Goal: Task Accomplishment & Management: Manage account settings

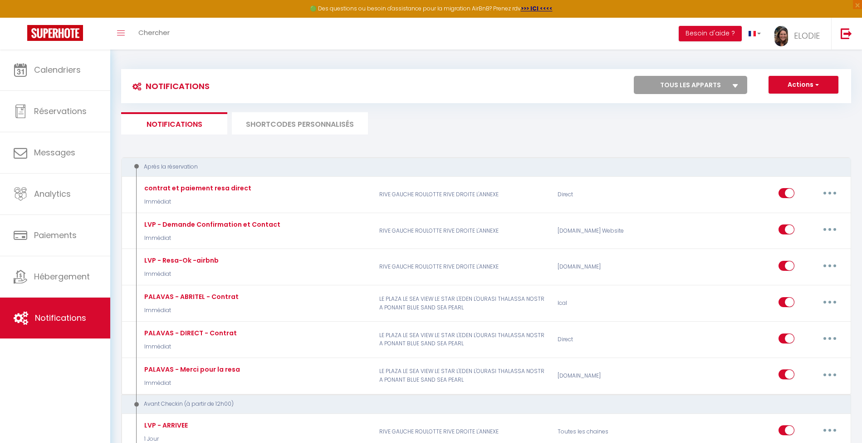
click at [59, 60] on link "Calendriers" at bounding box center [55, 69] width 110 height 41
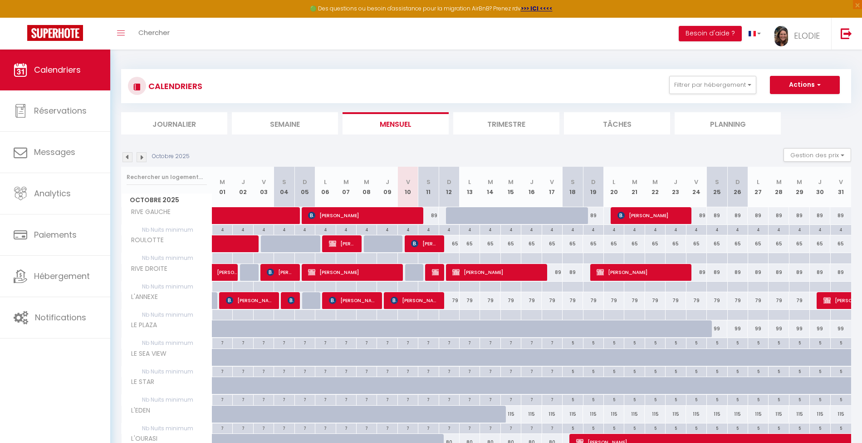
click at [125, 154] on img at bounding box center [128, 157] width 10 height 10
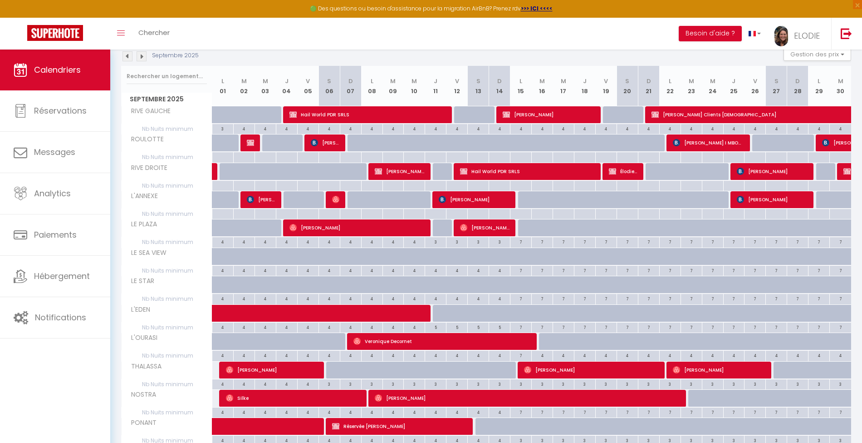
scroll to position [73, 0]
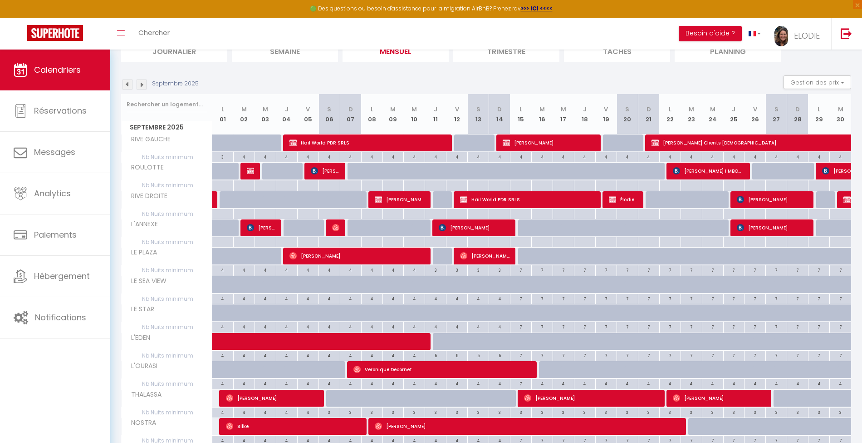
click at [837, 73] on section "Septembre 2025 Gestion des prix Nb Nuits minimum Règles Disponibilité Septembre…" at bounding box center [486, 312] width 730 height 492
click at [837, 78] on button "Gestion des prix" at bounding box center [818, 82] width 68 height 14
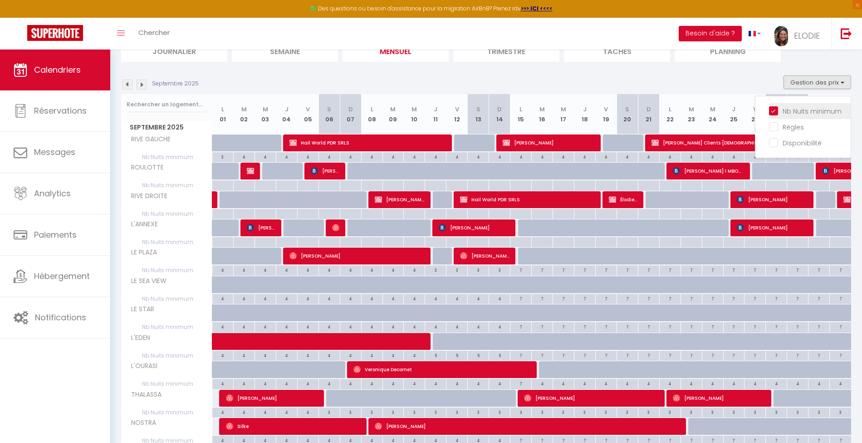
click at [780, 112] on input "Nb Nuits minimum" at bounding box center [810, 110] width 82 height 9
checkbox input "false"
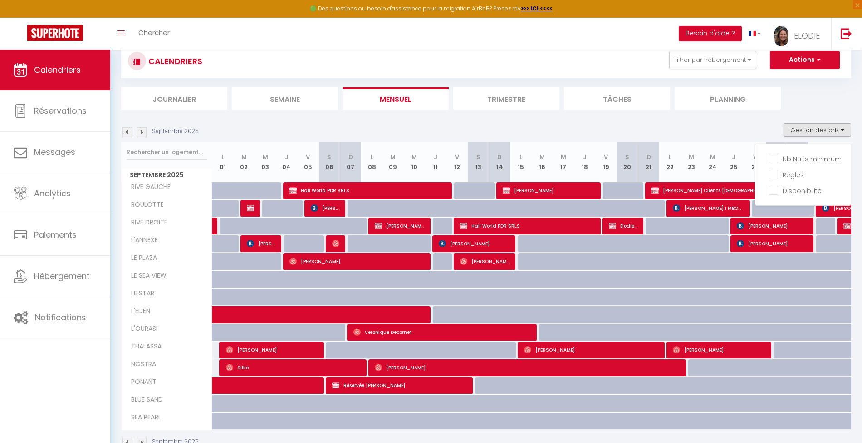
scroll to position [0, 0]
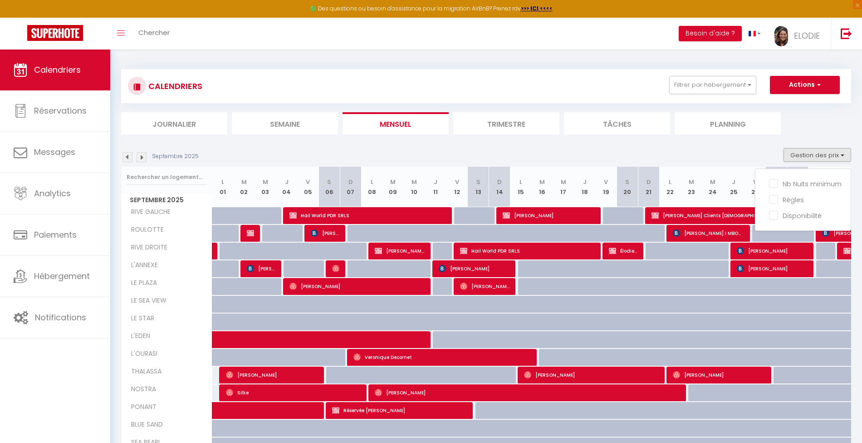
click at [819, 123] on ul "Journalier Semaine Mensuel Trimestre Tâches Planning" at bounding box center [486, 123] width 730 height 22
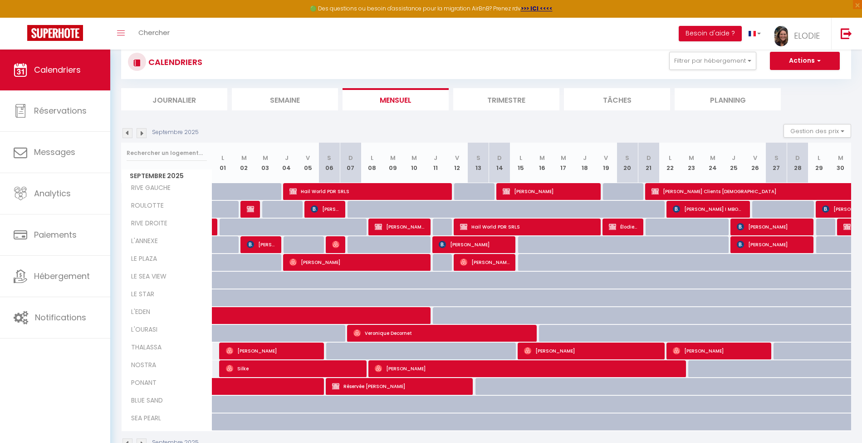
scroll to position [49, 0]
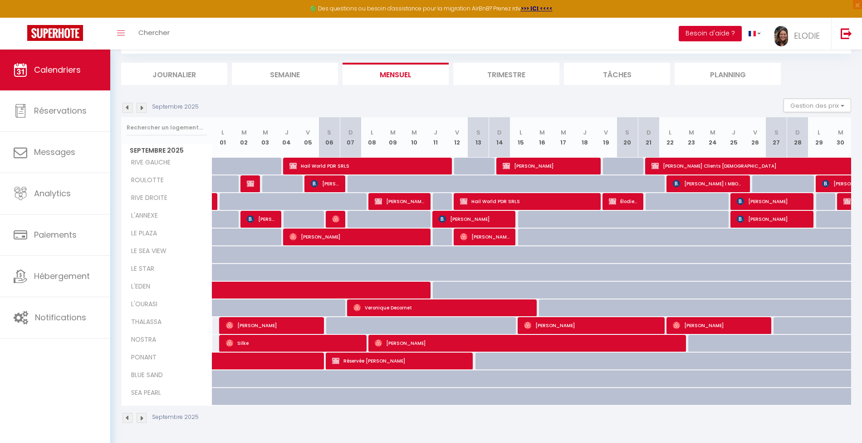
click at [735, 34] on button "Besoin d'aide ?" at bounding box center [710, 33] width 63 height 15
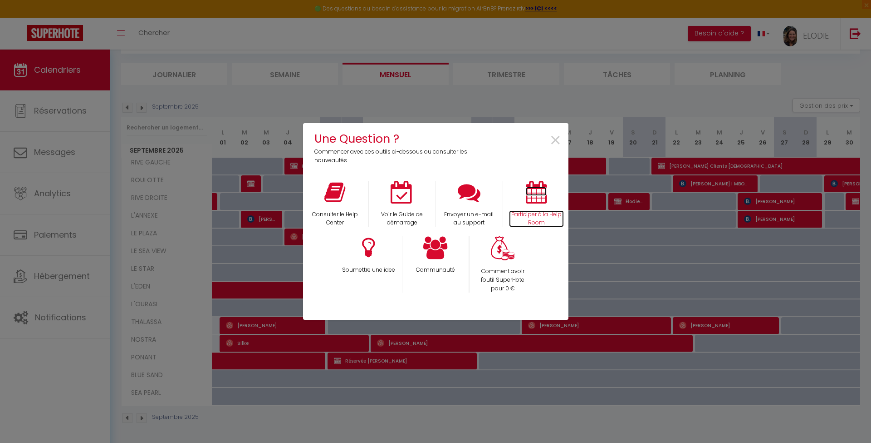
click at [531, 217] on p "Participer à la Help Room" at bounding box center [536, 218] width 55 height 17
click at [54, 300] on div "Une Question ? Commencer avec ces outils ci-dessous ou consulter les nouveautés…" at bounding box center [435, 221] width 871 height 443
drag, startPoint x: 555, startPoint y: 141, endPoint x: 280, endPoint y: 192, distance: 280.2
click at [555, 141] on span "×" at bounding box center [556, 140] width 12 height 29
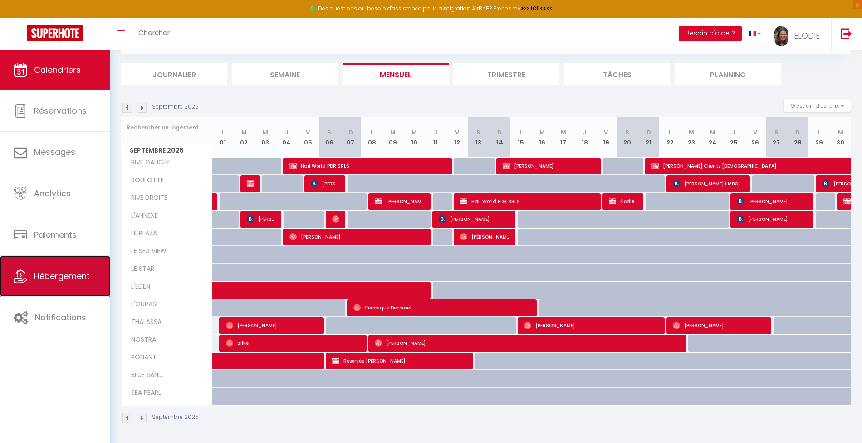
click at [72, 277] on span "Hébergement" at bounding box center [62, 275] width 56 height 11
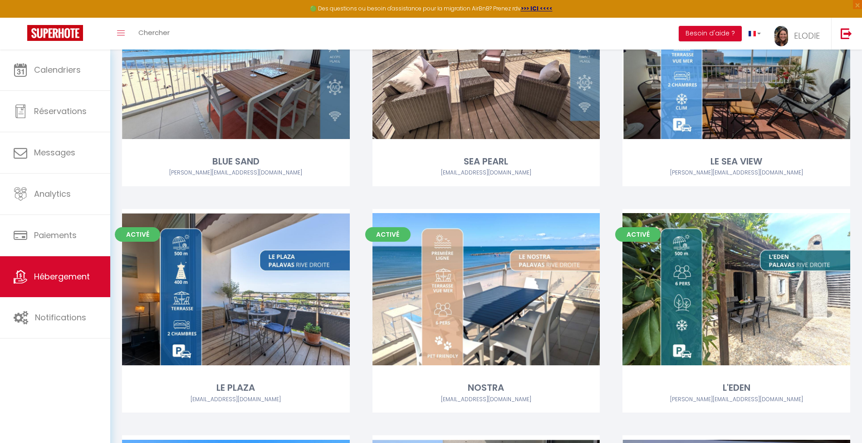
scroll to position [302, 0]
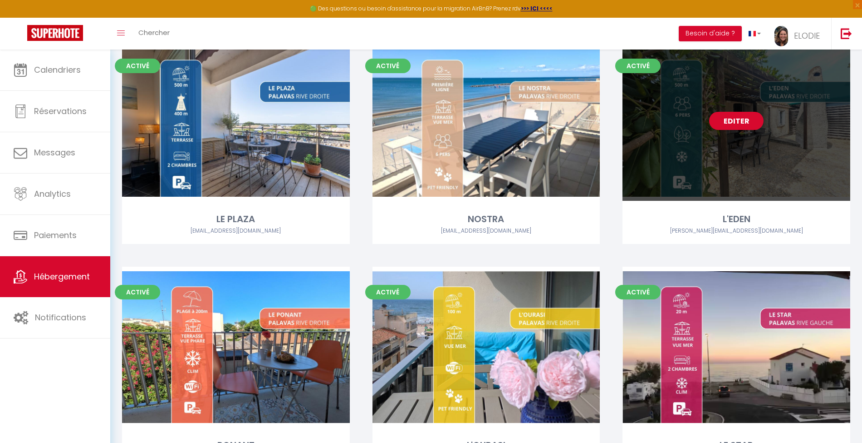
click at [748, 124] on link "Editer" at bounding box center [736, 121] width 54 height 18
select select "3"
select select "2"
select select "1"
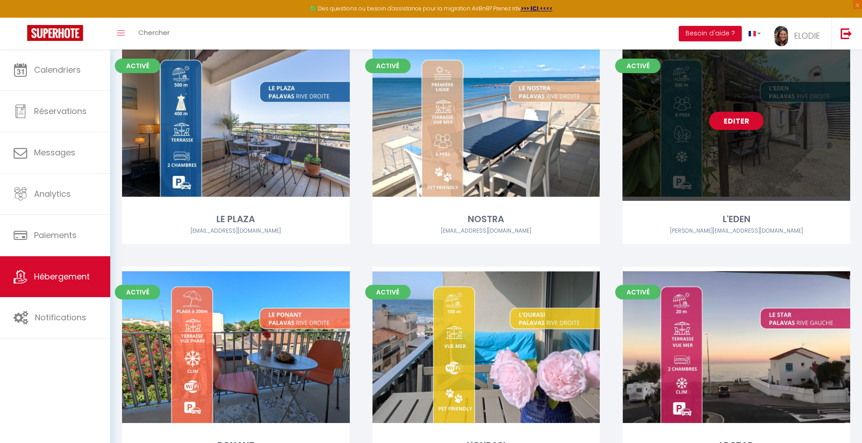
select select
select select "28"
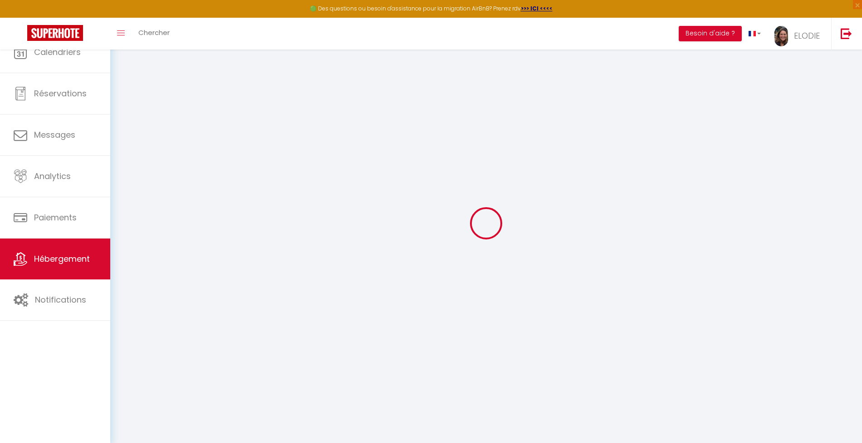
select select
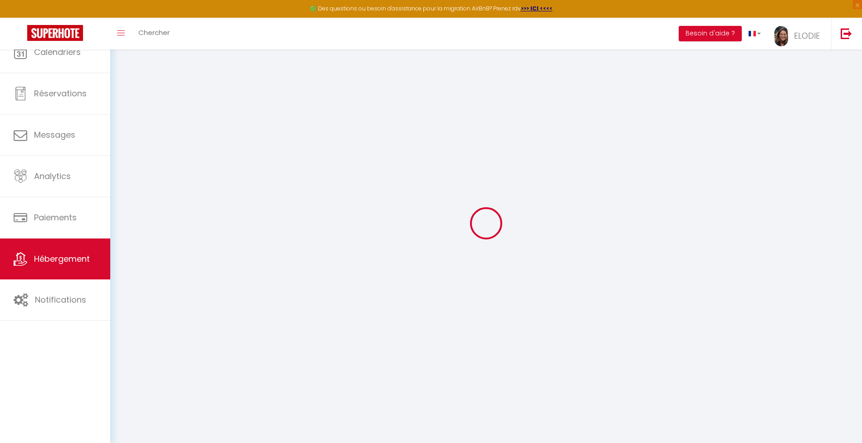
select select
checkbox input "false"
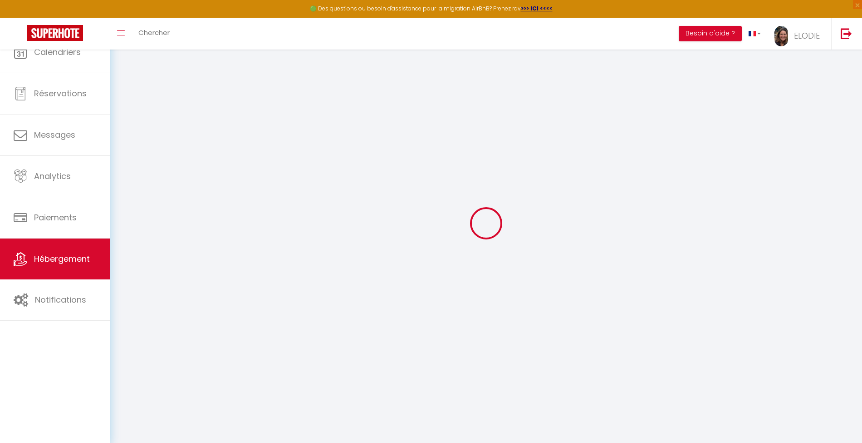
select select
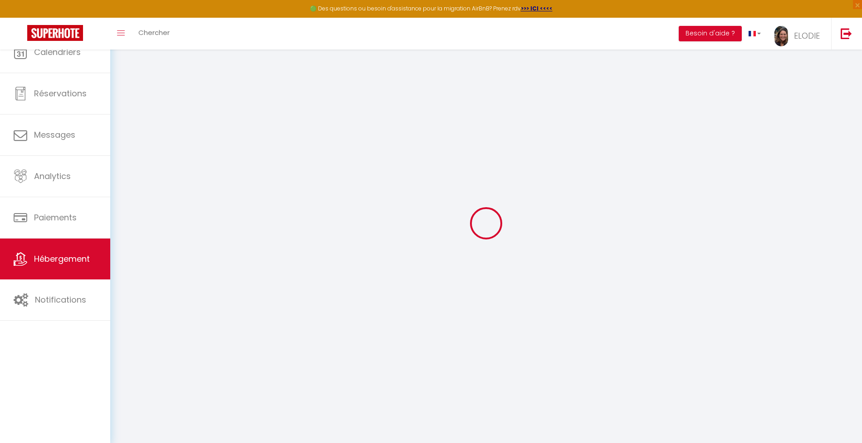
select select
checkbox input "false"
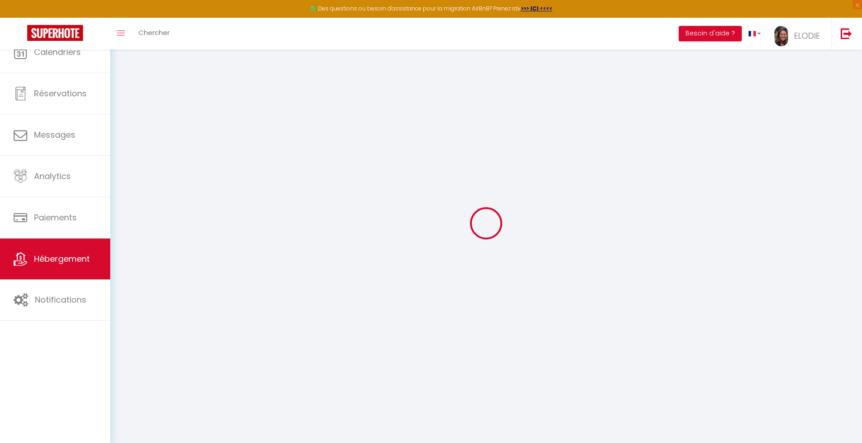
checkbox input "false"
select select
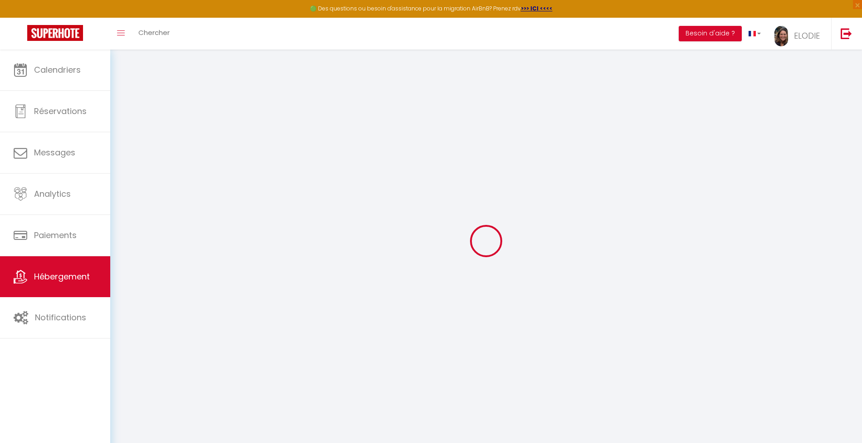
select select
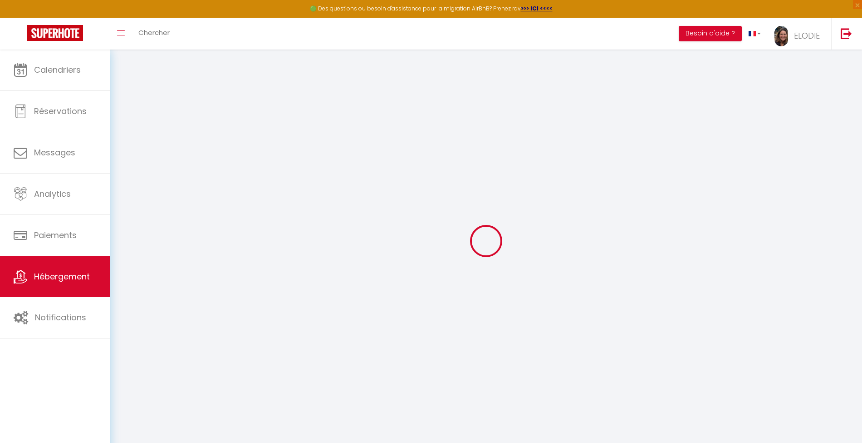
select select
checkbox input "false"
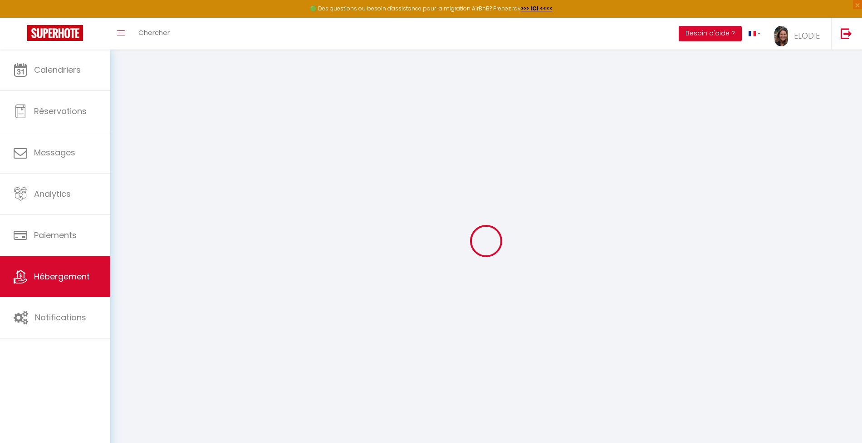
select select
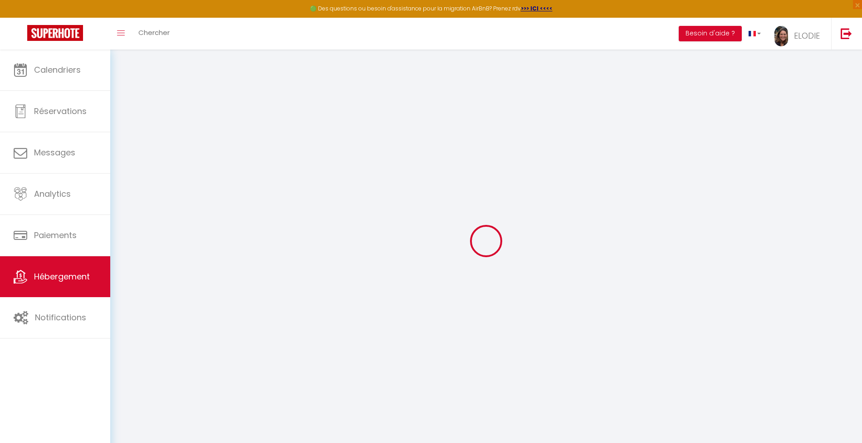
select select
checkbox input "false"
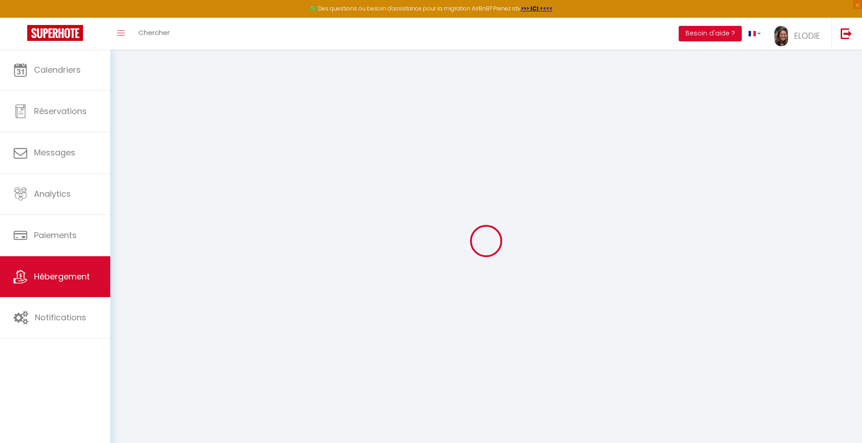
checkbox input "false"
select select
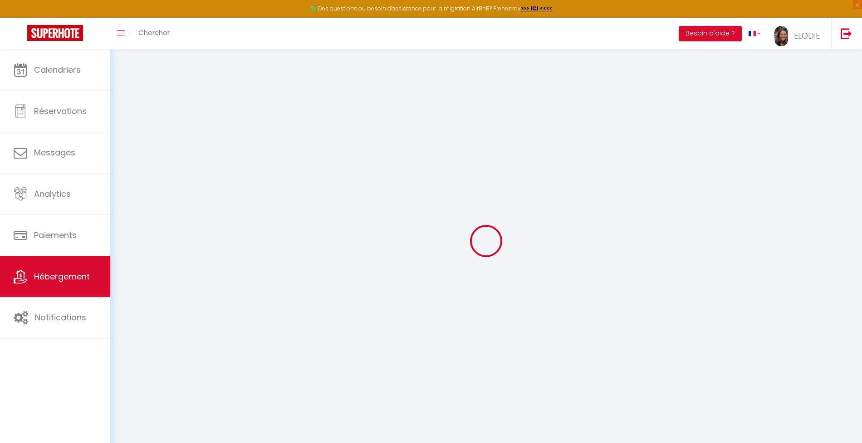
select select
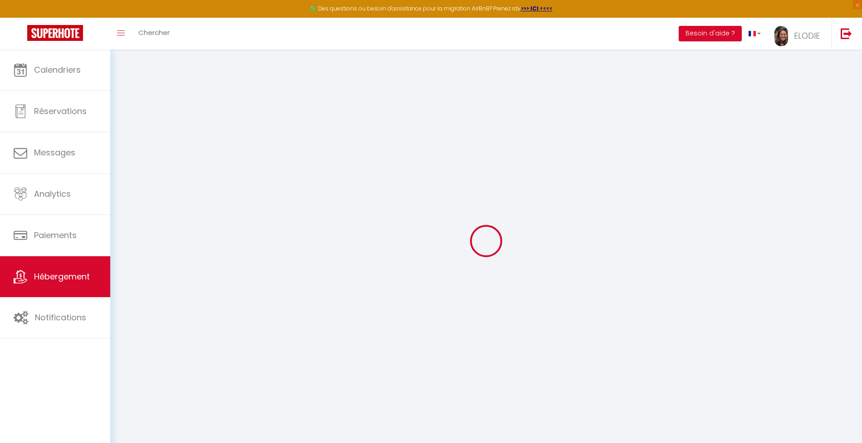
checkbox input "false"
select select
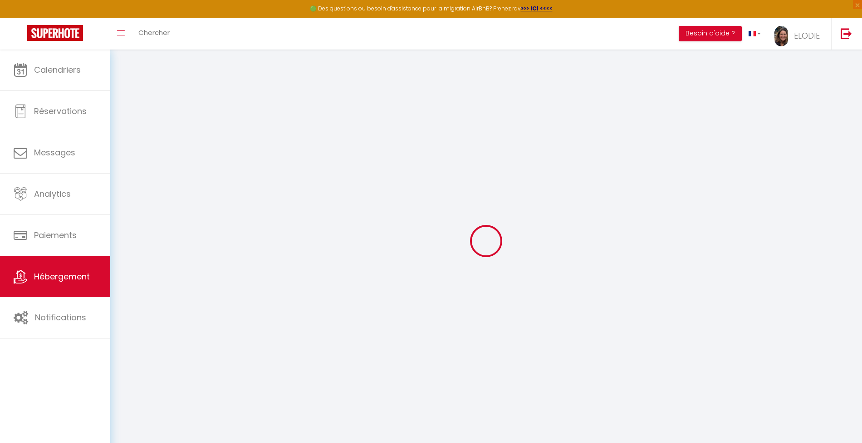
select select
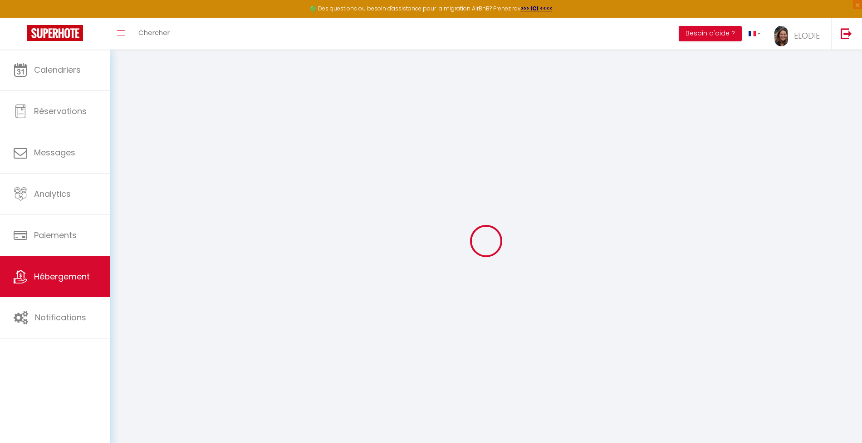
select select
checkbox input "false"
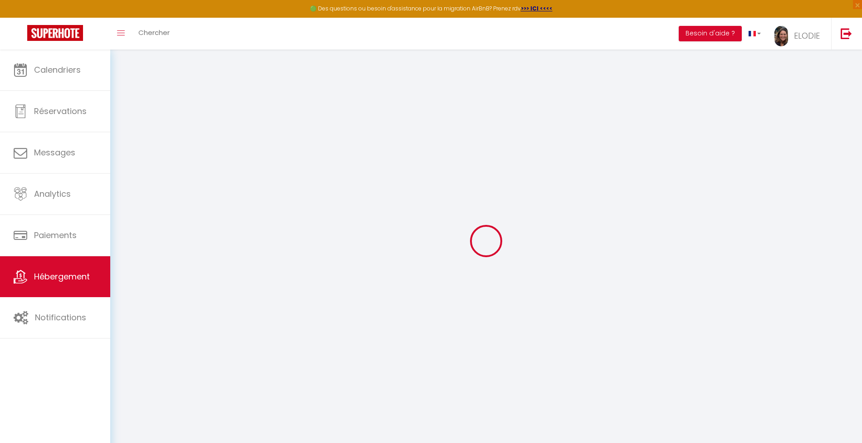
checkbox input "false"
select select
type input "L'EDEN"
type input "PIERRE"
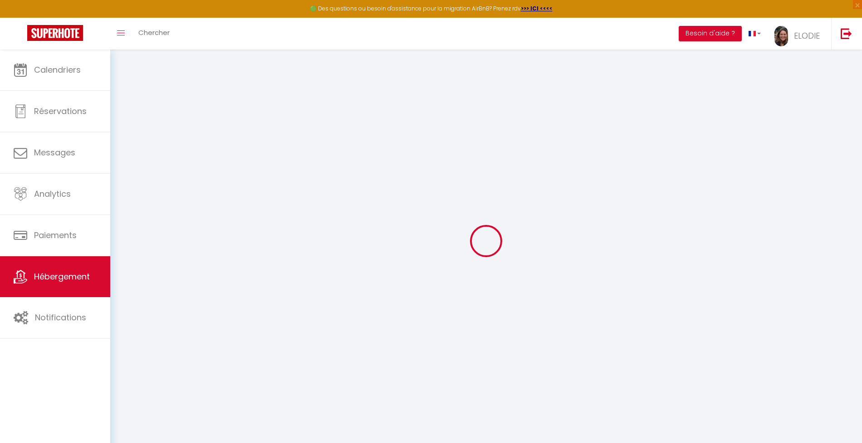
type input "CATUSSE"
type input "3 PL DE LA MADELEINE"
type input "12000"
type input "RODEZ"
select select "6"
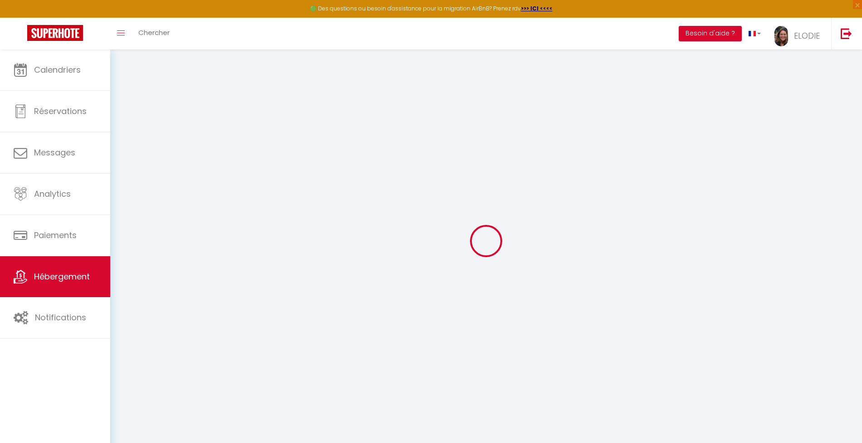
select select "2"
type input "77"
type input "75"
type input "7.2"
type input "5.9"
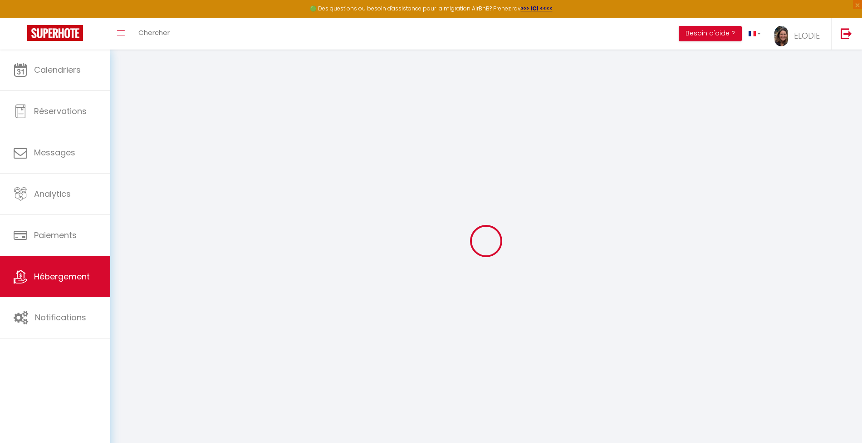
type input "700"
select select
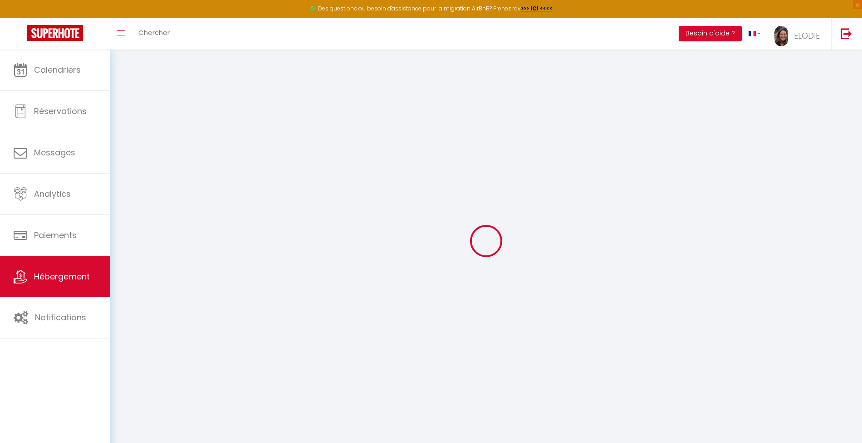
select select
type input "33 bis rue des Aigrettes"
type input "34250"
type input "Palavas-les-Flots"
type input "welcomepalavas@gmail.com"
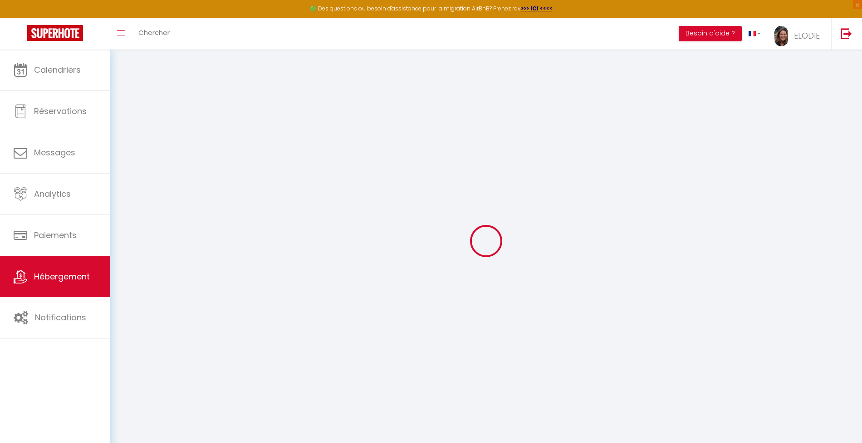
select select
checkbox input "false"
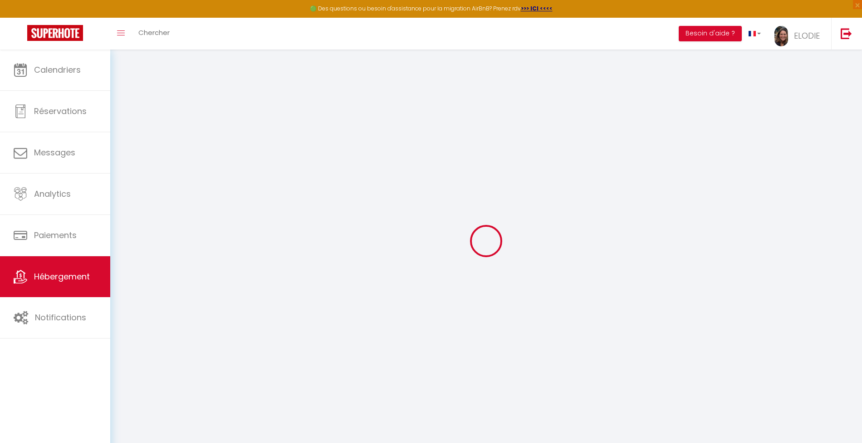
radio input "true"
type input "22"
type input "75"
type input "0"
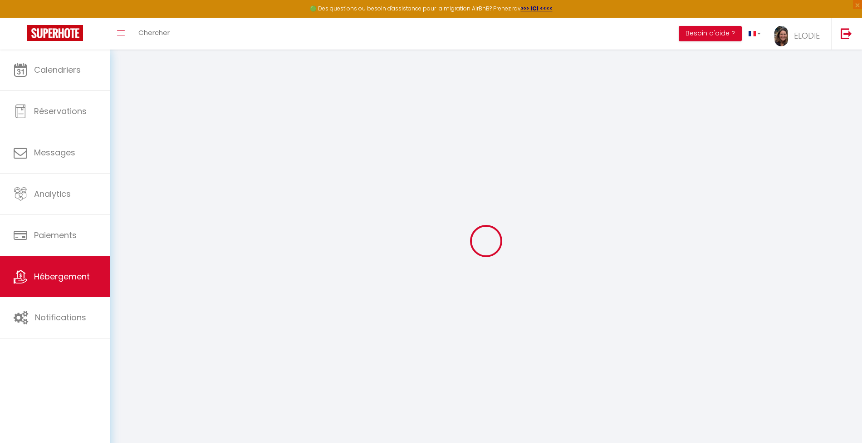
type input "0"
select select
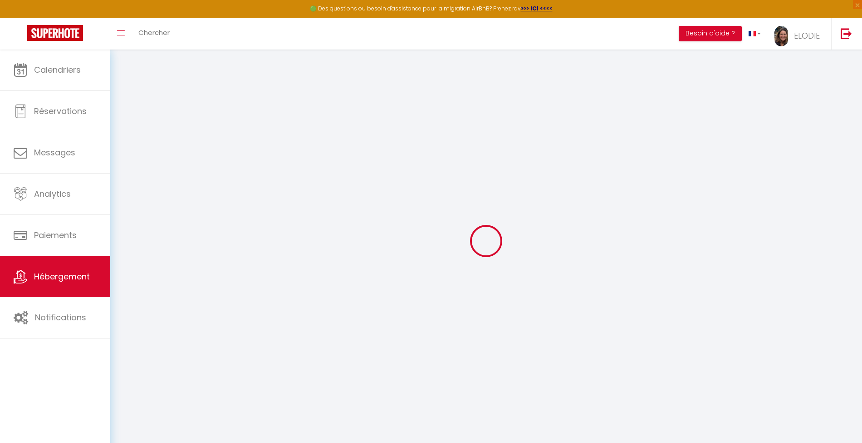
select select
checkbox input "false"
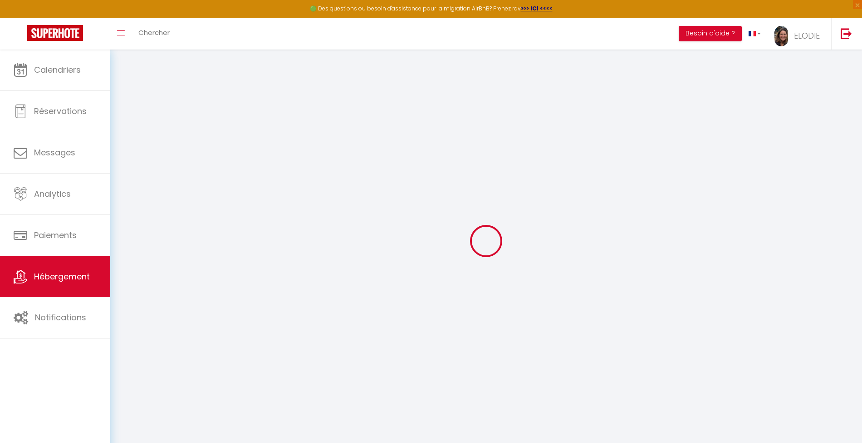
checkbox input "false"
select select
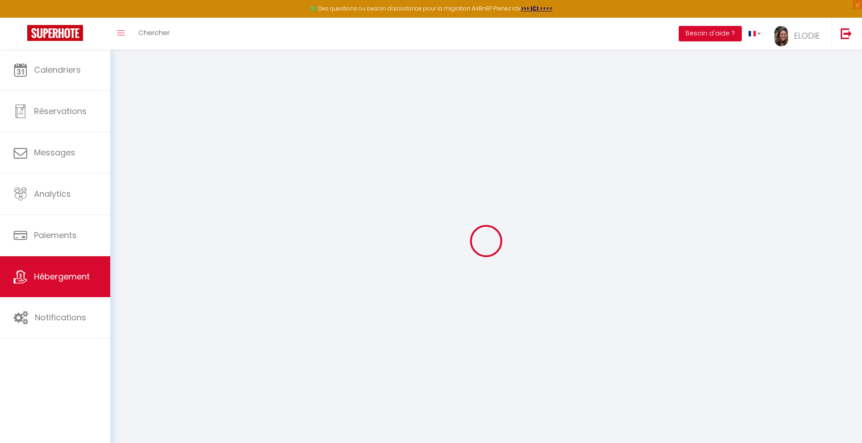
select select
checkbox input "false"
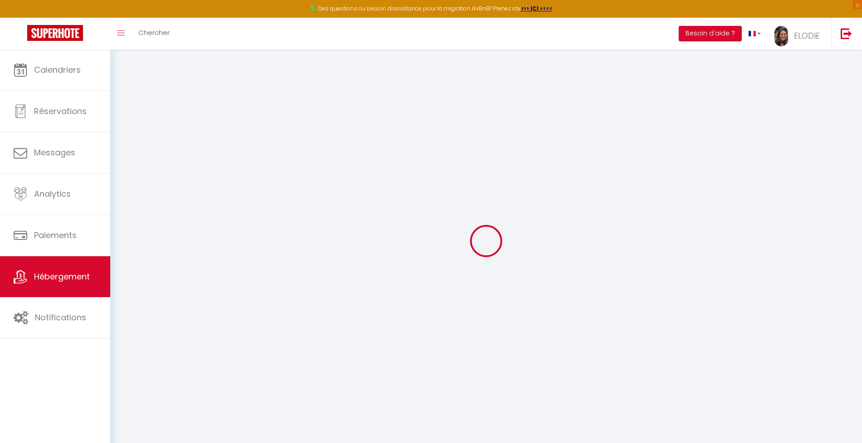
checkbox input "false"
select select
checkbox input "false"
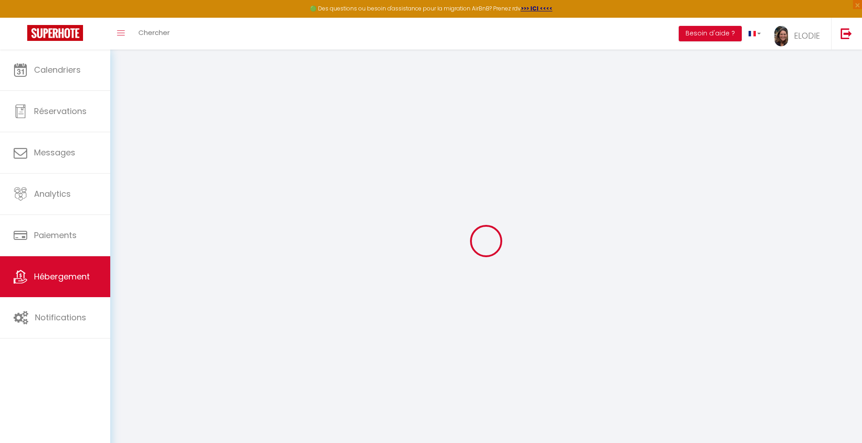
checkbox input "false"
select select "16:00"
select select "20:00"
select select "11:00"
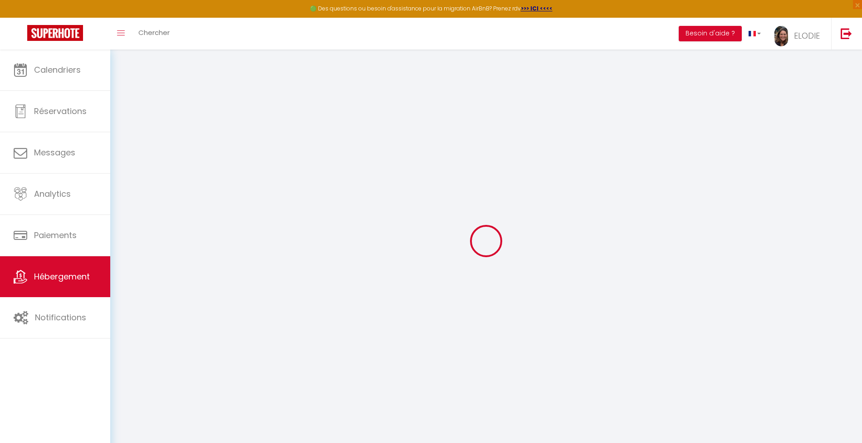
select select "30"
select select "120"
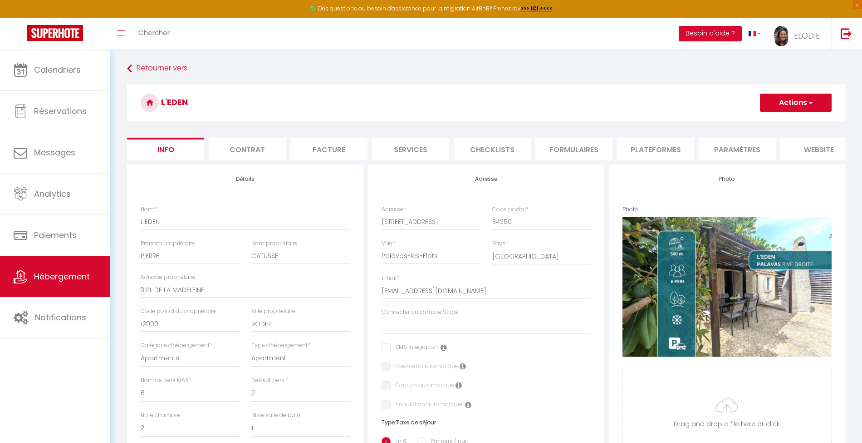
click at [417, 143] on li "Services" at bounding box center [410, 149] width 77 height 22
select select
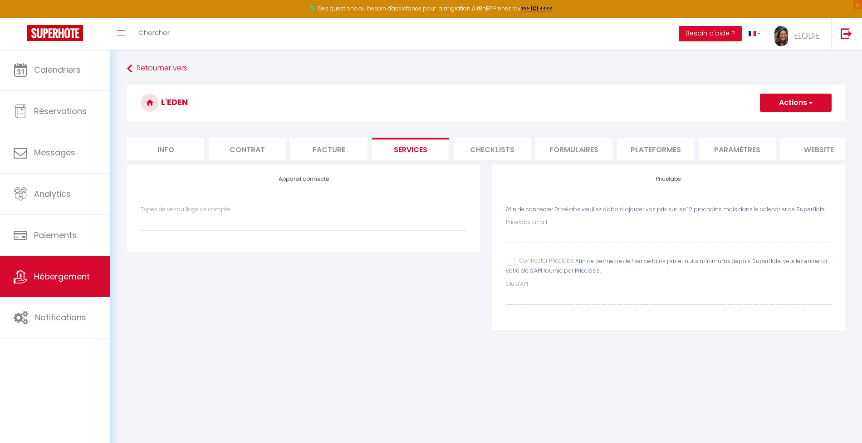
click at [512, 266] on input "Connecter Pricelabs" at bounding box center [540, 260] width 68 height 9
checkbox input "true"
select select
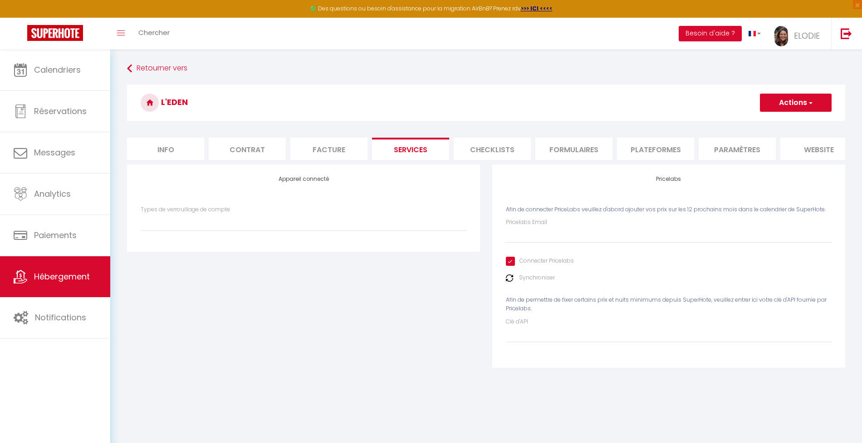
click at [806, 101] on button "Actions" at bounding box center [796, 102] width 72 height 18
click at [795, 118] on link "Enregistrer" at bounding box center [796, 123] width 72 height 12
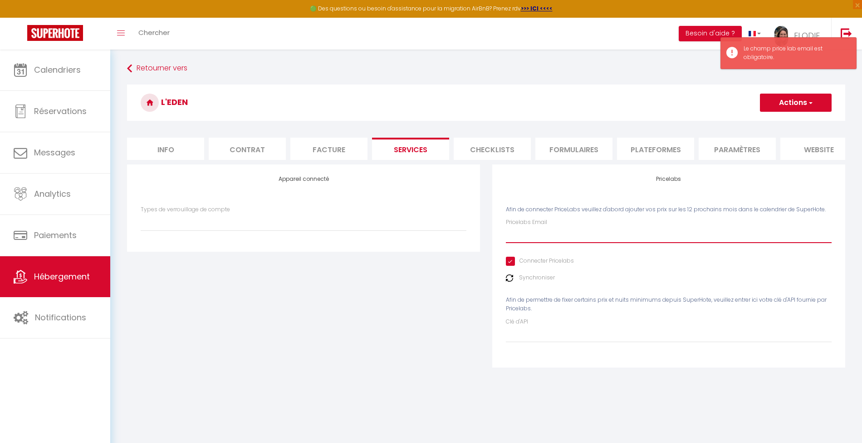
click at [599, 243] on input "Pricelabs Email" at bounding box center [669, 234] width 326 height 16
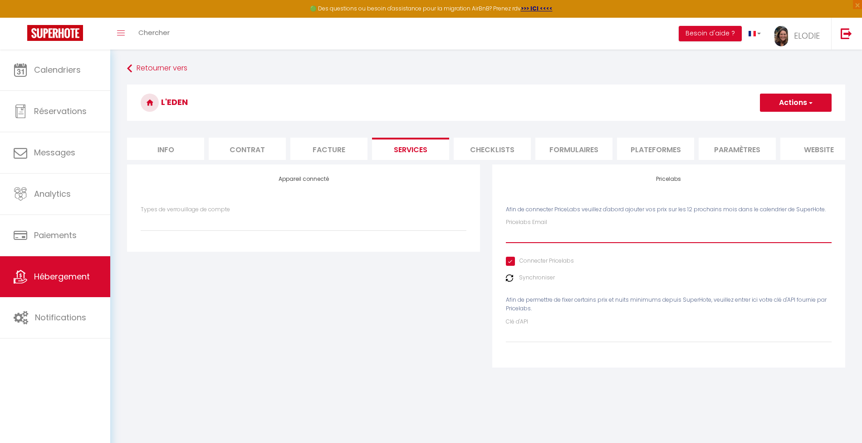
click at [569, 241] on input "Pricelabs Email" at bounding box center [669, 234] width 326 height 16
type input "[PERSON_NAME][EMAIL_ADDRESS][DOMAIN_NAME]"
select select
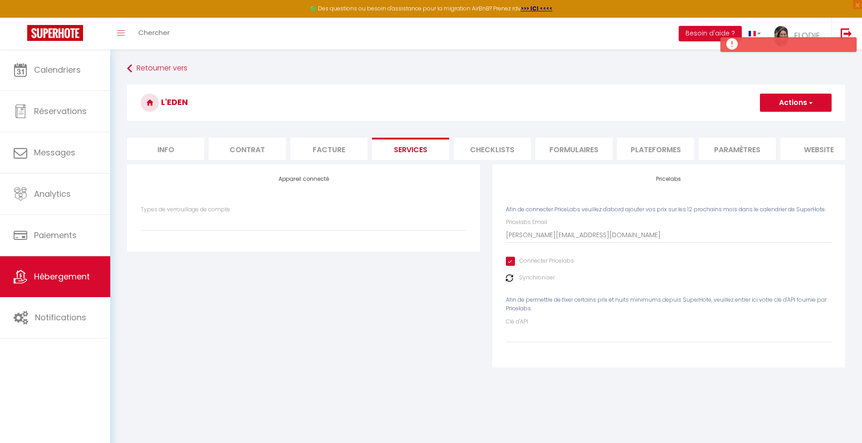
click at [782, 103] on button "Actions" at bounding box center [796, 102] width 72 height 18
click at [784, 124] on link "Enregistrer" at bounding box center [796, 123] width 72 height 12
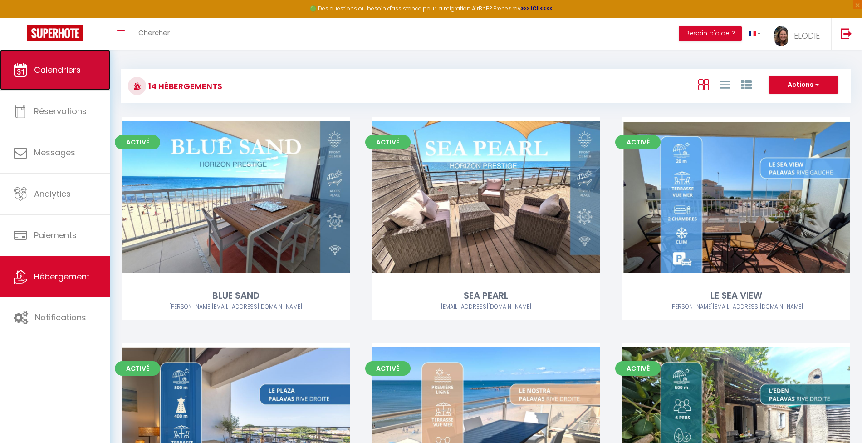
click at [68, 78] on link "Calendriers" at bounding box center [55, 69] width 110 height 41
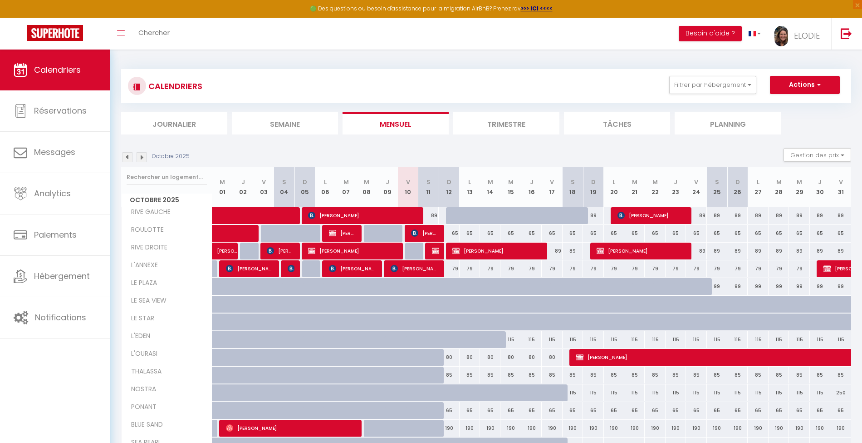
scroll to position [49, 0]
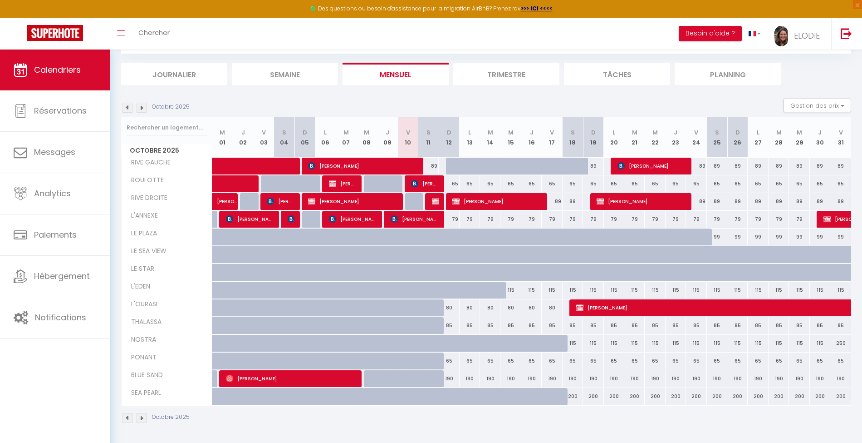
click at [144, 416] on img at bounding box center [142, 418] width 10 height 10
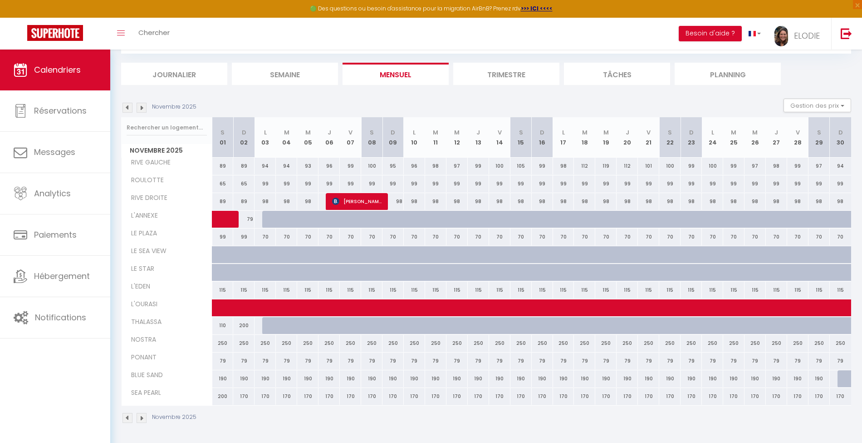
click at [144, 416] on img at bounding box center [142, 418] width 10 height 10
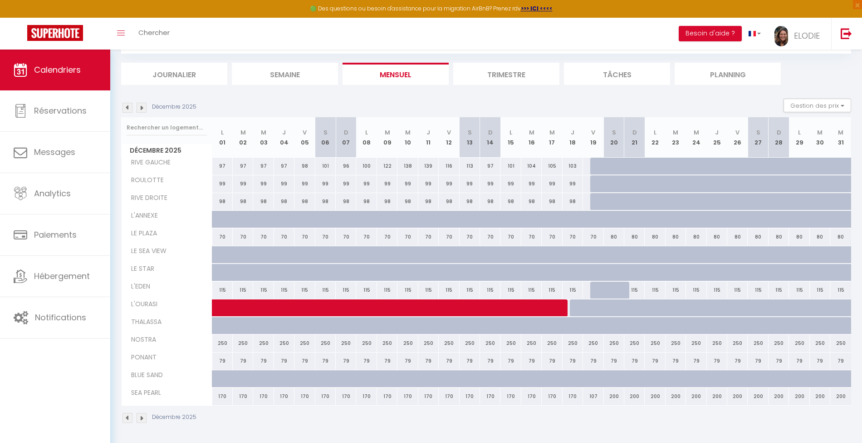
click at [144, 110] on img at bounding box center [142, 108] width 10 height 10
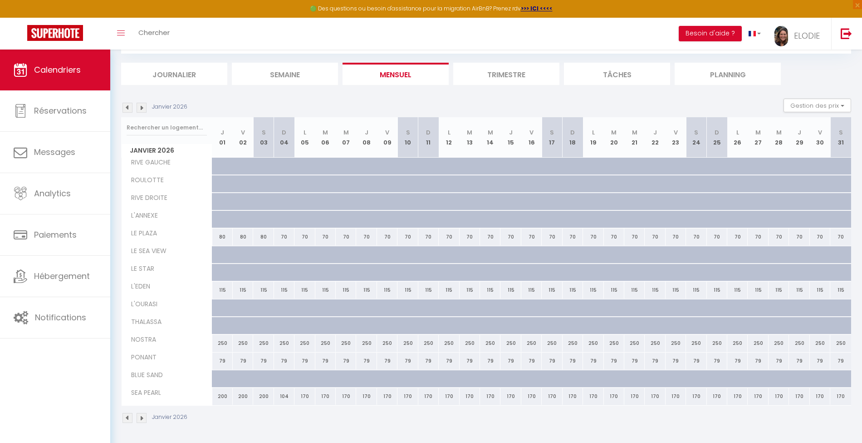
click at [144, 110] on img at bounding box center [142, 108] width 10 height 10
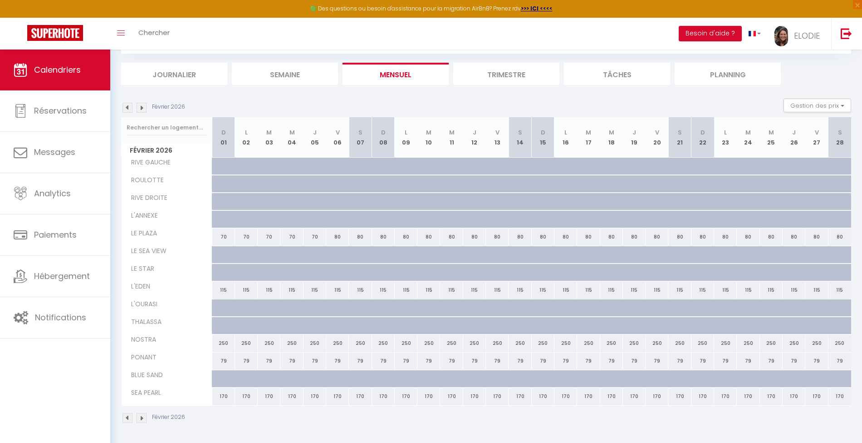
click at [144, 109] on img at bounding box center [142, 108] width 10 height 10
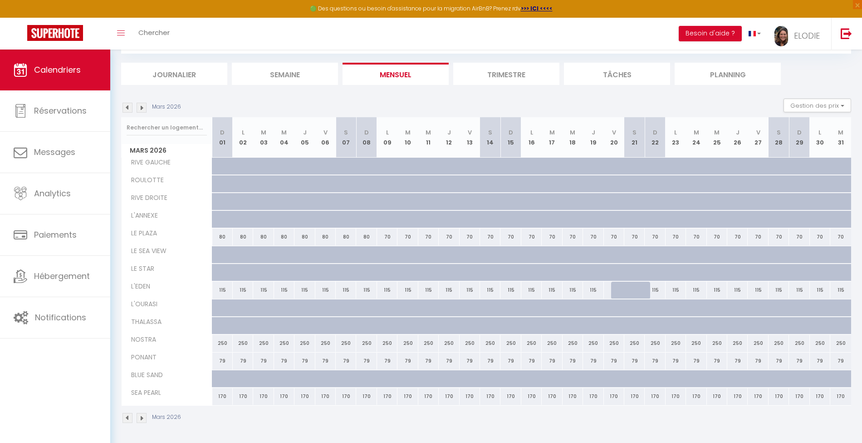
click at [144, 109] on img at bounding box center [142, 108] width 10 height 10
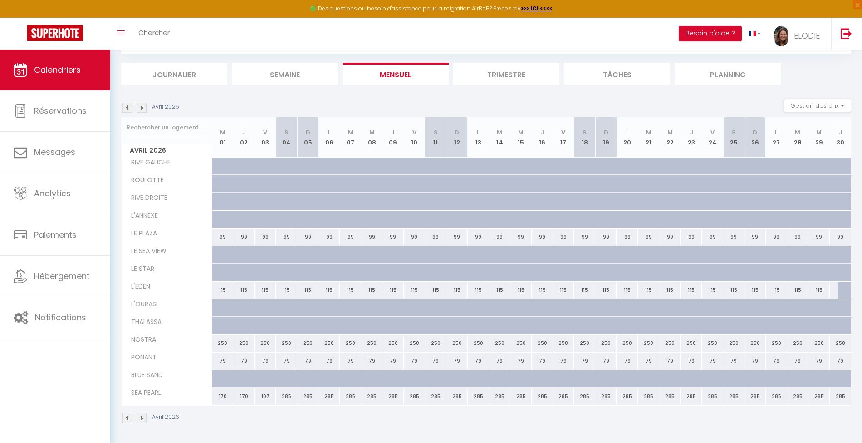
click at [144, 109] on img at bounding box center [142, 108] width 10 height 10
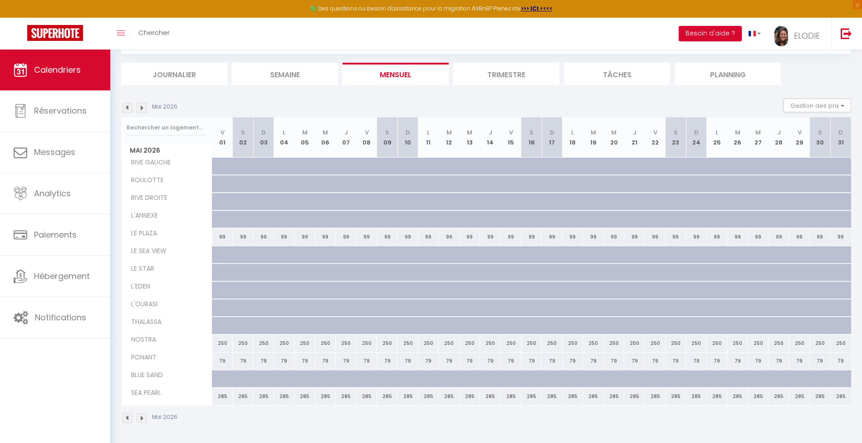
click at [128, 107] on img at bounding box center [128, 108] width 10 height 10
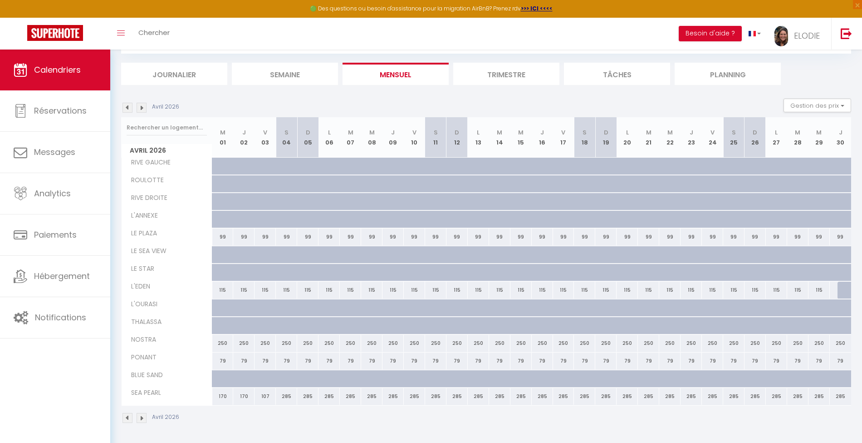
click at [128, 107] on img at bounding box center [128, 108] width 10 height 10
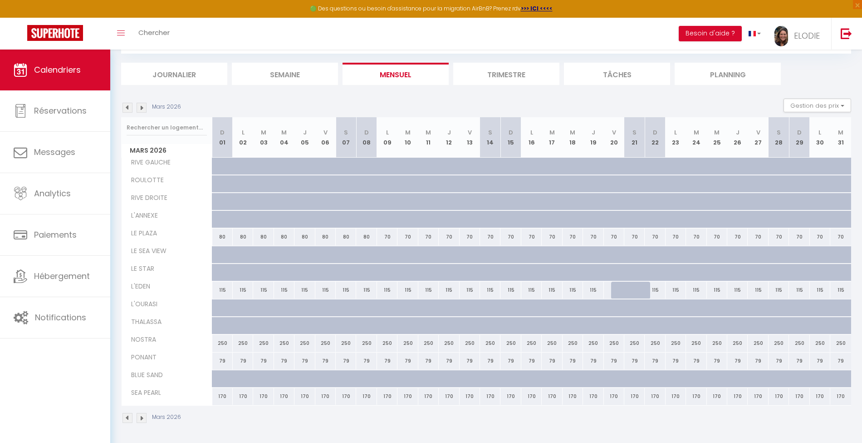
click at [128, 107] on img at bounding box center [128, 108] width 10 height 10
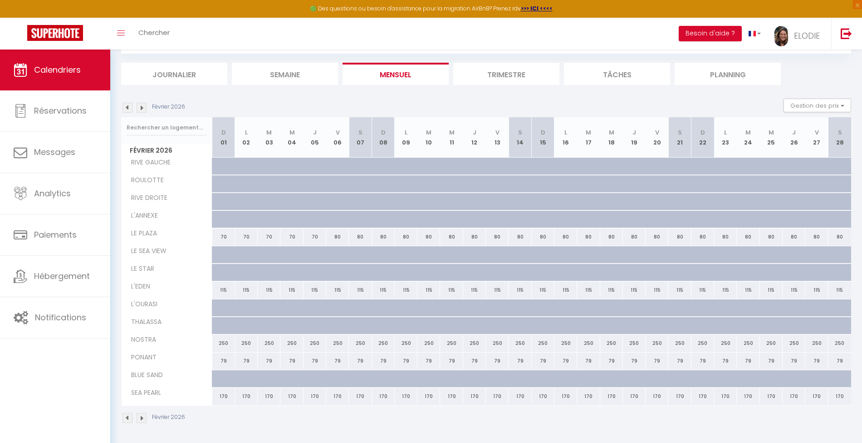
click at [128, 107] on img at bounding box center [128, 108] width 10 height 10
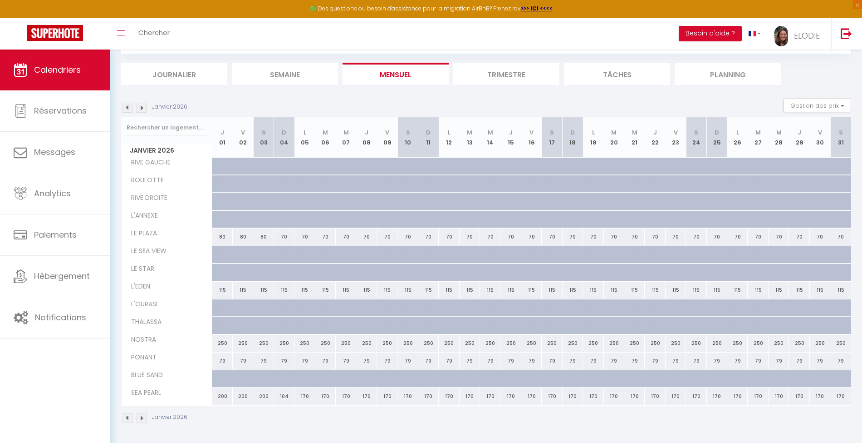
click at [128, 107] on img at bounding box center [128, 108] width 10 height 10
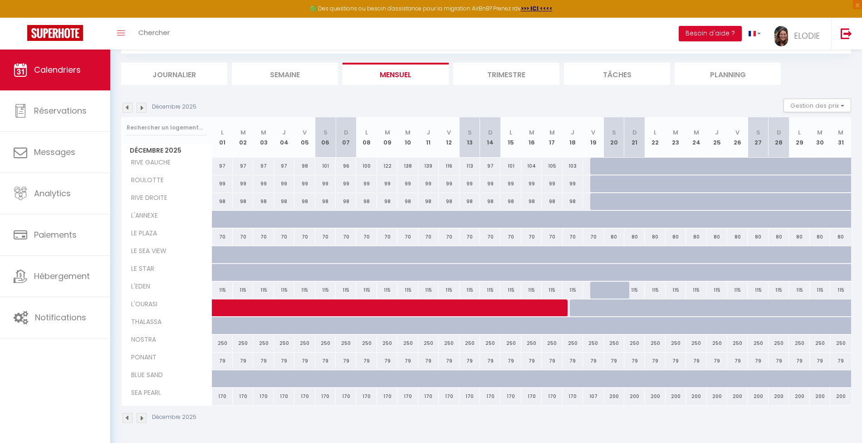
click at [128, 107] on img at bounding box center [128, 108] width 10 height 10
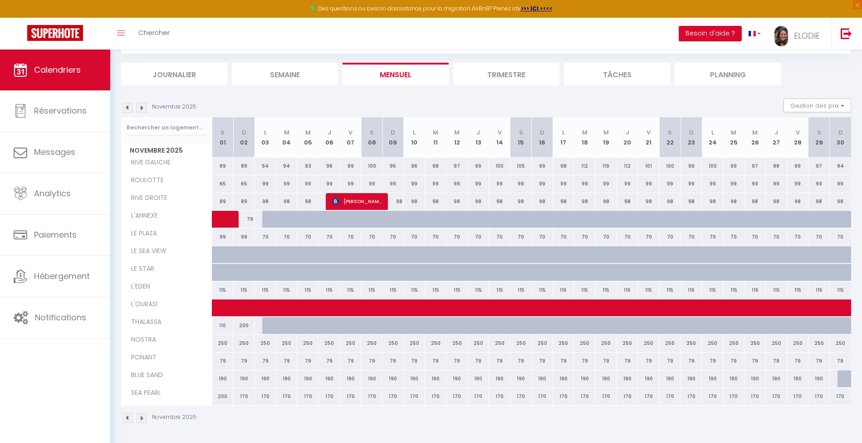
click at [128, 107] on img at bounding box center [128, 108] width 10 height 10
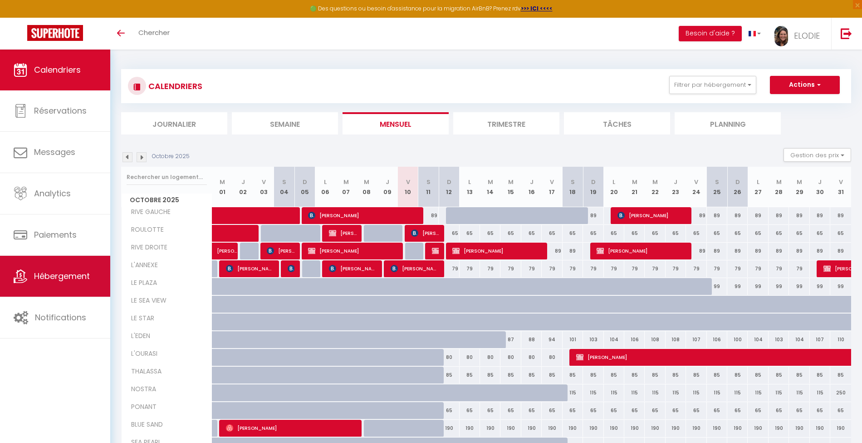
click at [73, 284] on link "Hébergement" at bounding box center [55, 276] width 110 height 41
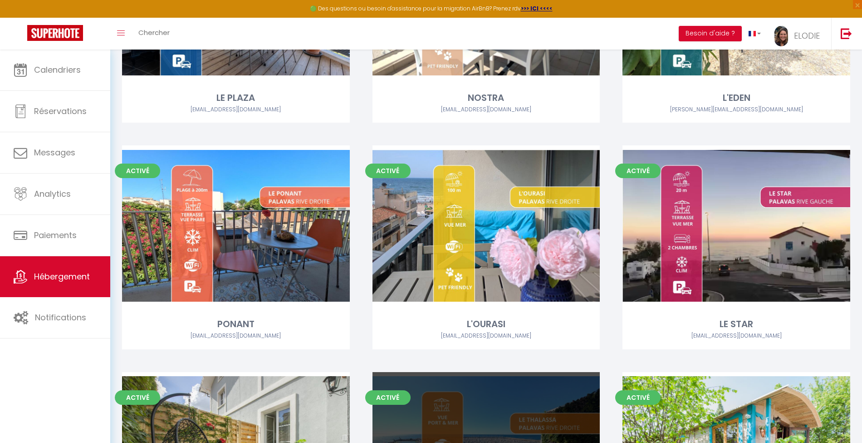
scroll to position [182, 0]
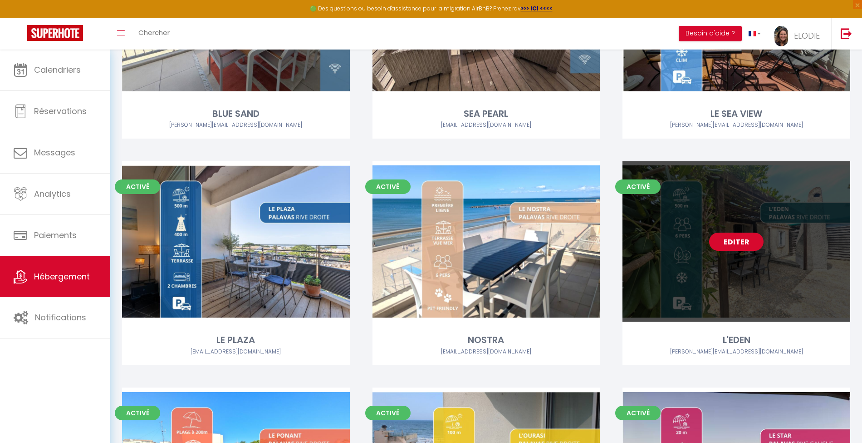
click at [738, 239] on link "Editer" at bounding box center [736, 241] width 54 height 18
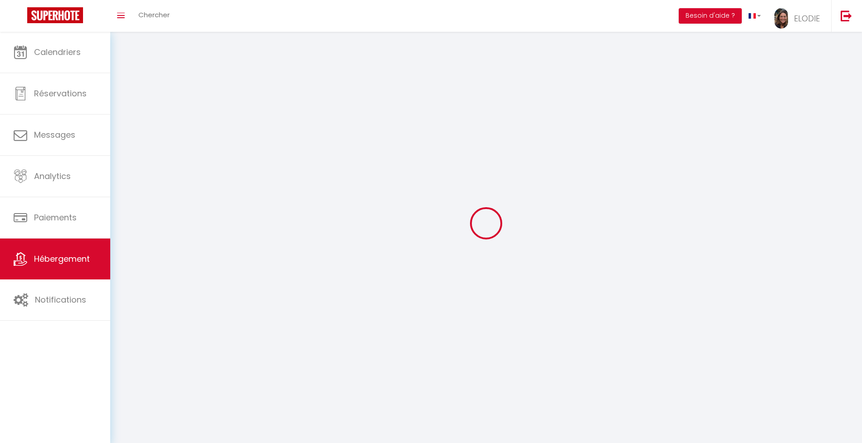
select select "1"
select select
select select "28"
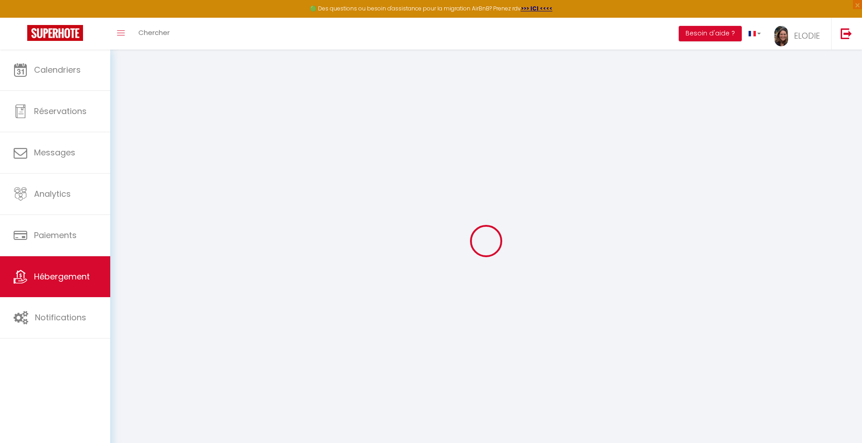
select select
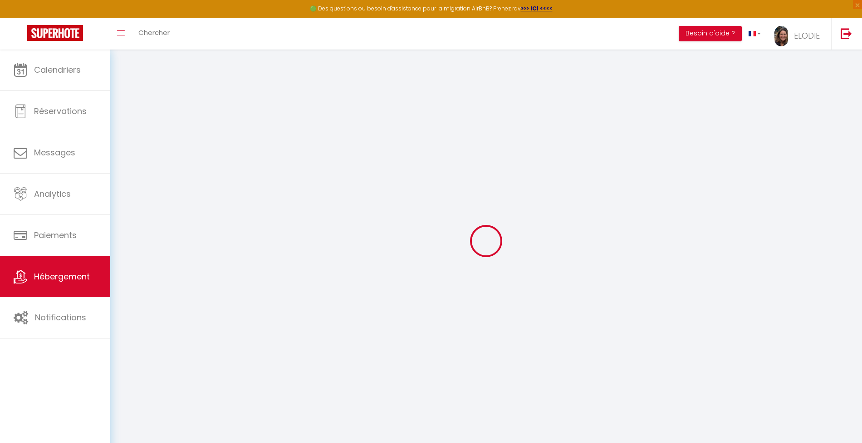
select select
checkbox input "false"
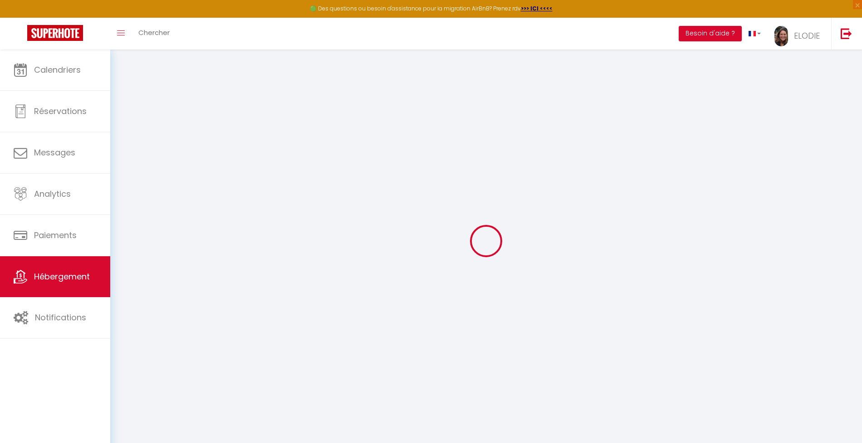
select select
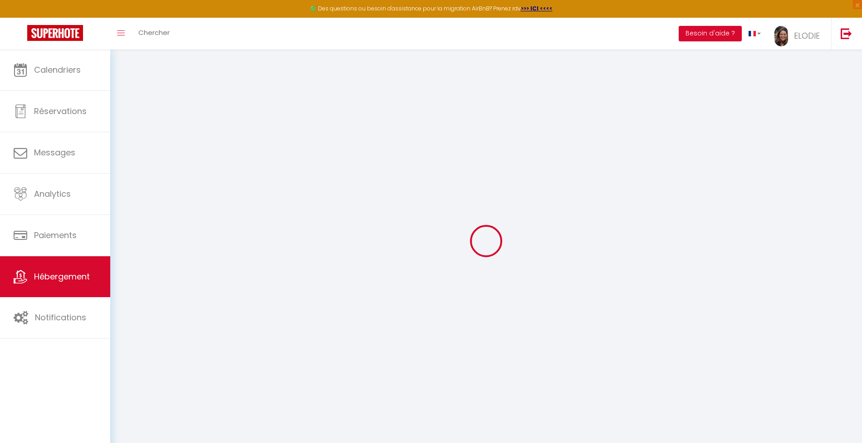
select select
checkbox input "false"
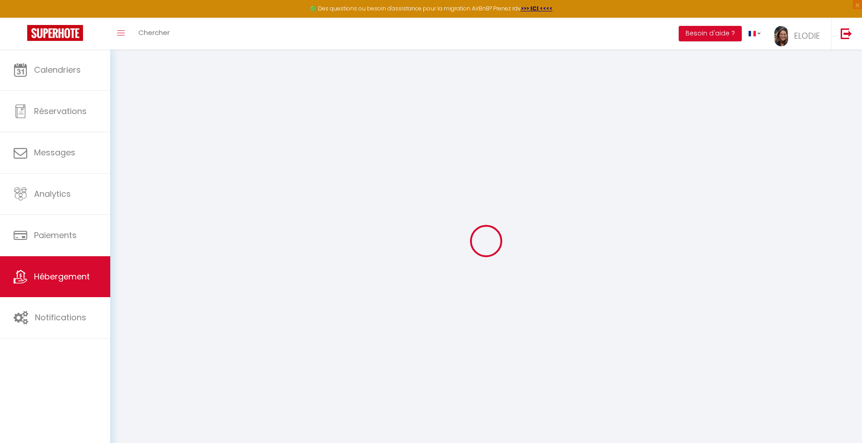
checkbox input "false"
select select
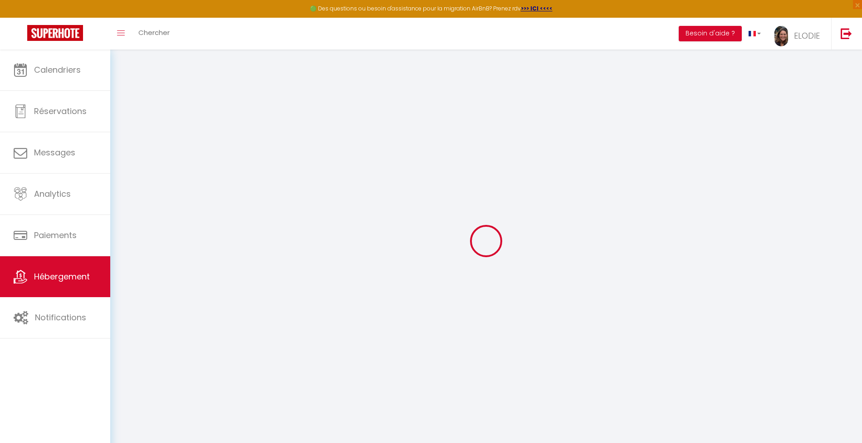
select select
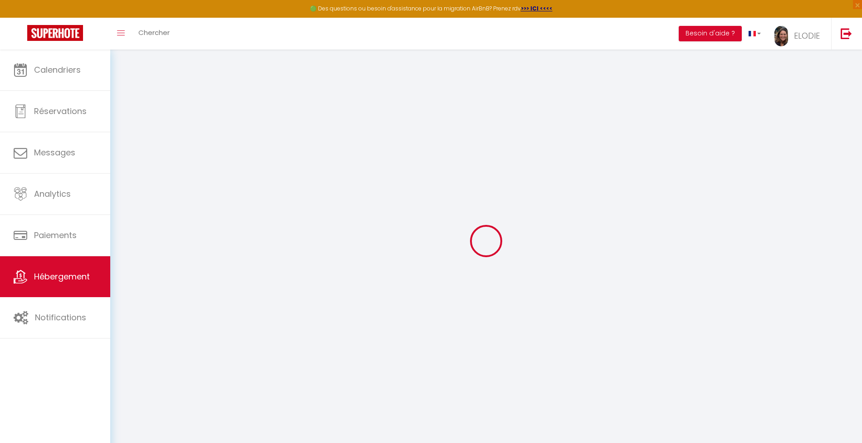
checkbox input "false"
select select
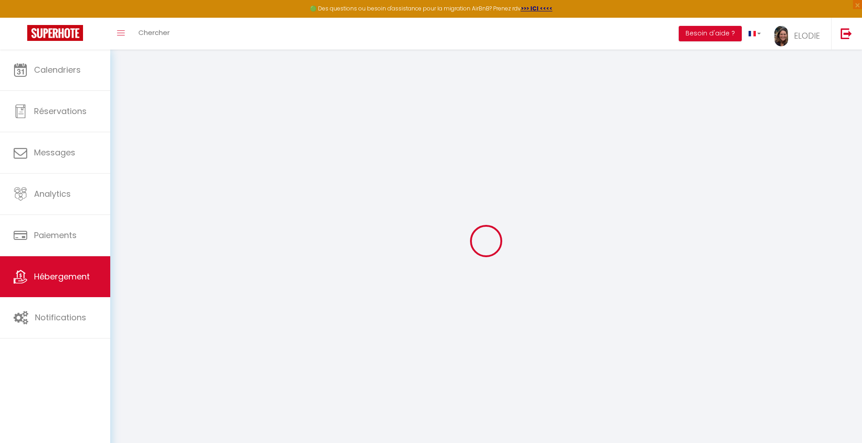
select select
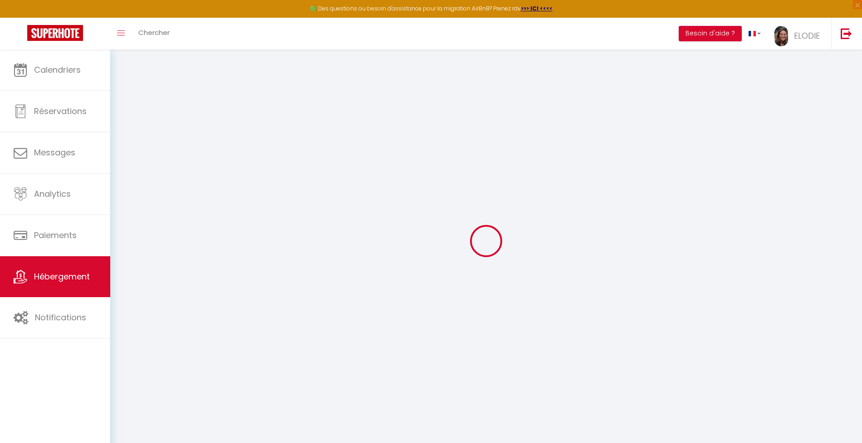
select select
checkbox input "false"
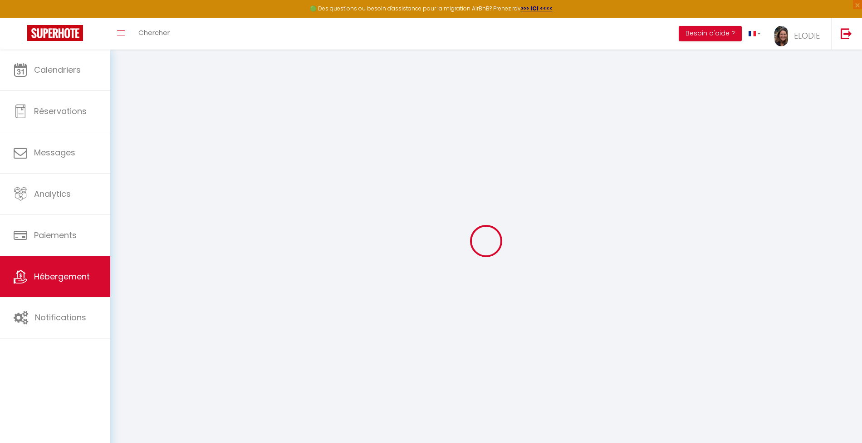
checkbox input "false"
select select
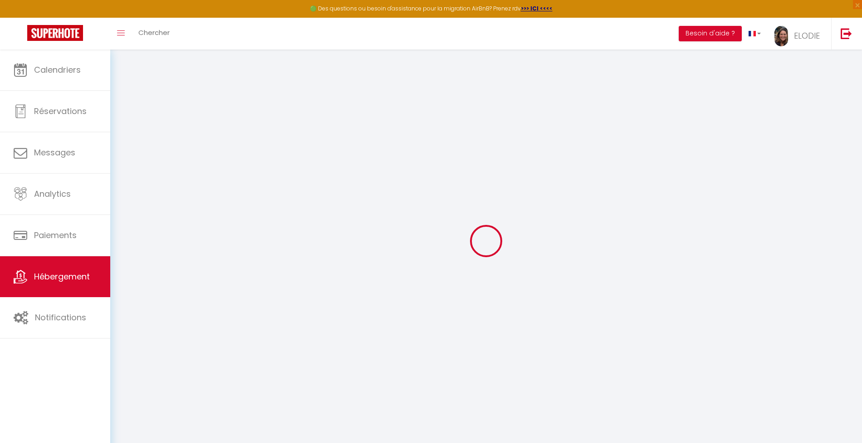
select select
checkbox input "false"
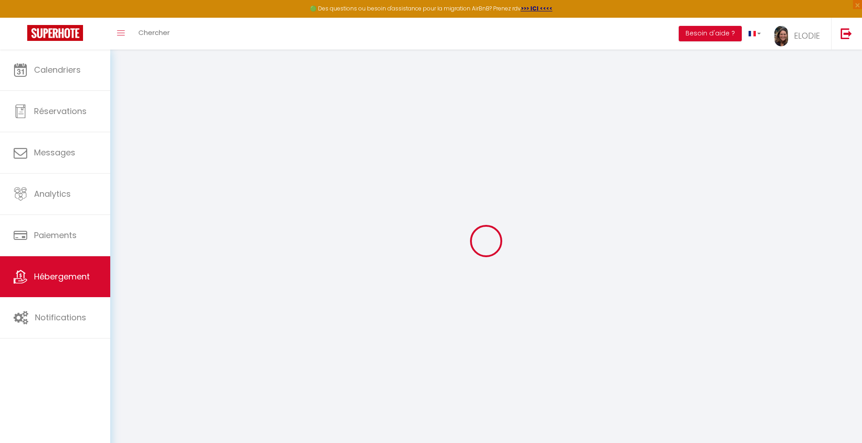
checkbox input "false"
select select
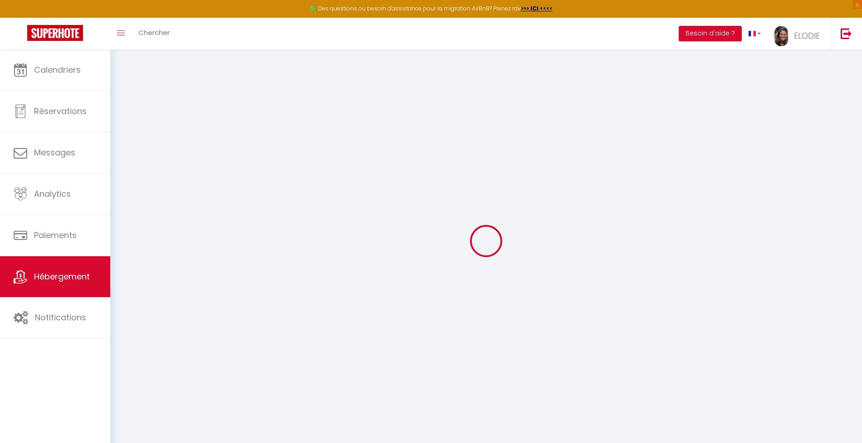
type input "L'EDEN"
type input "PIERRE"
type input "CATUSSE"
type input "3 PL DE LA MADELEINE"
type input "12000"
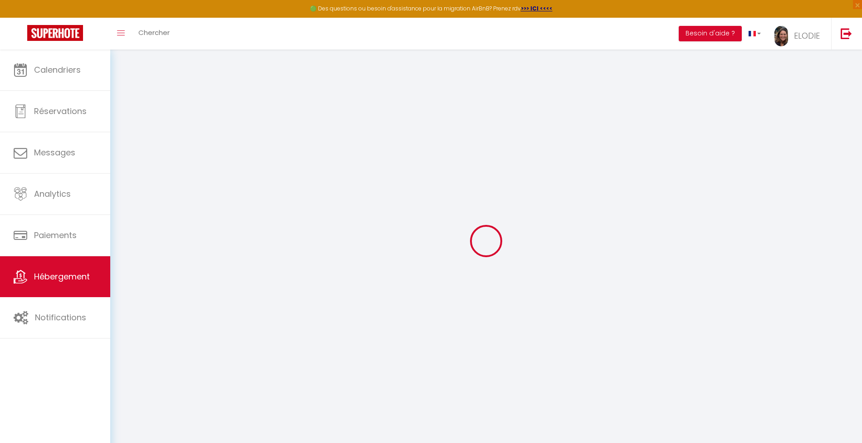
type input "RODEZ"
select select "6"
select select "2"
type input "77"
type input "75"
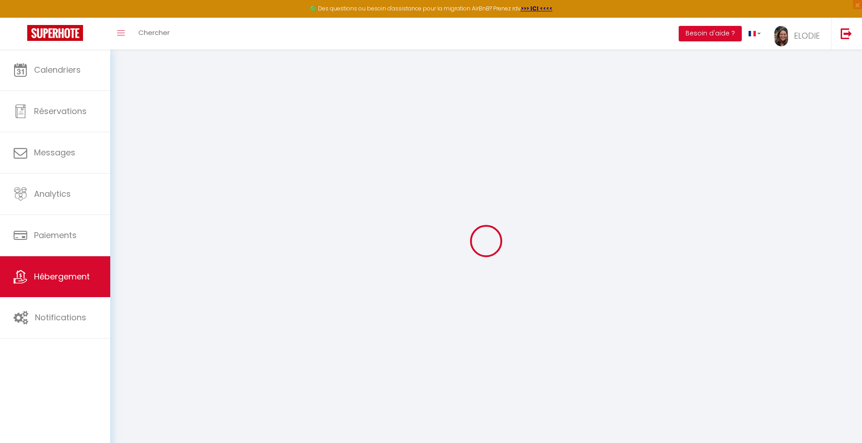
type input "7.2"
type input "5.9"
type input "700"
select select
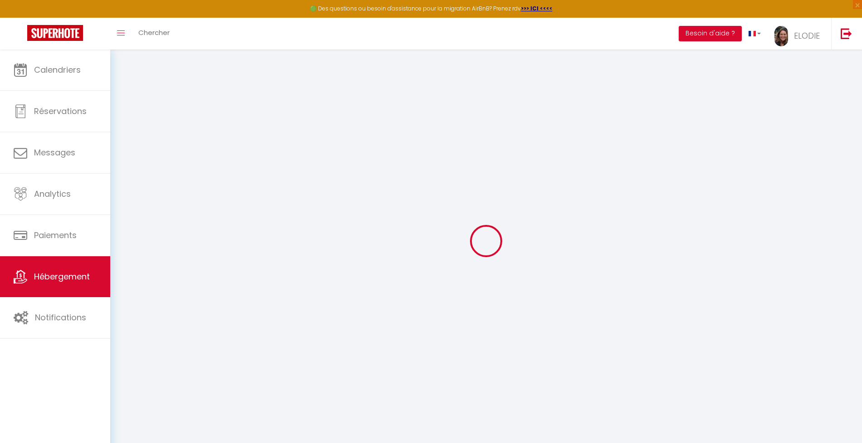
select select
type input "33 bis rue des Aigrettes"
type input "34250"
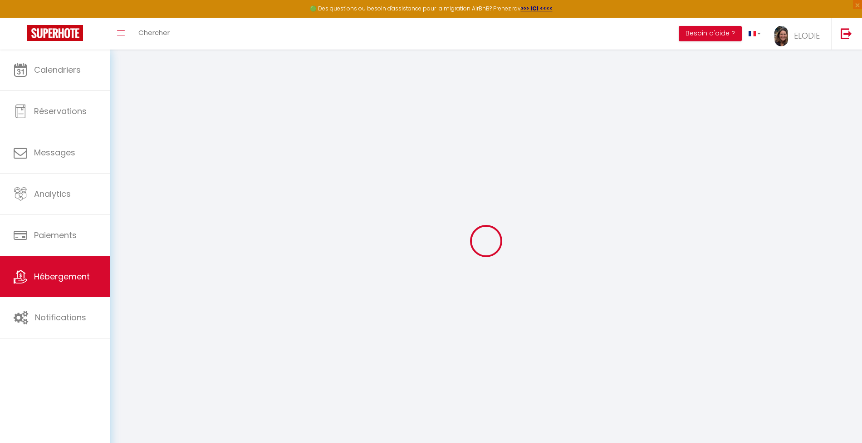
type input "Palavas-les-Flots"
type input "welcomepalavas@gmail.com"
select select
checkbox input "false"
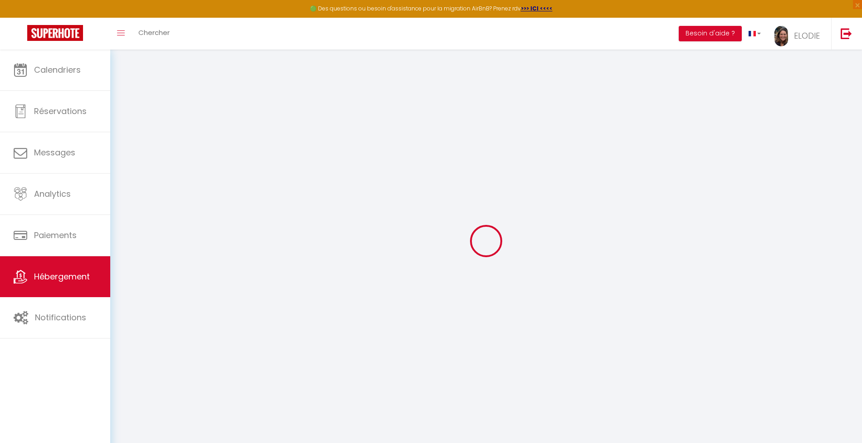
checkbox input "false"
radio input "true"
type input "22"
type input "75"
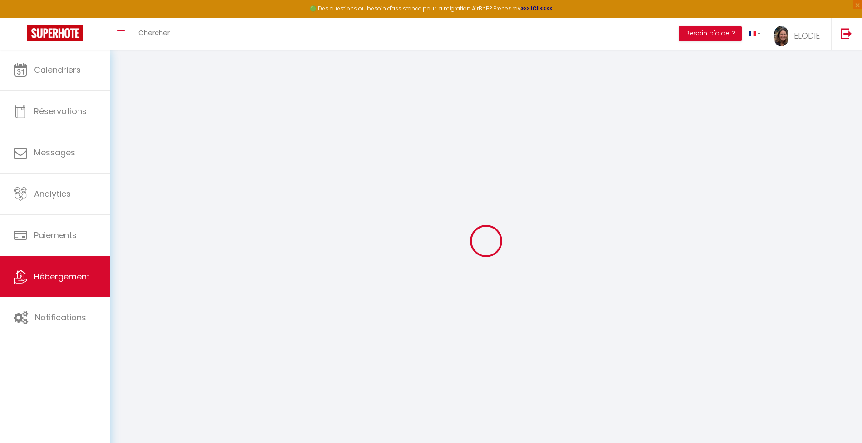
type input "0"
select select
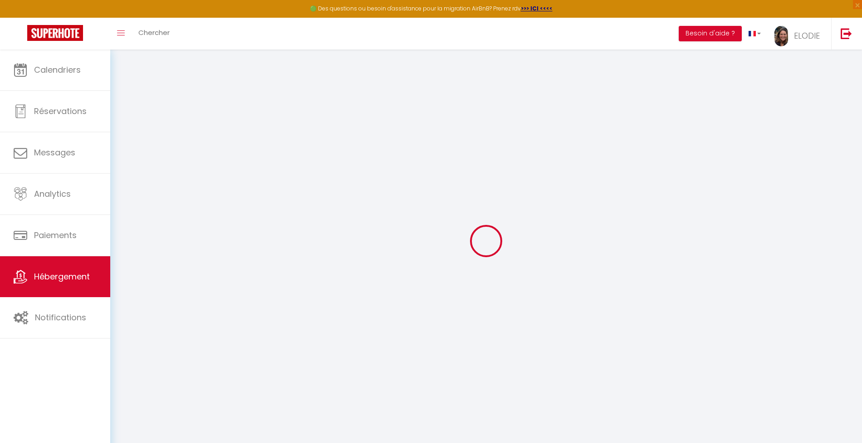
select select
checkbox input "false"
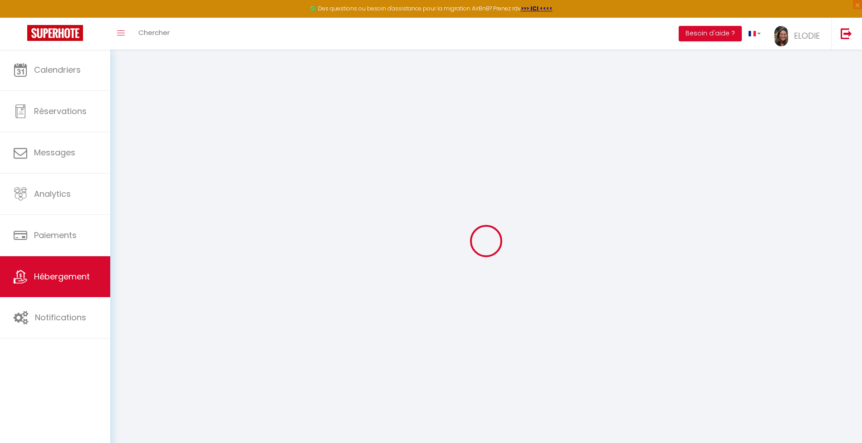
checkbox input "false"
select select
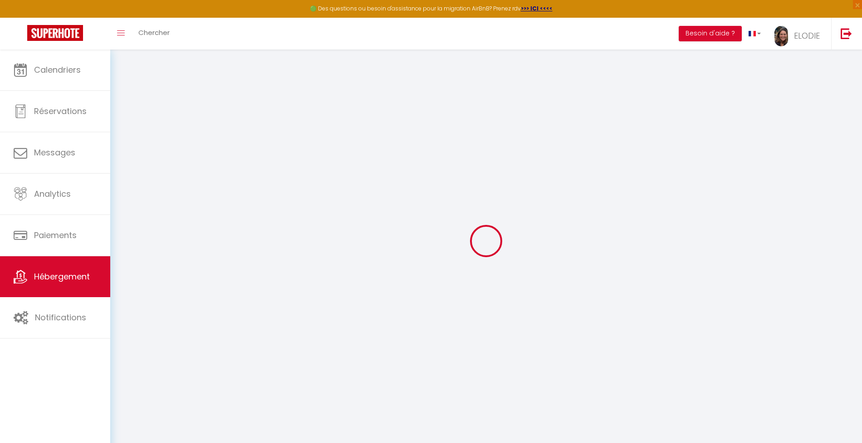
select select
checkbox input "false"
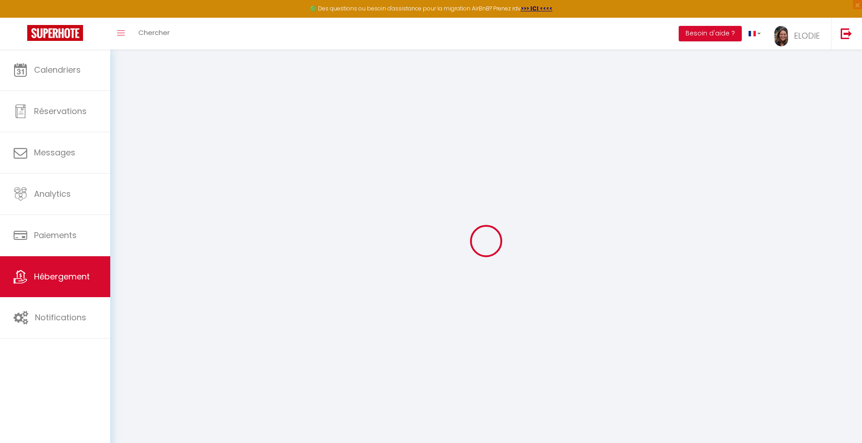
checkbox input "false"
select select
checkbox input "false"
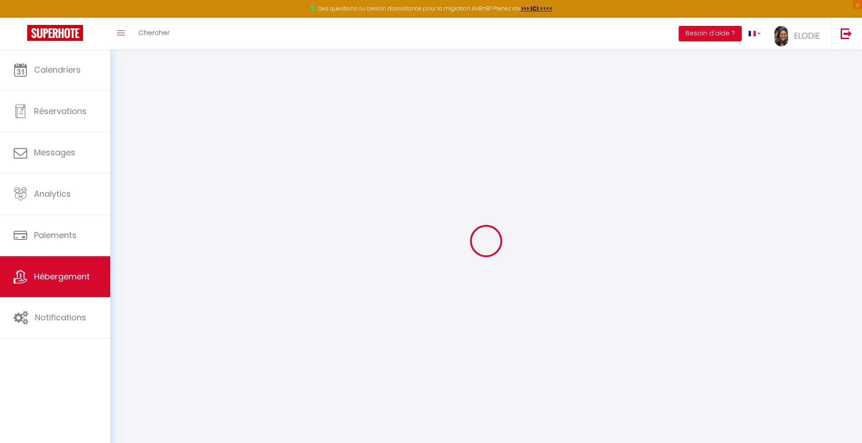
checkbox input "false"
select select "+ 22 %"
select select
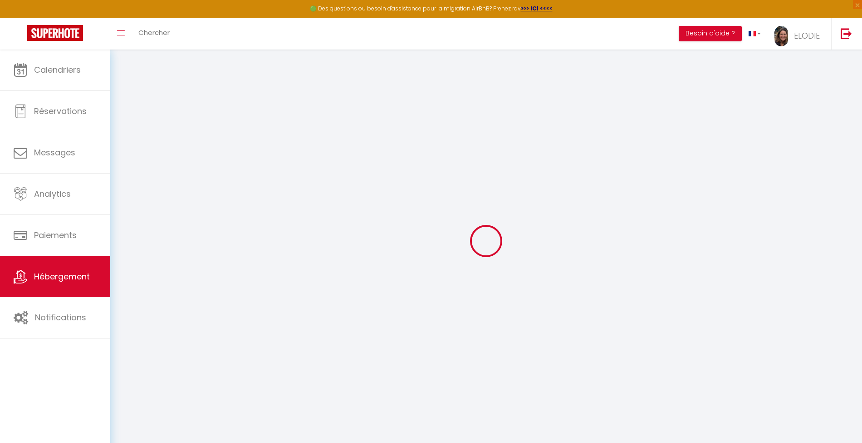
checkbox input "false"
select select "well_reviewed_guests"
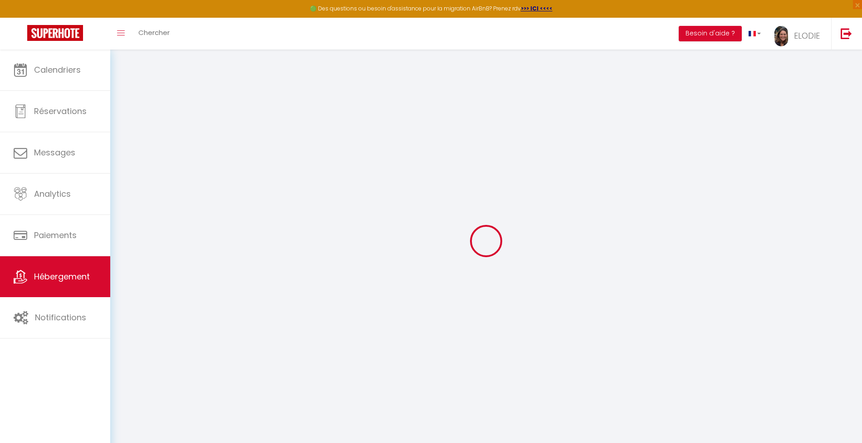
select select "EUR"
select select "8145"
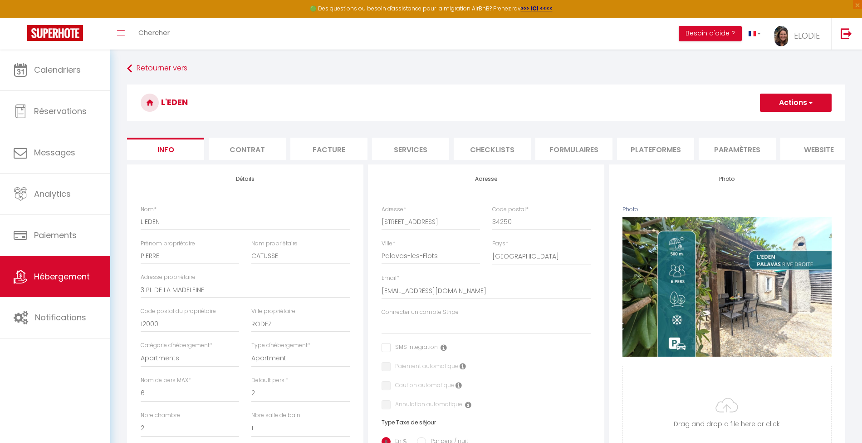
scroll to position [0, 98]
click at [556, 144] on li "Plateformes" at bounding box center [557, 149] width 77 height 22
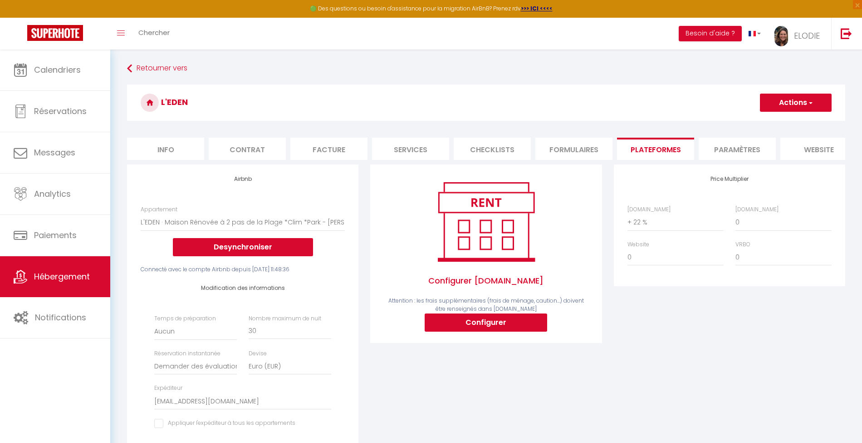
click at [182, 151] on li "Info" at bounding box center [165, 149] width 77 height 22
select select
checkbox input "false"
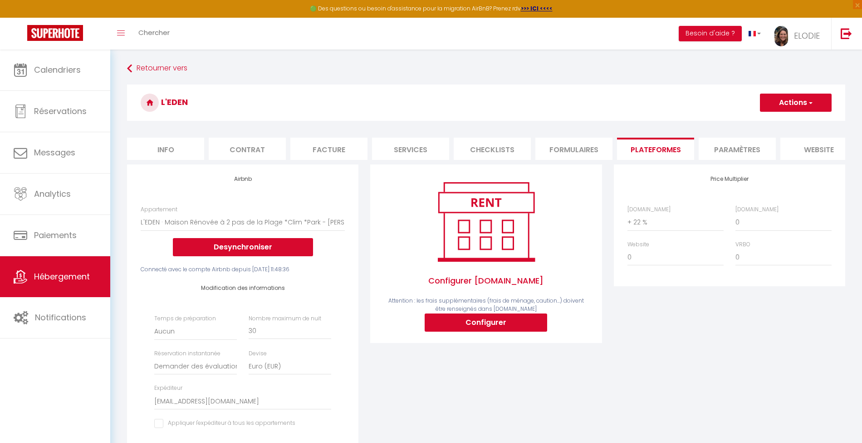
checkbox input "false"
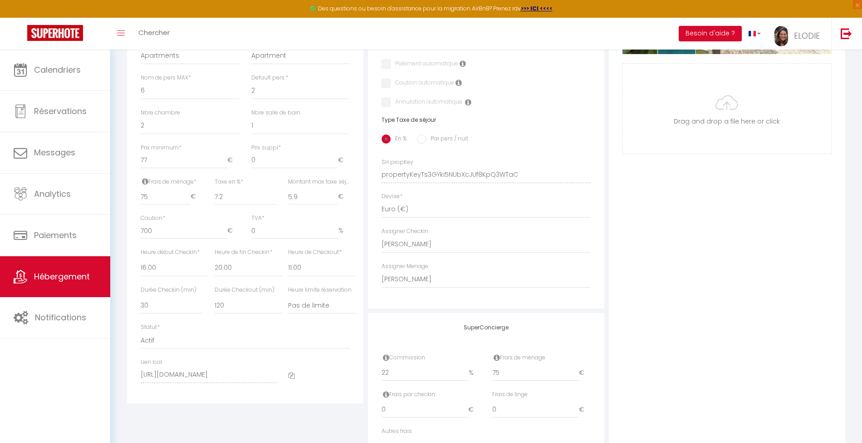
scroll to position [60, 0]
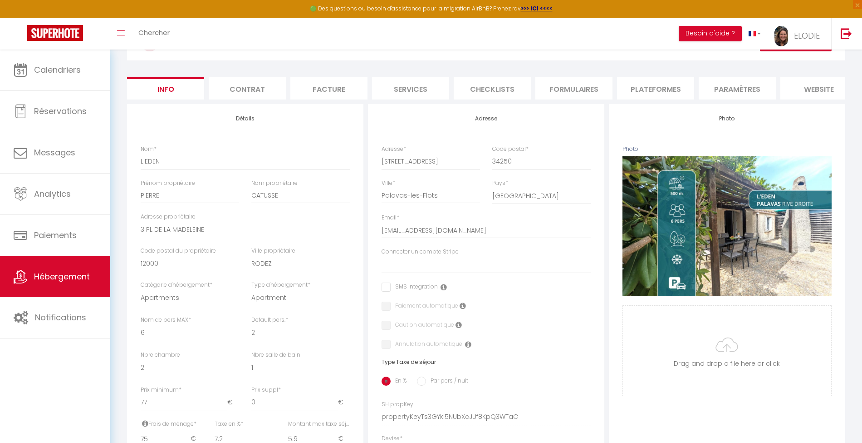
click at [803, 94] on li "website" at bounding box center [819, 88] width 77 height 22
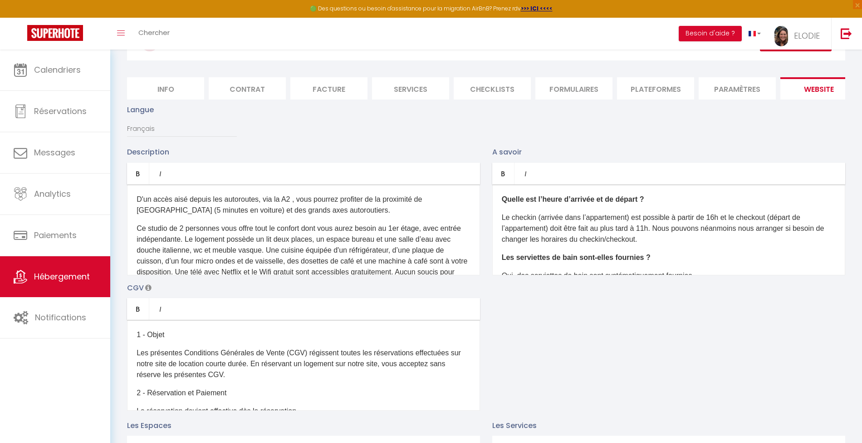
click at [728, 95] on li "Paramètres" at bounding box center [737, 88] width 77 height 22
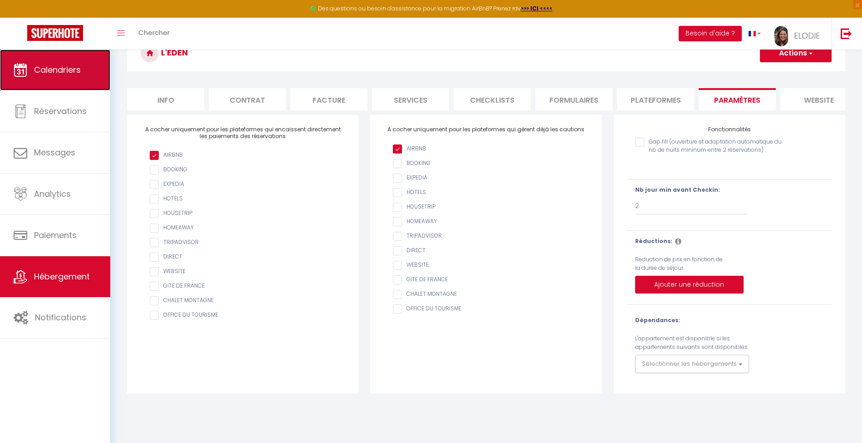
click at [74, 77] on link "Calendriers" at bounding box center [55, 69] width 110 height 41
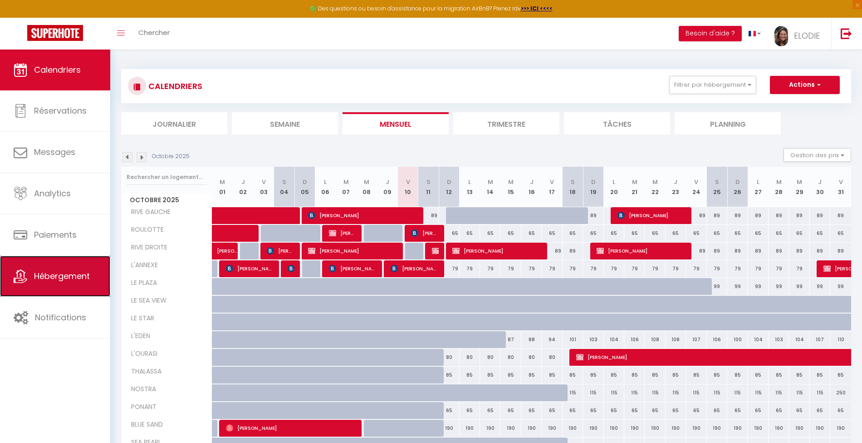
click at [81, 286] on link "Hébergement" at bounding box center [55, 276] width 110 height 41
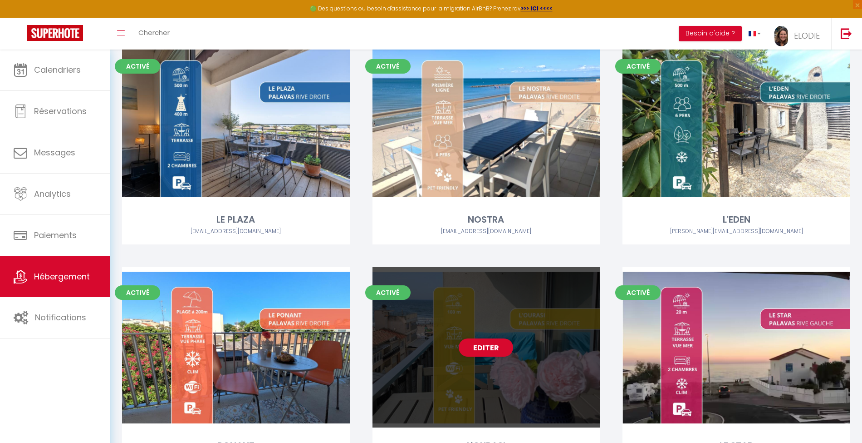
scroll to position [302, 0]
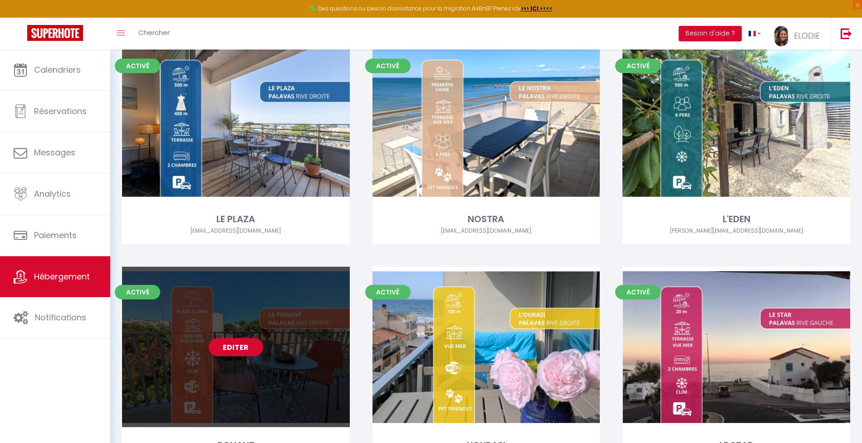
click at [243, 348] on link "Editer" at bounding box center [236, 347] width 54 height 18
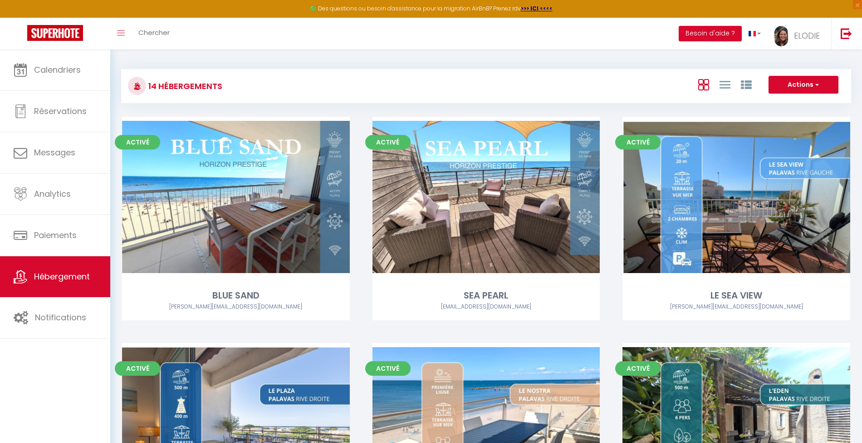
select select "3"
select select "2"
select select "1"
select select
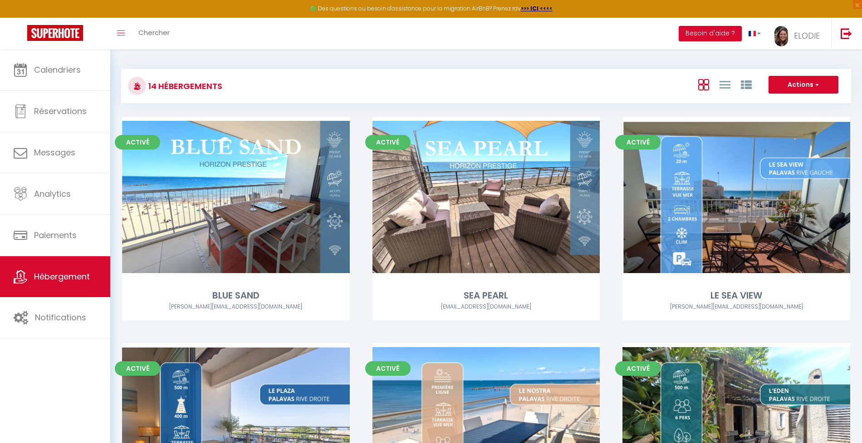
select select "28"
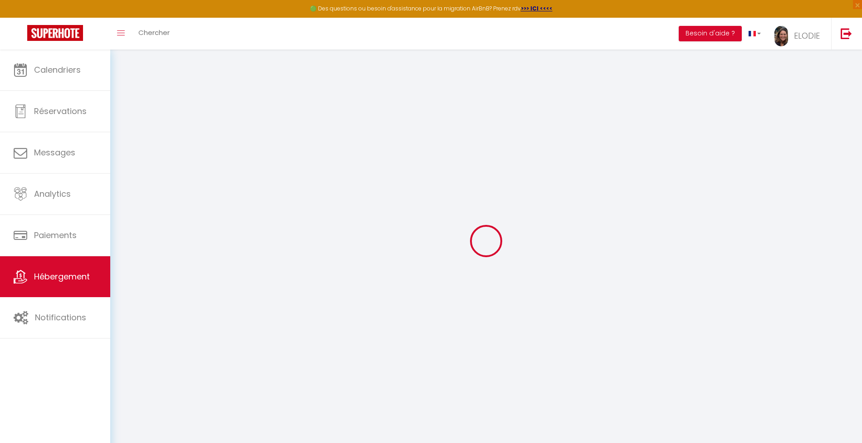
select select
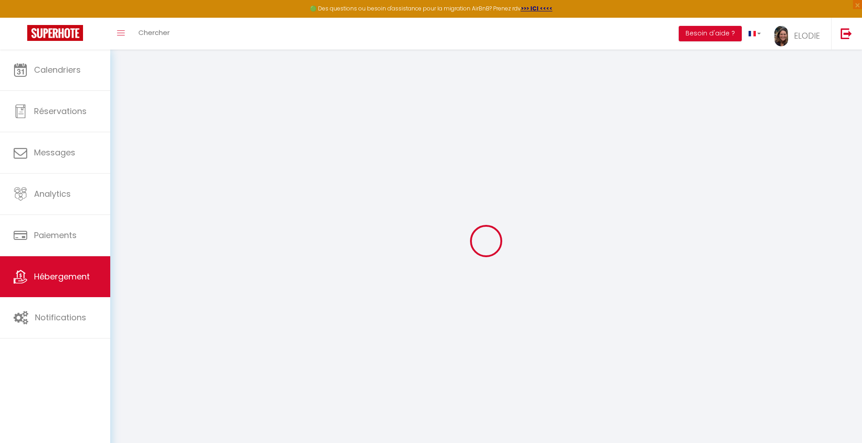
select select
checkbox input "false"
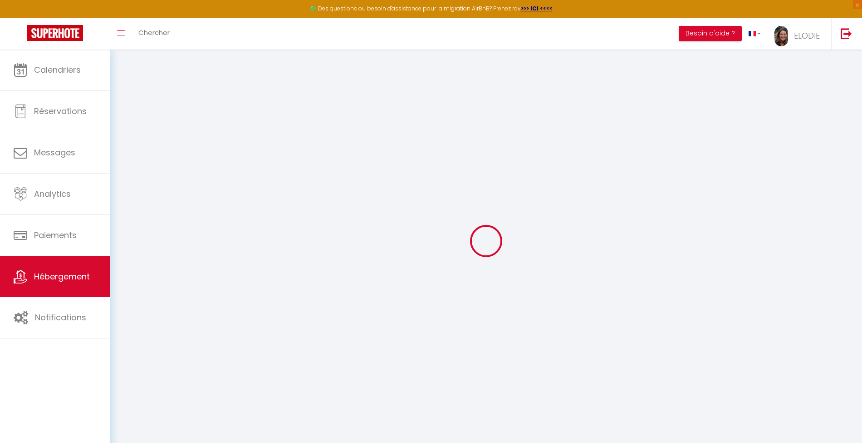
select select
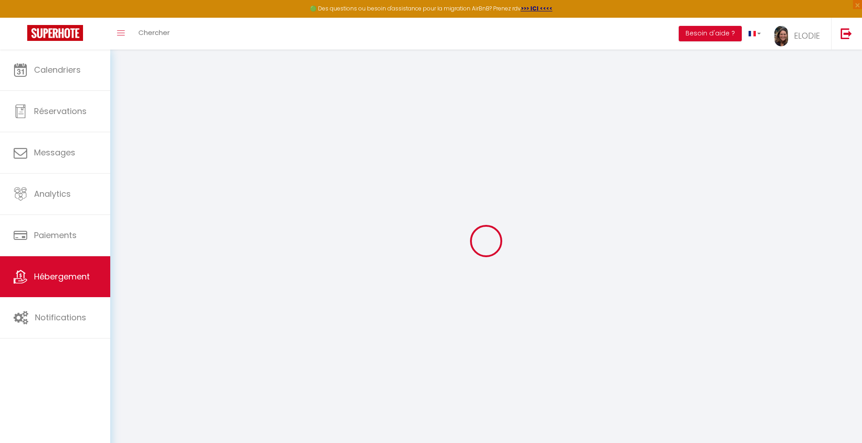
select select
checkbox input "false"
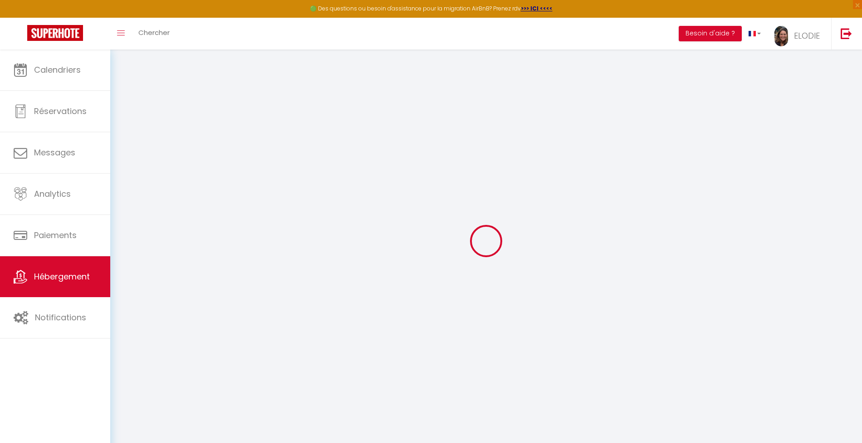
checkbox input "false"
select select
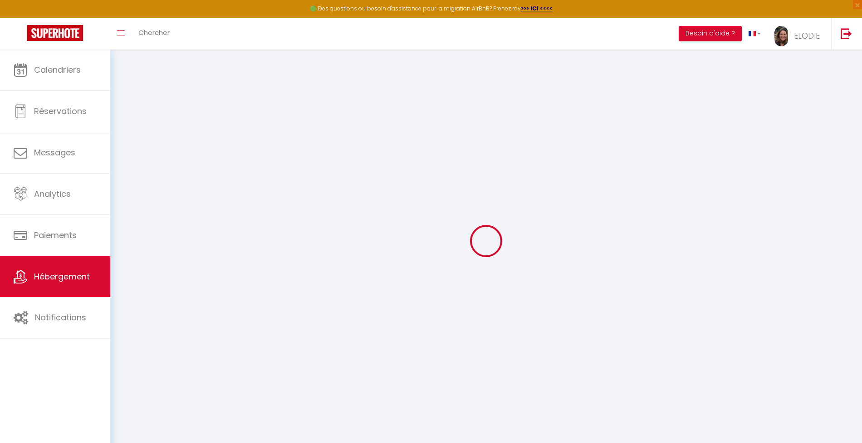
select select
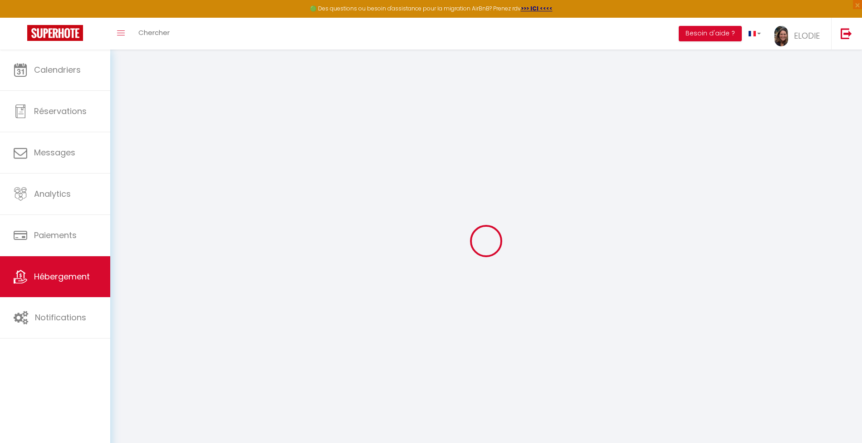
checkbox input "false"
select select
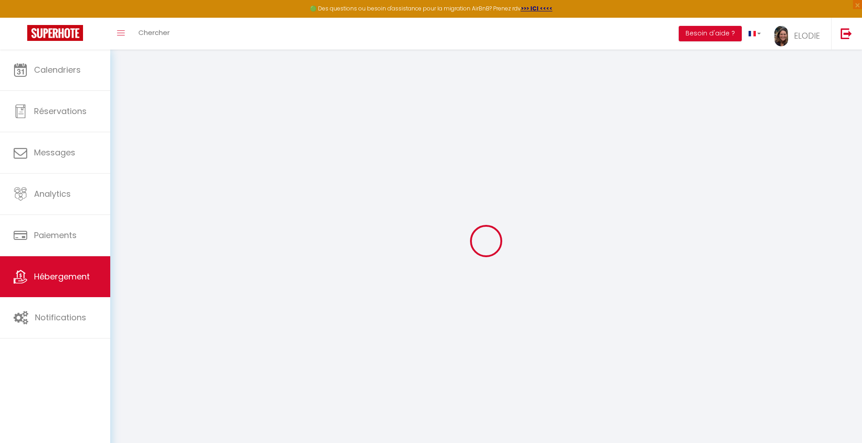
select select
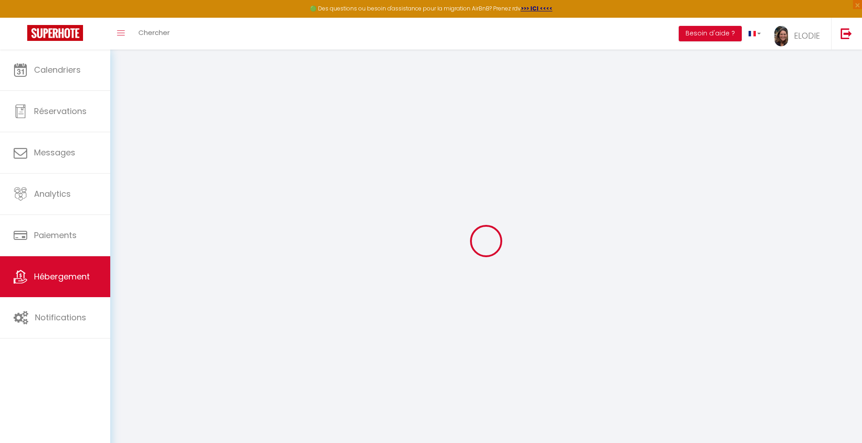
select select
checkbox input "false"
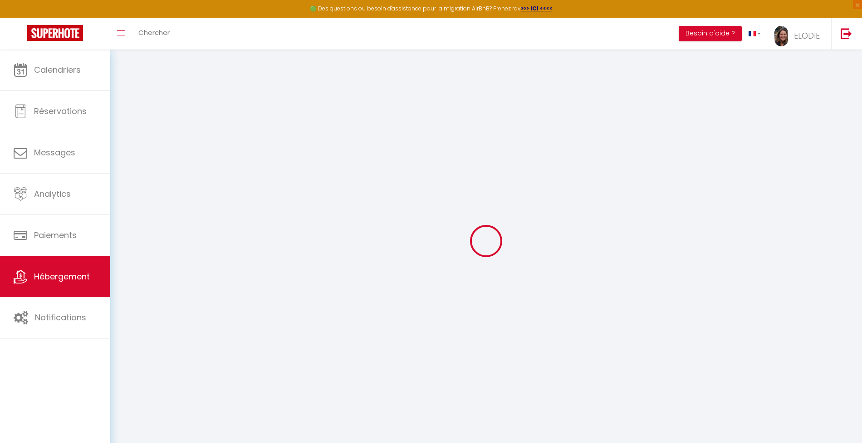
checkbox input "false"
select select
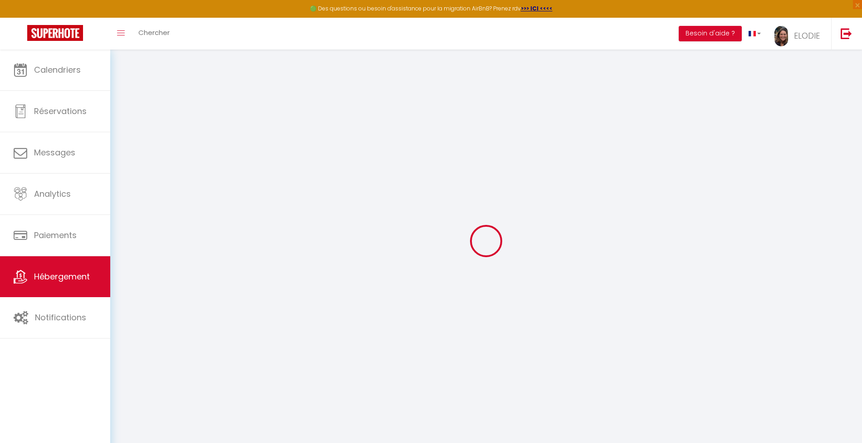
select select
checkbox input "false"
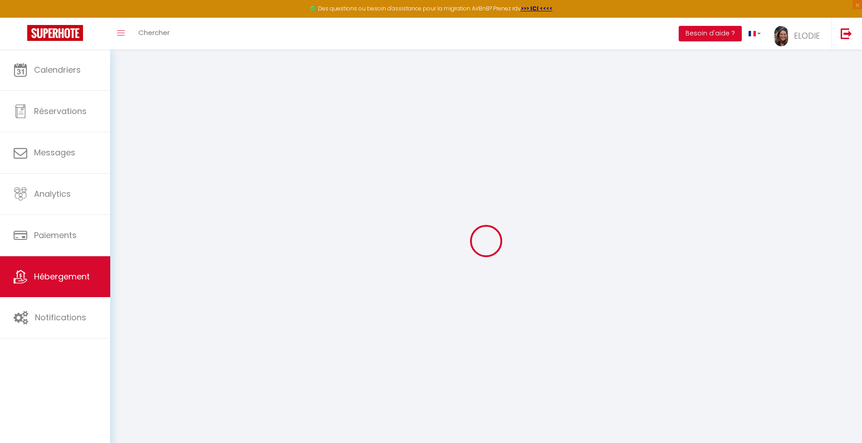
checkbox input "false"
select select
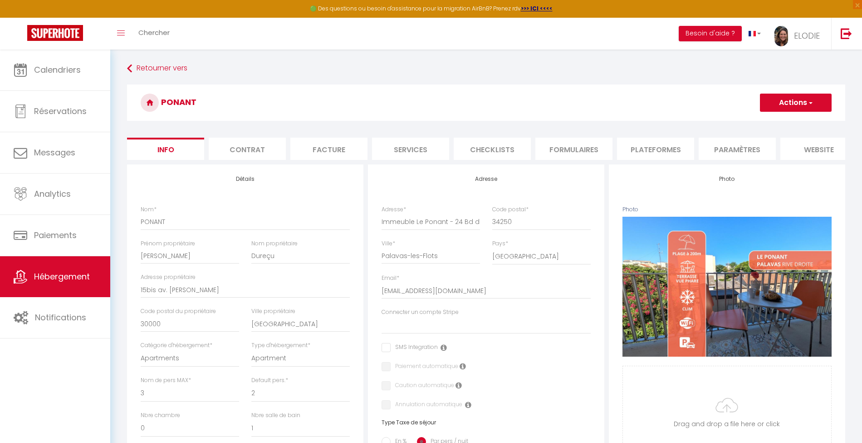
scroll to position [0, 98]
drag, startPoint x: 303, startPoint y: 152, endPoint x: 309, endPoint y: 152, distance: 6.4
click at [305, 152] on li "Services" at bounding box center [312, 149] width 77 height 22
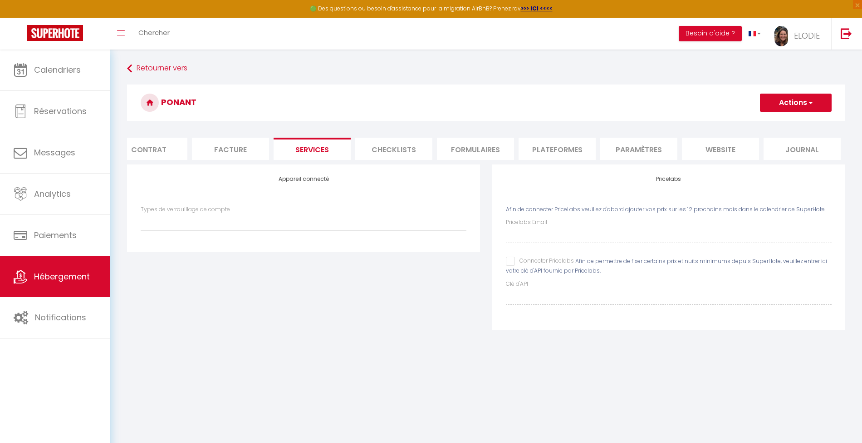
click at [511, 266] on input "Connecter Pricelabs" at bounding box center [540, 260] width 68 height 9
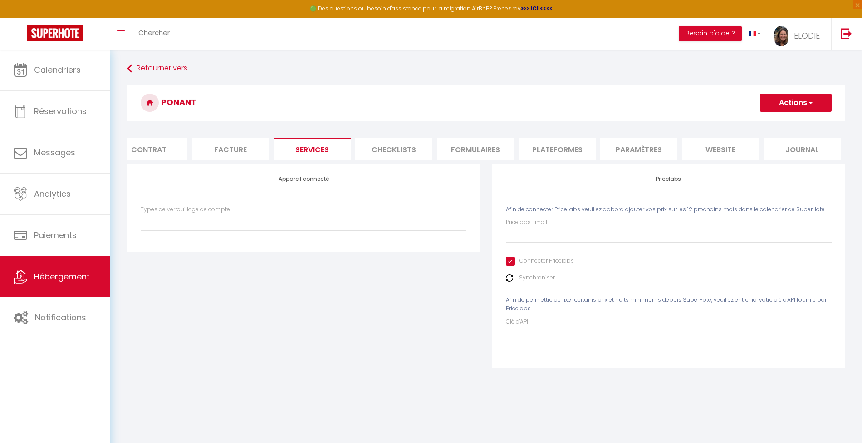
click at [561, 252] on div "Pricelabs Email Connecter Pricelabs Synchroniser Afin de permettre de fixer cer…" at bounding box center [669, 280] width 326 height 124
click at [564, 243] on input "Pricelabs Email" at bounding box center [669, 234] width 326 height 16
click at [802, 100] on button "Actions" at bounding box center [796, 102] width 72 height 18
click at [792, 123] on link "Enregistrer" at bounding box center [796, 123] width 72 height 12
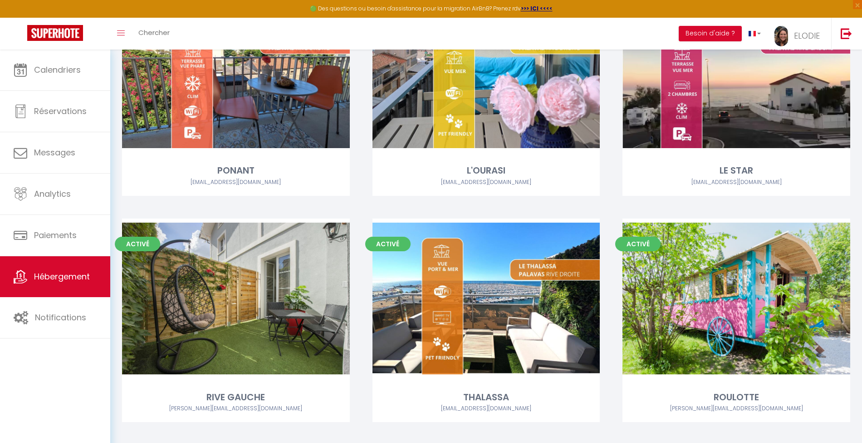
scroll to position [605, 0]
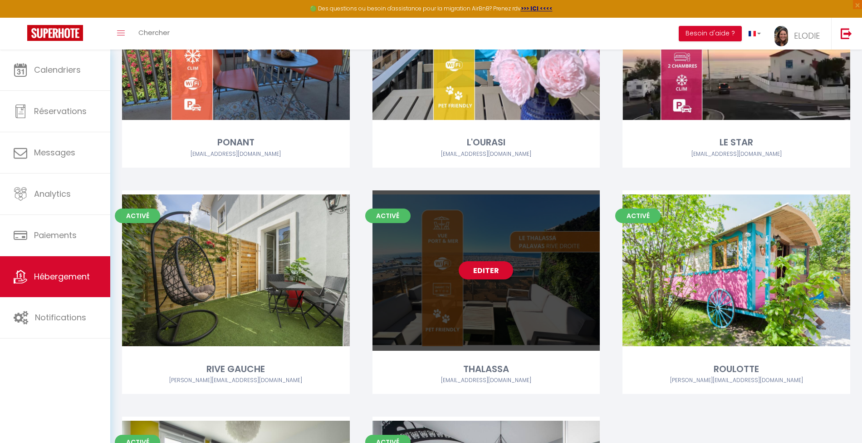
click at [479, 268] on link "Editer" at bounding box center [486, 270] width 54 height 18
click at [484, 268] on link "Editer" at bounding box center [486, 270] width 54 height 18
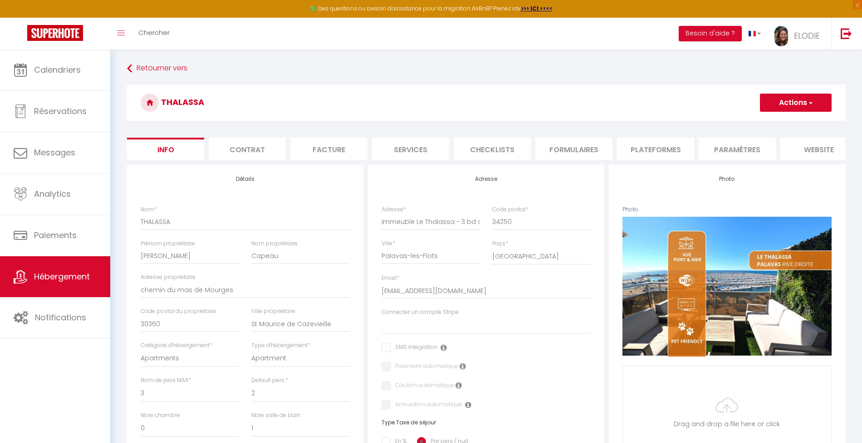
click at [412, 144] on li "Services" at bounding box center [410, 149] width 77 height 22
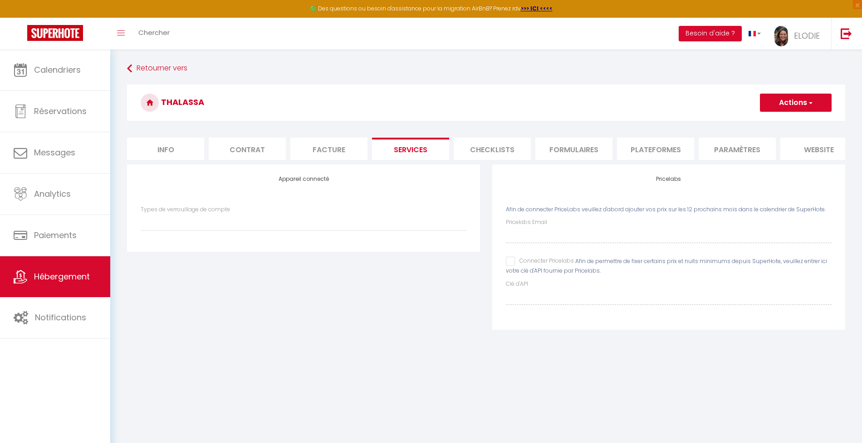
click at [511, 266] on input "Connecter Pricelabs" at bounding box center [540, 260] width 68 height 9
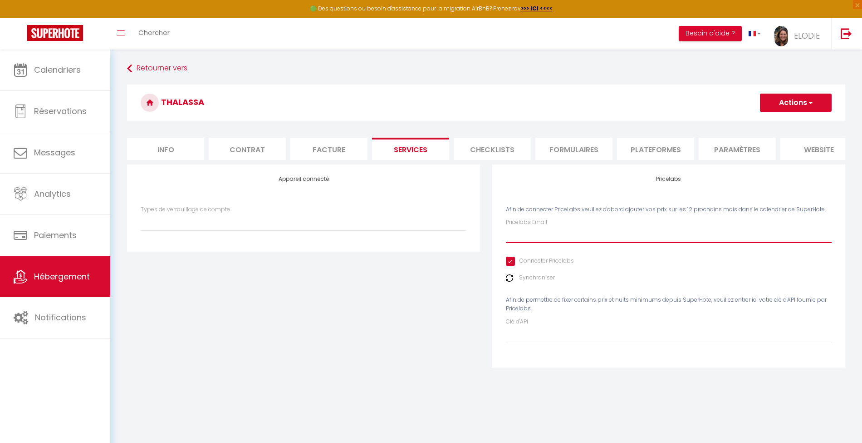
click at [556, 243] on input "Pricelabs Email" at bounding box center [669, 234] width 326 height 16
click at [801, 100] on button "Actions" at bounding box center [796, 102] width 72 height 18
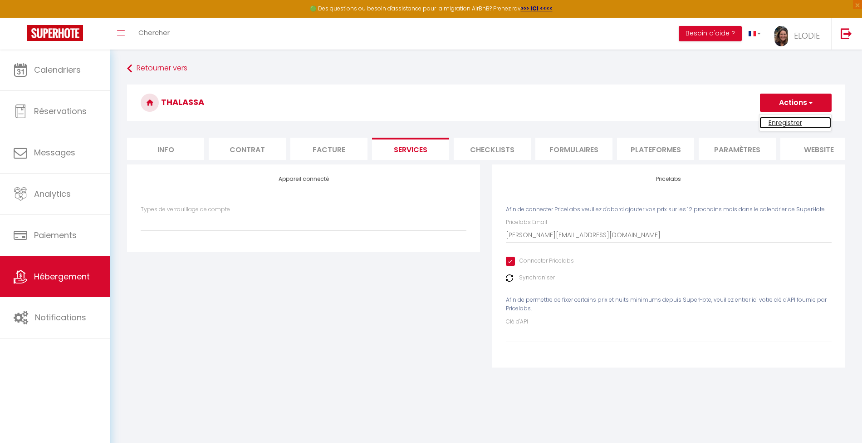
click at [780, 121] on link "Enregistrer" at bounding box center [796, 123] width 72 height 12
click at [806, 102] on button "Actions" at bounding box center [796, 102] width 72 height 18
click at [802, 121] on link "Enregistrer" at bounding box center [796, 123] width 72 height 12
click at [737, 146] on li "Paramètres" at bounding box center [737, 149] width 77 height 22
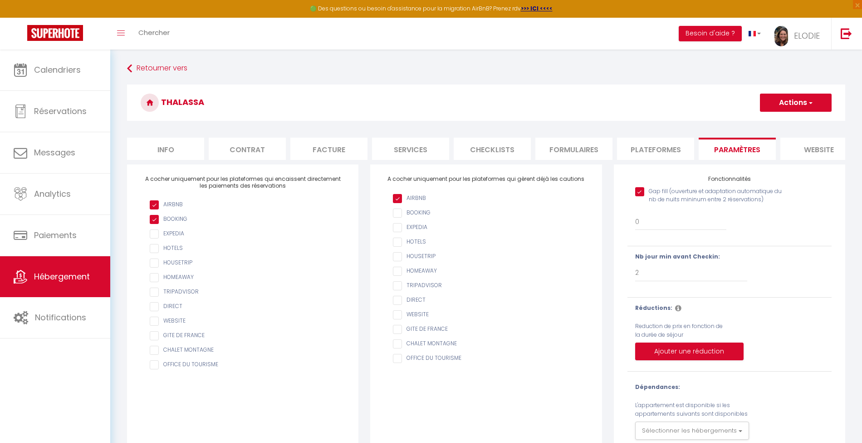
click at [640, 196] on input "Gap fill (ouverture et adaptation automatique du nb de nuits mininum entre 2 ré…" at bounding box center [712, 191] width 154 height 9
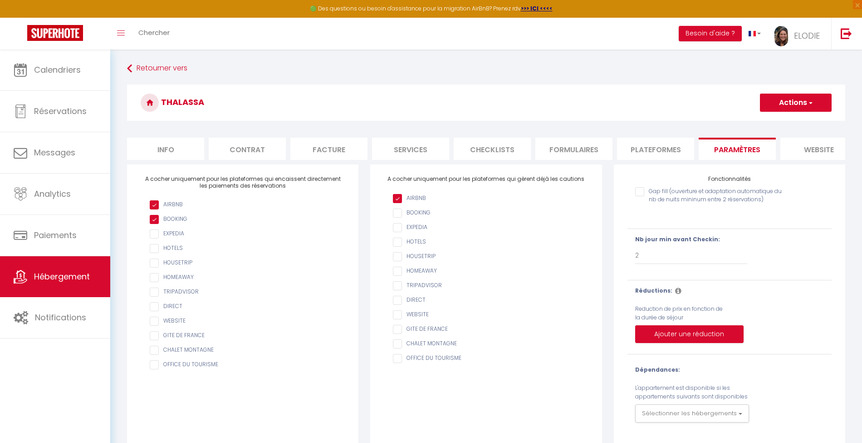
click at [409, 147] on li "Services" at bounding box center [410, 149] width 77 height 22
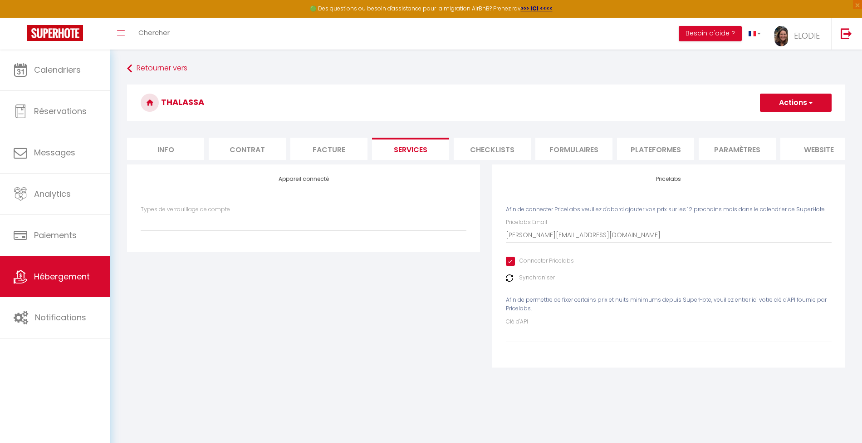
click at [813, 106] on button "Actions" at bounding box center [796, 102] width 72 height 18
click at [779, 121] on link "Enregistrer" at bounding box center [796, 123] width 72 height 12
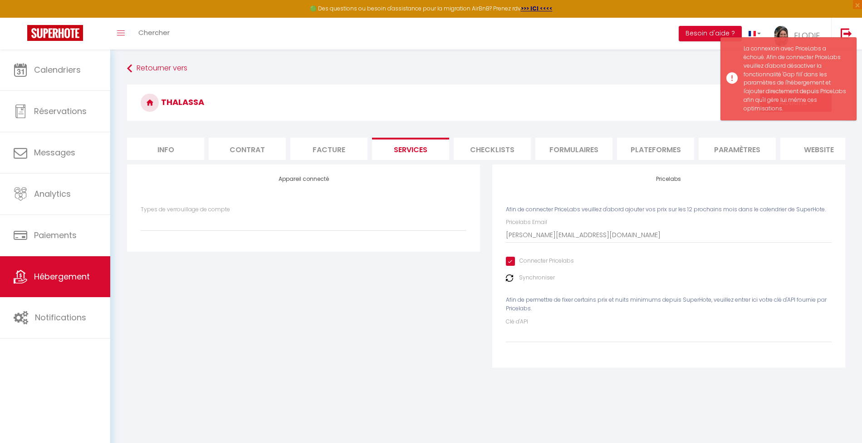
click at [750, 148] on li "Paramètres" at bounding box center [737, 149] width 77 height 22
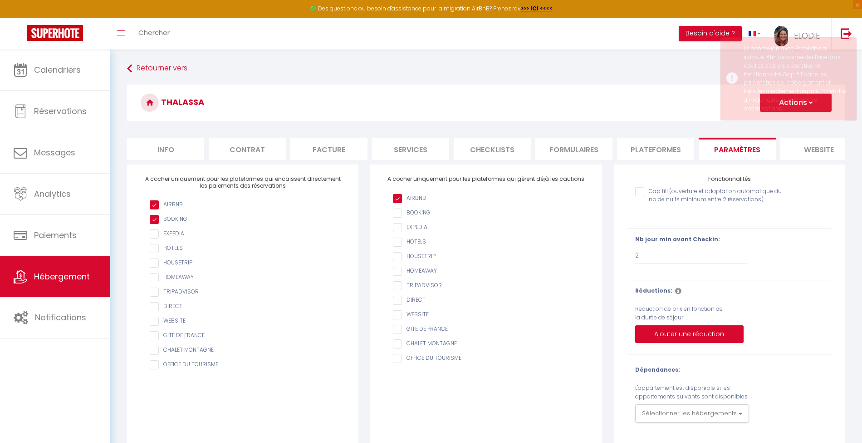
click at [807, 308] on div "Réductions: Reduction de prix en fonction de la durée de séjour Ajouter une réd…" at bounding box center [730, 316] width 216 height 61
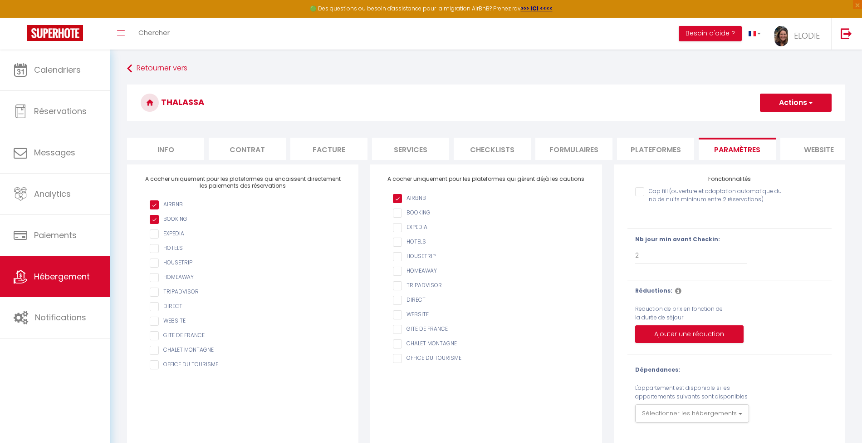
click at [816, 99] on button "Actions" at bounding box center [796, 102] width 72 height 18
click at [795, 121] on input "Enregistrer" at bounding box center [786, 122] width 34 height 9
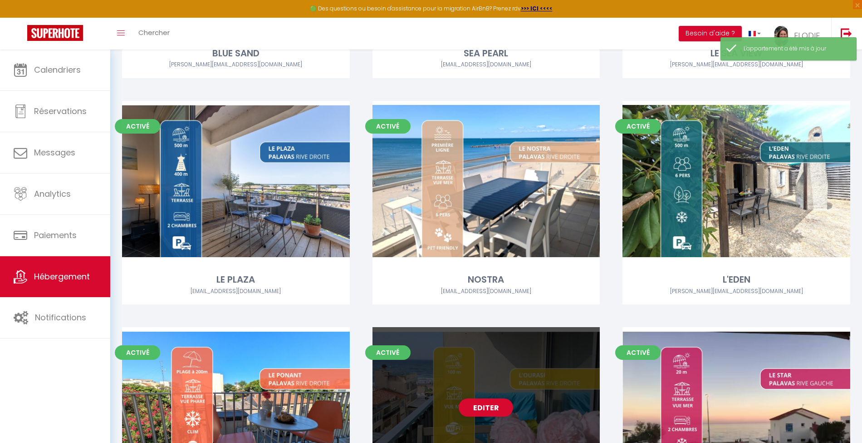
scroll to position [605, 0]
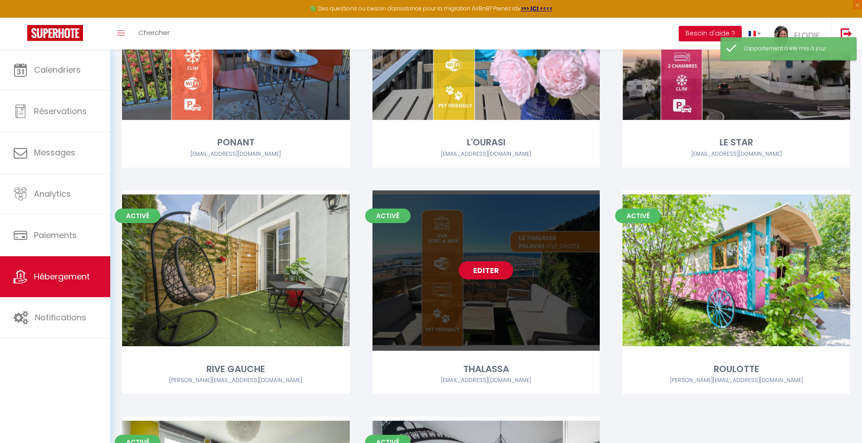
click at [472, 275] on link "Editer" at bounding box center [486, 270] width 54 height 18
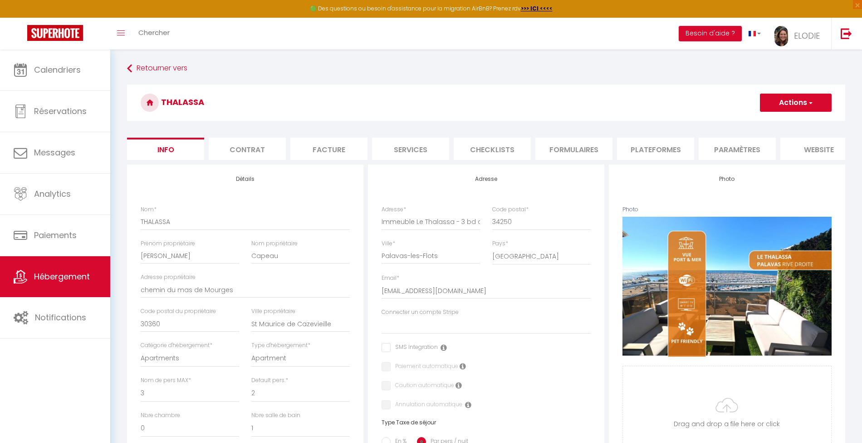
click at [749, 146] on li "Paramètres" at bounding box center [737, 149] width 77 height 22
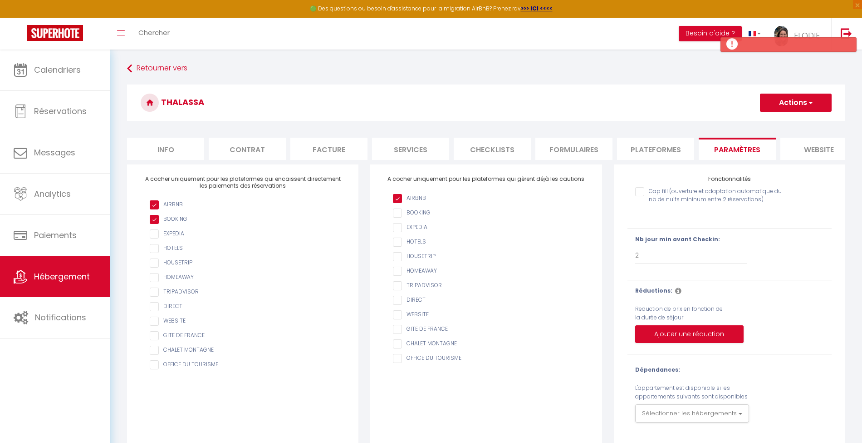
click at [403, 144] on li "Services" at bounding box center [410, 149] width 77 height 22
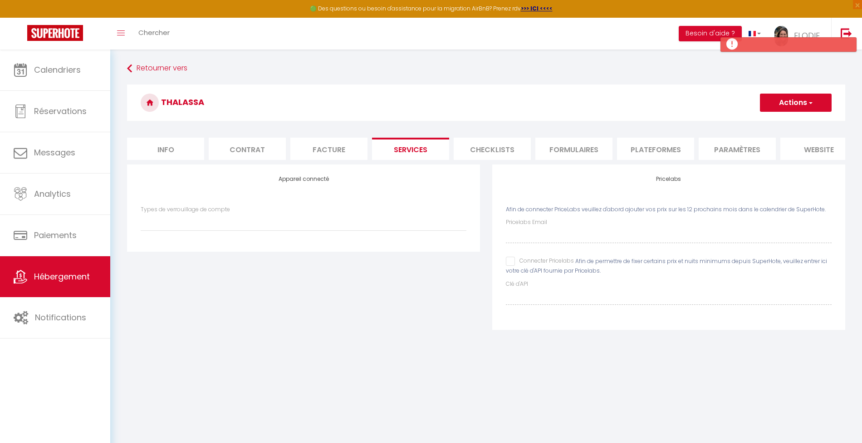
click at [510, 266] on input "Connecter Pricelabs" at bounding box center [540, 260] width 68 height 9
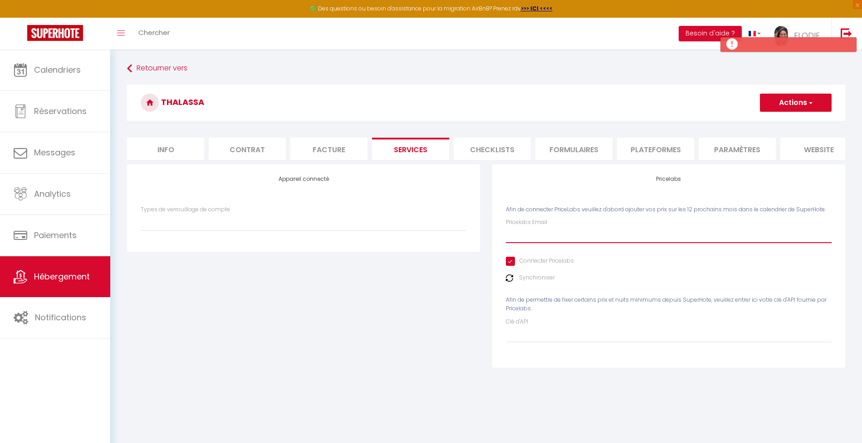
click at [533, 241] on input "Pricelabs Email" at bounding box center [669, 234] width 326 height 16
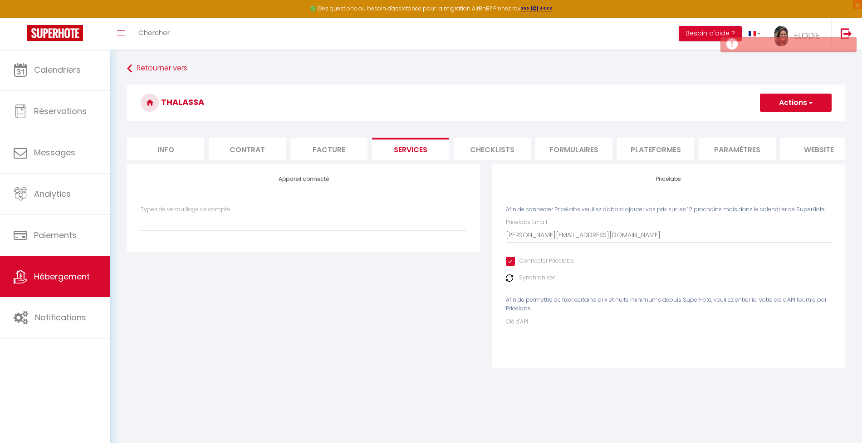
click at [782, 107] on button "Actions" at bounding box center [796, 102] width 72 height 18
click at [780, 123] on link "Enregistrer" at bounding box center [796, 123] width 72 height 12
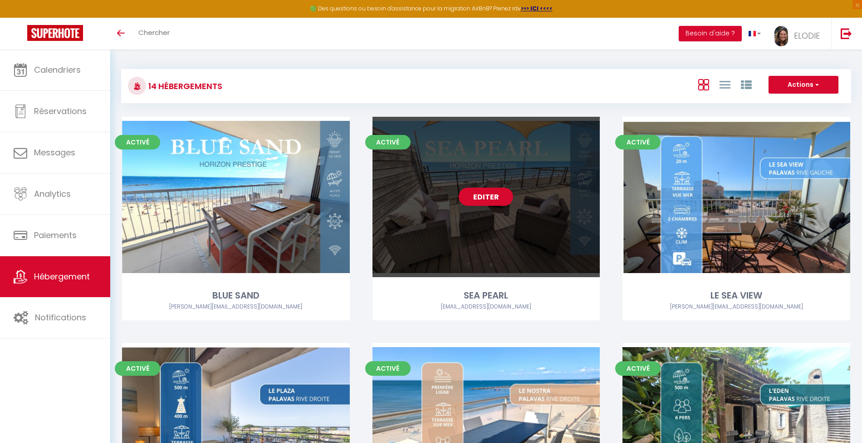
scroll to position [302, 0]
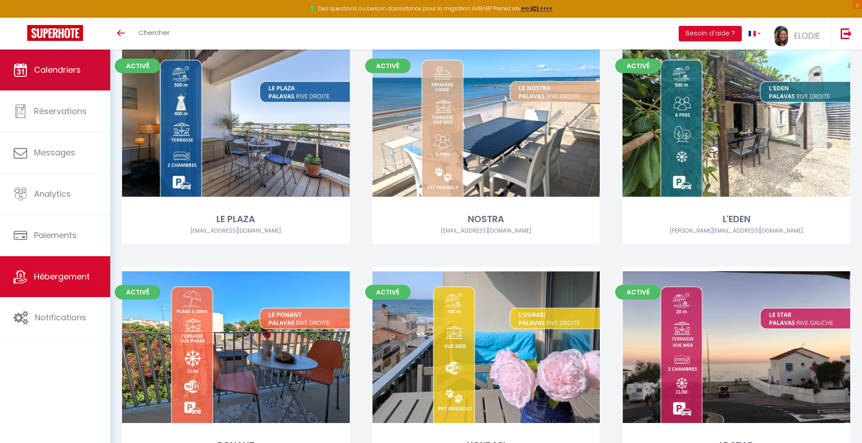
click at [42, 74] on span "Calendriers" at bounding box center [57, 69] width 47 height 11
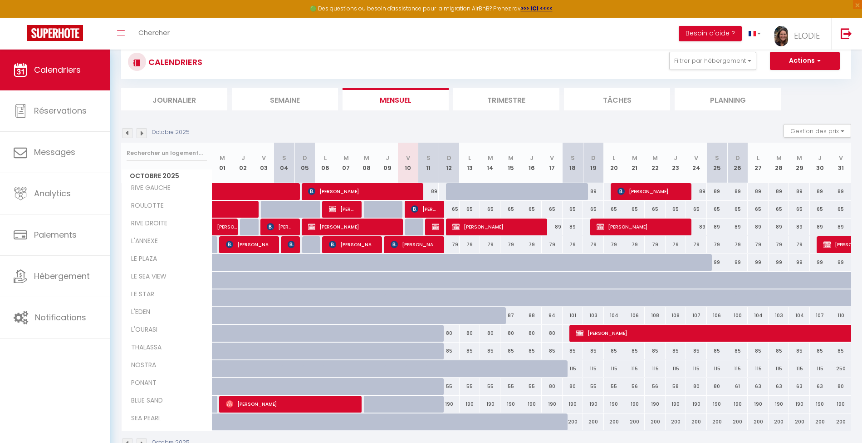
scroll to position [49, 0]
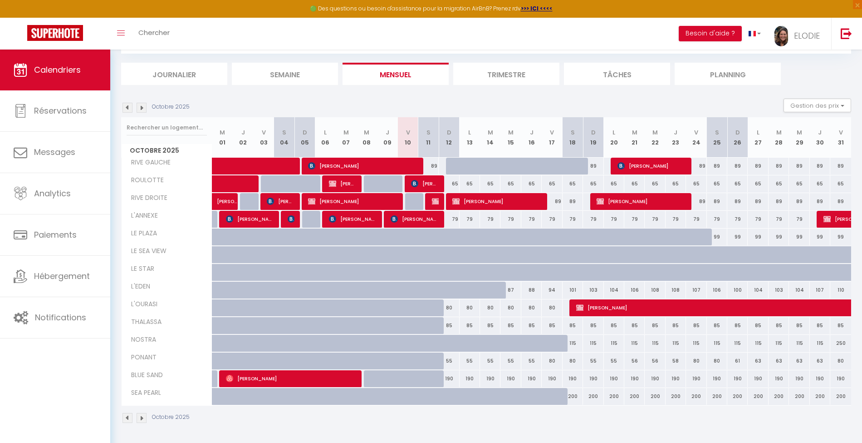
click at [138, 110] on img at bounding box center [142, 108] width 10 height 10
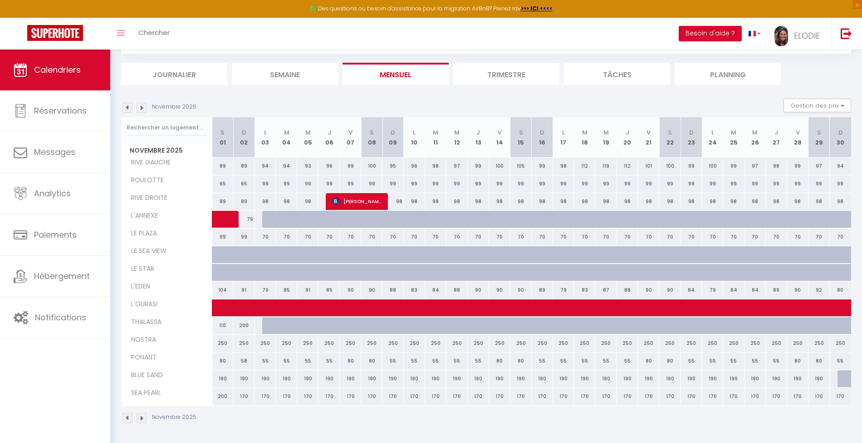
click at [141, 110] on img at bounding box center [142, 108] width 10 height 10
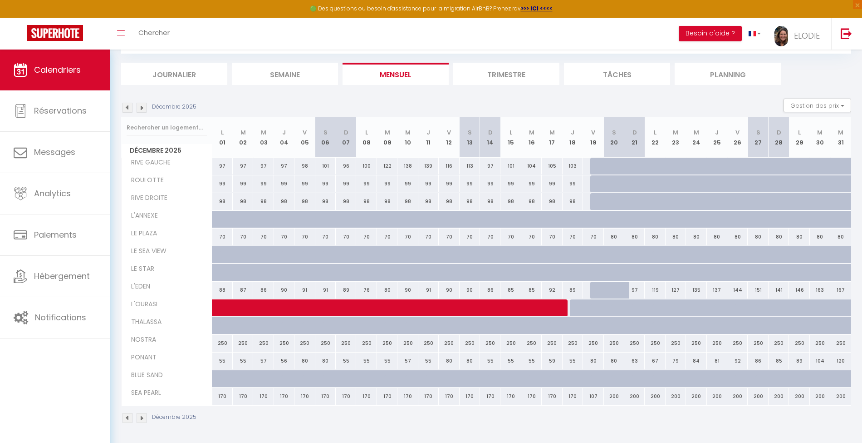
click at [141, 110] on img at bounding box center [142, 108] width 10 height 10
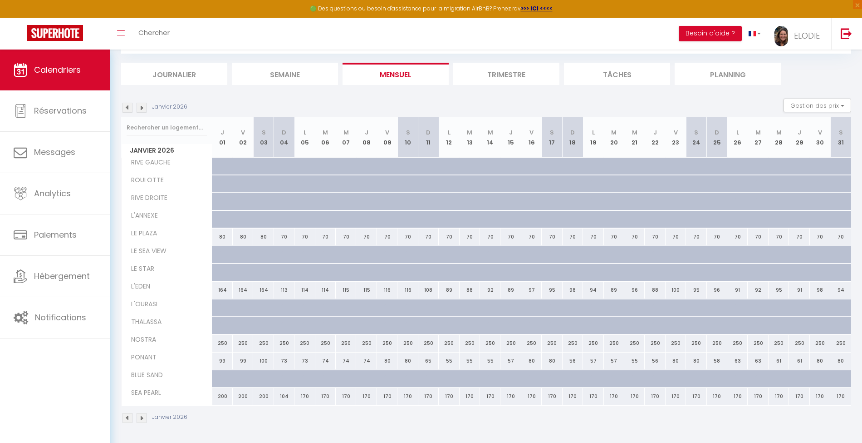
click at [141, 110] on img at bounding box center [142, 108] width 10 height 10
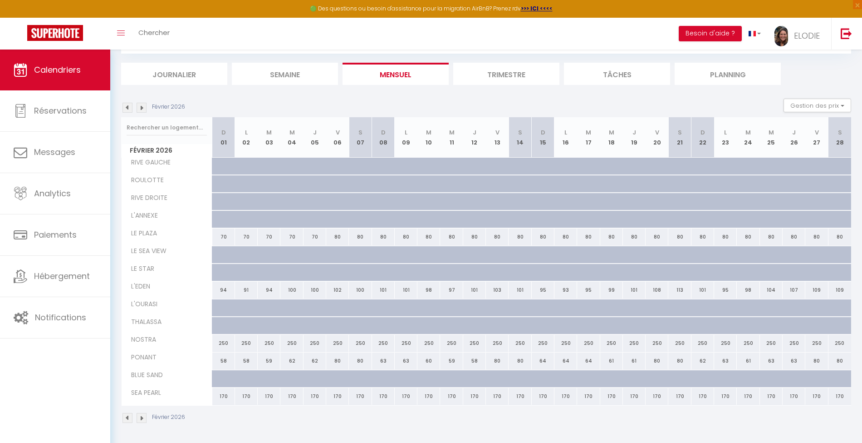
click at [141, 110] on img at bounding box center [142, 108] width 10 height 10
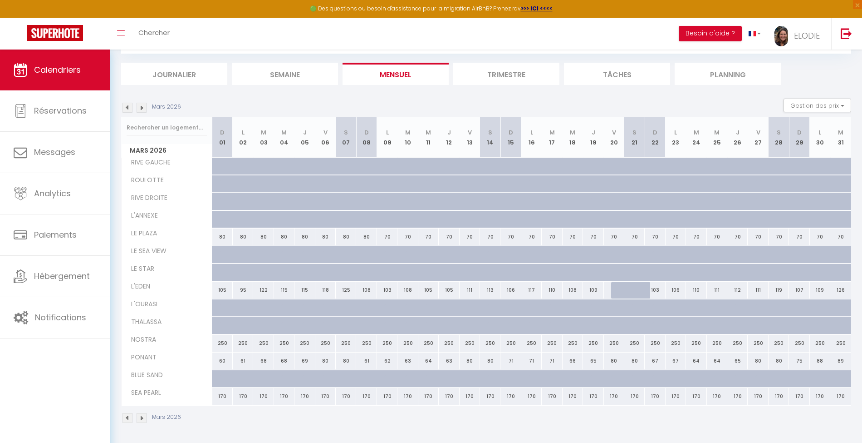
click at [141, 110] on img at bounding box center [142, 108] width 10 height 10
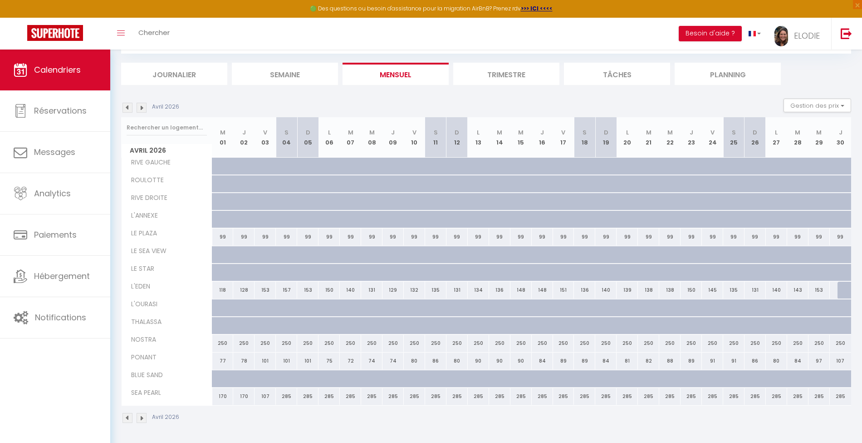
click at [141, 110] on img at bounding box center [142, 108] width 10 height 10
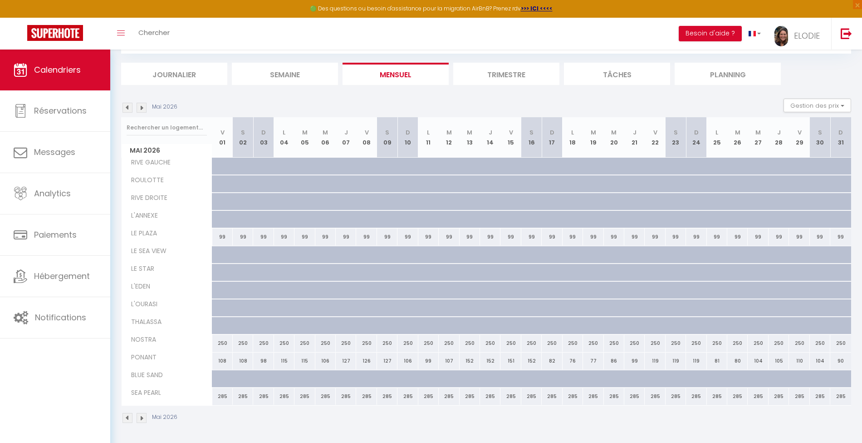
click at [141, 110] on img at bounding box center [142, 108] width 10 height 10
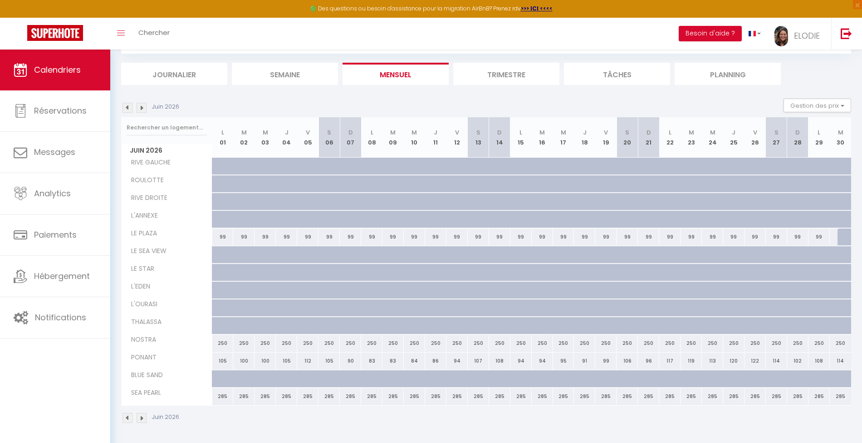
click at [141, 110] on img at bounding box center [142, 108] width 10 height 10
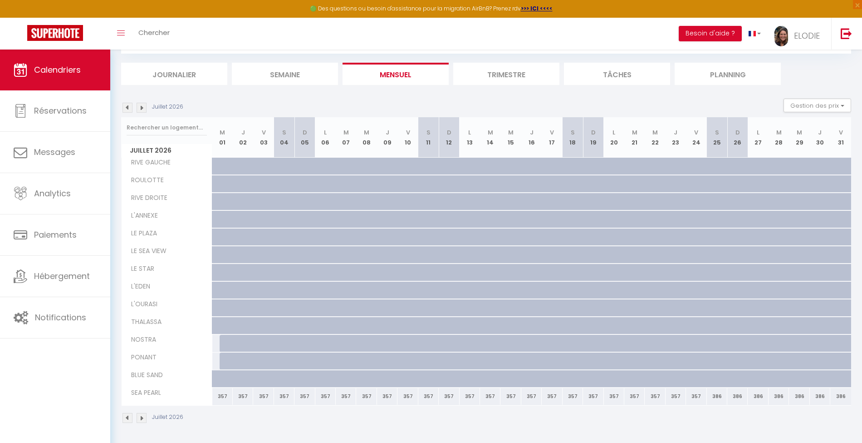
click at [129, 107] on img at bounding box center [128, 108] width 10 height 10
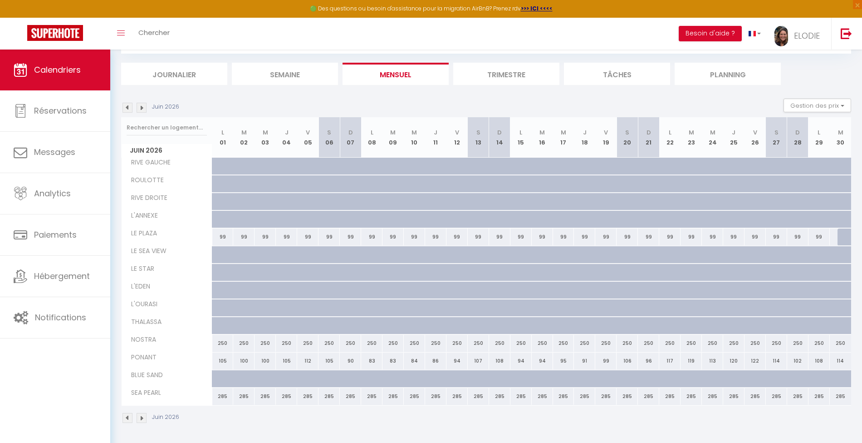
click at [129, 107] on img at bounding box center [128, 108] width 10 height 10
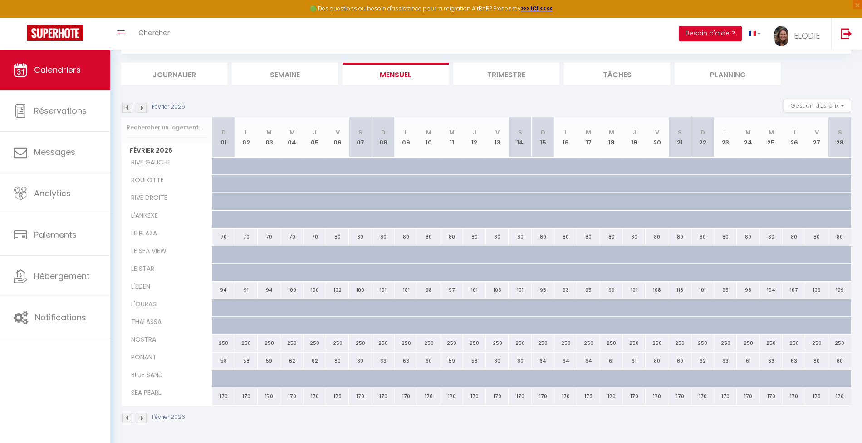
click at [129, 107] on img at bounding box center [128, 108] width 10 height 10
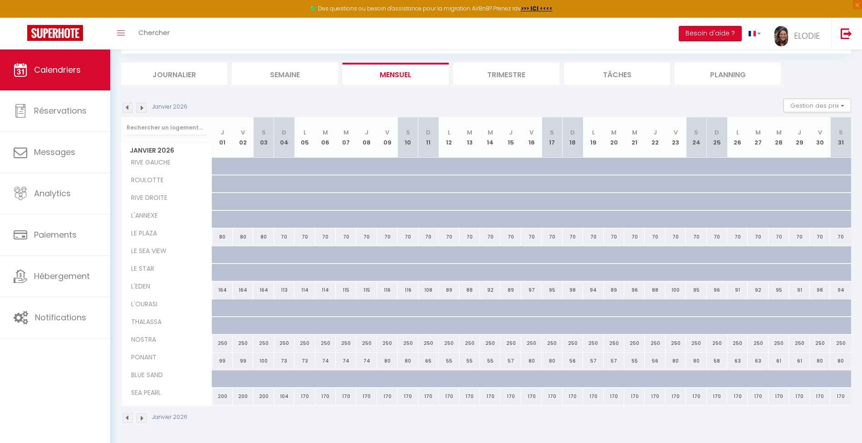
click at [129, 107] on img at bounding box center [128, 108] width 10 height 10
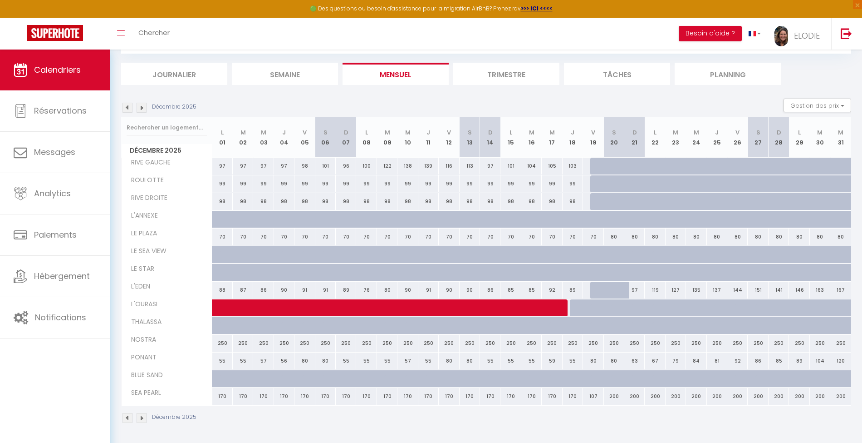
click at [129, 107] on img at bounding box center [128, 108] width 10 height 10
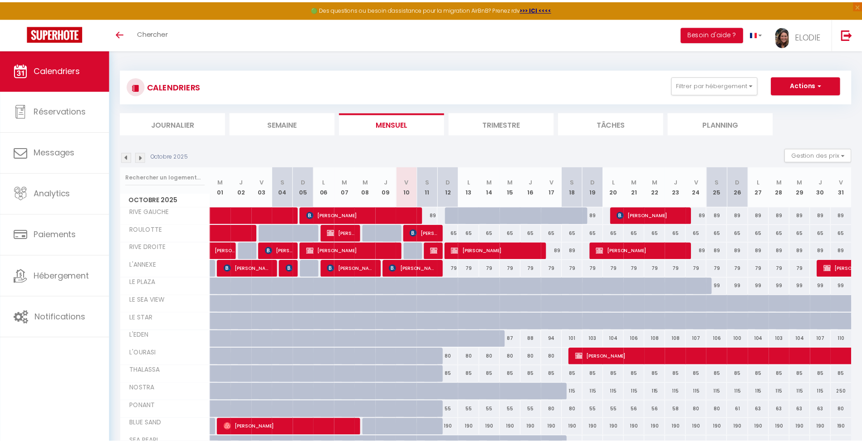
scroll to position [49, 0]
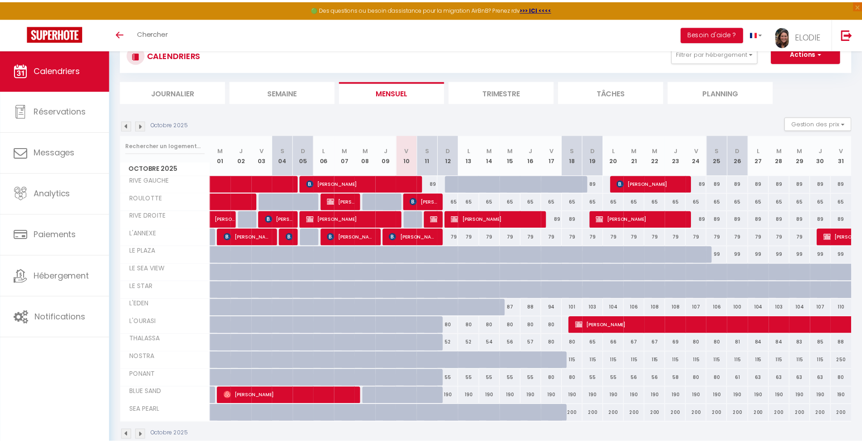
scroll to position [49, 0]
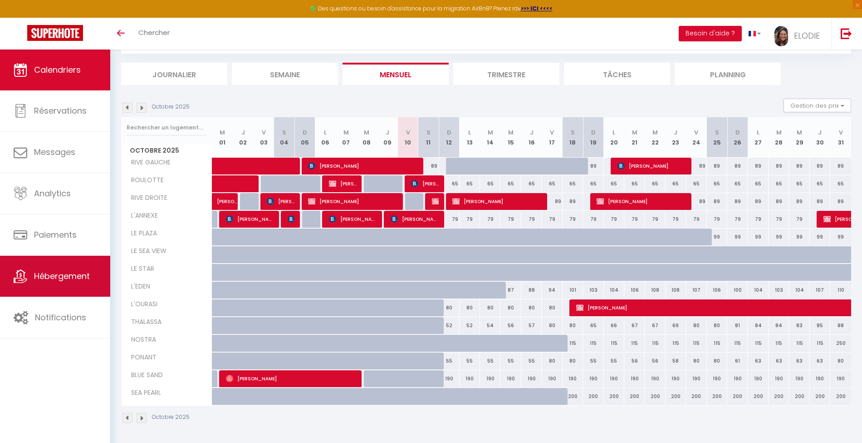
click at [64, 278] on span "Hébergement" at bounding box center [62, 275] width 56 height 11
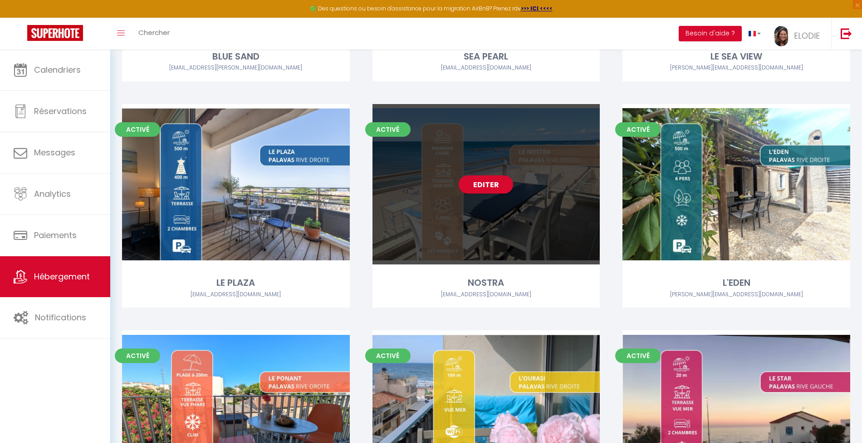
scroll to position [242, 0]
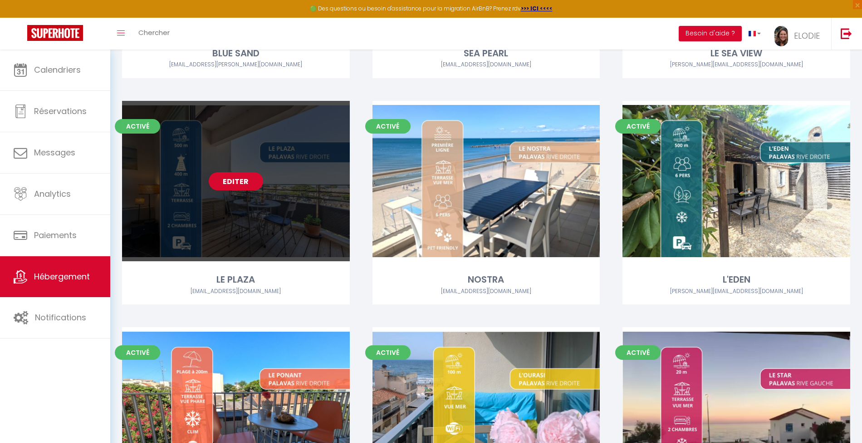
click at [234, 178] on link "Editer" at bounding box center [236, 181] width 54 height 18
select select "3"
select select "2"
select select "1"
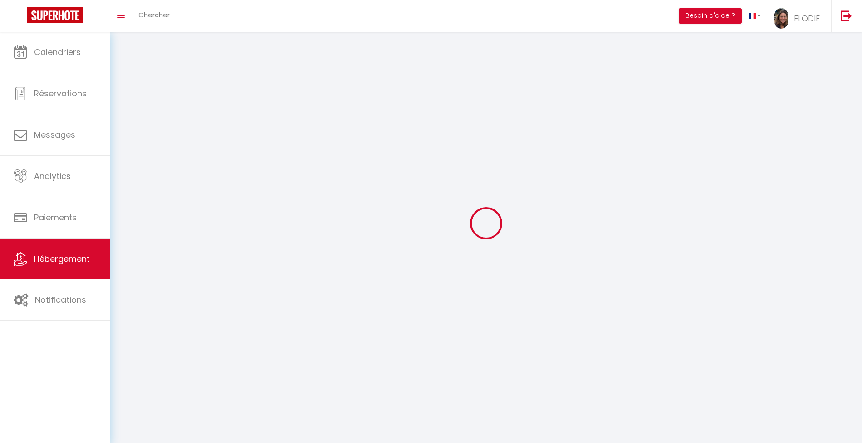
select select
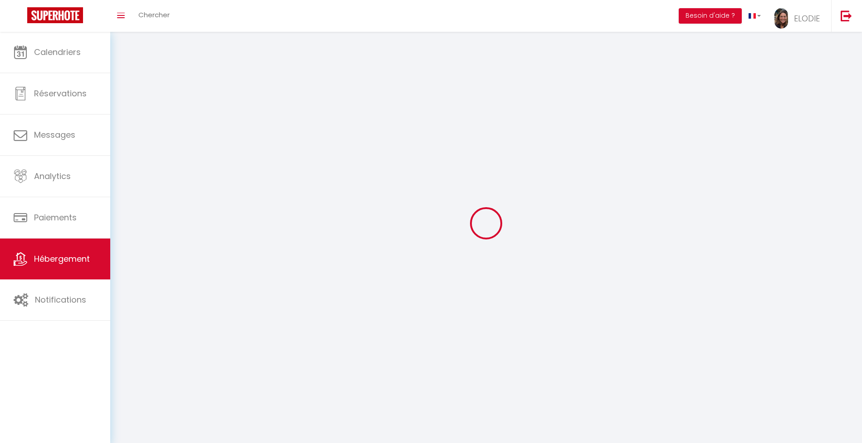
select select
checkbox input "false"
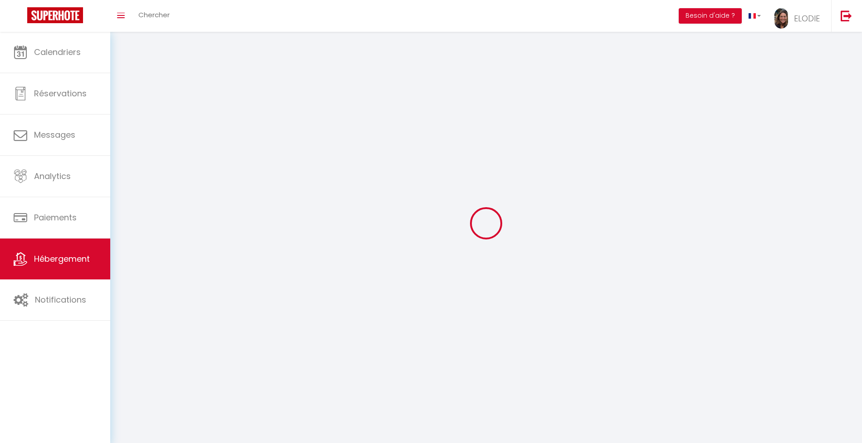
select select
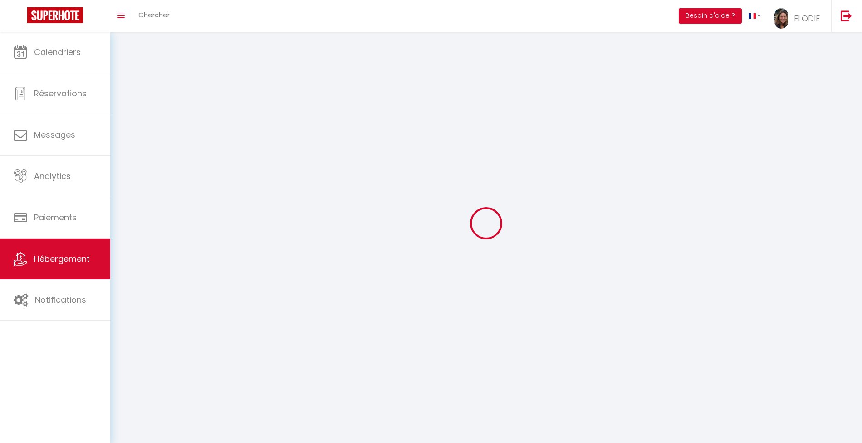
select select
checkbox input "false"
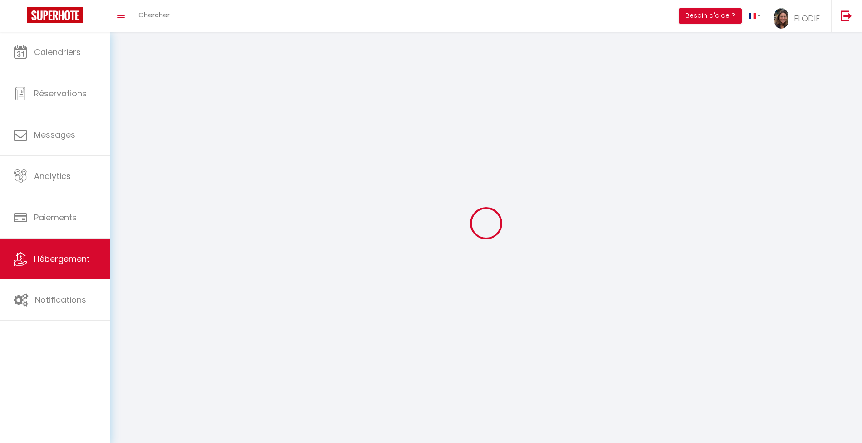
checkbox input "false"
select select
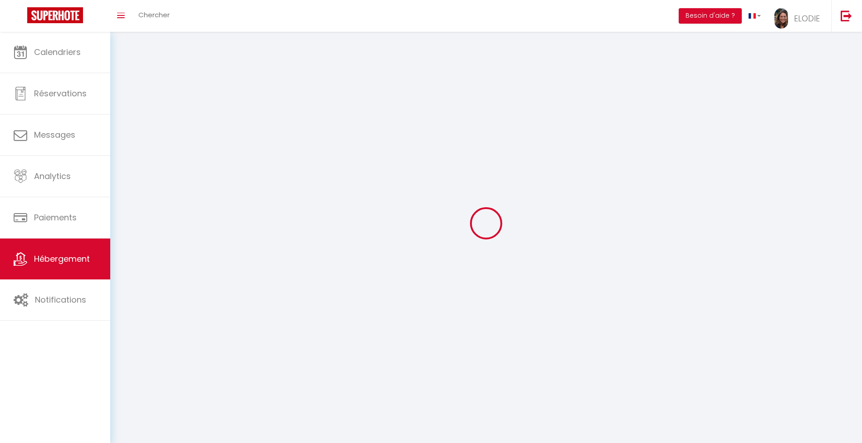
select select
checkbox input "false"
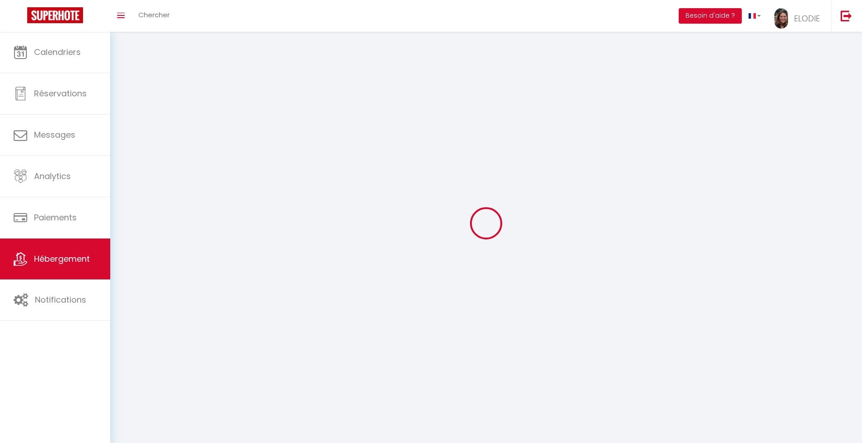
checkbox input "false"
select select
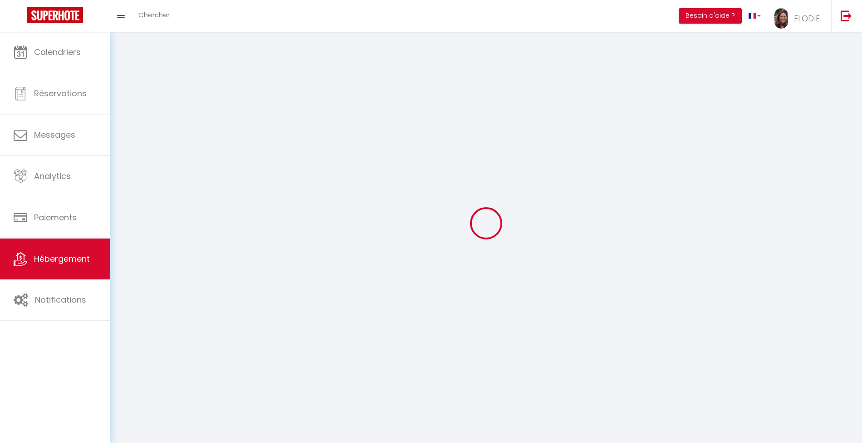
select select
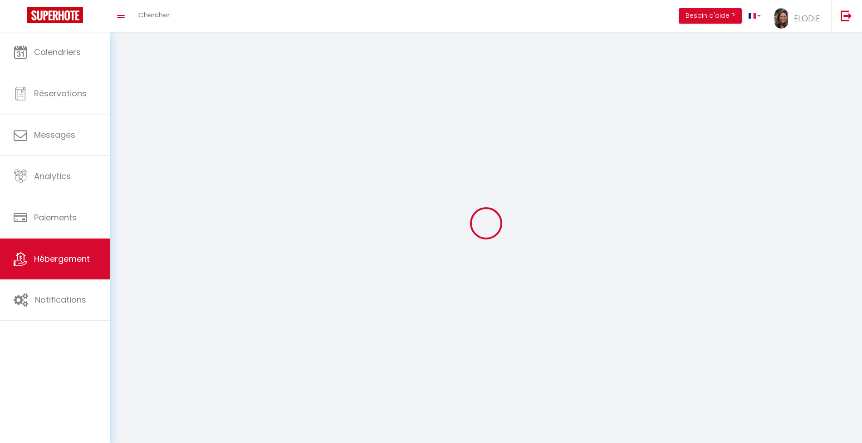
checkbox input "false"
select select
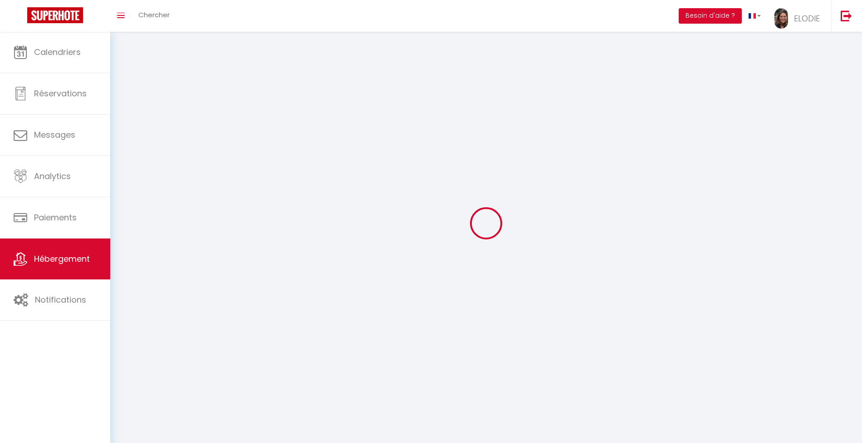
select select
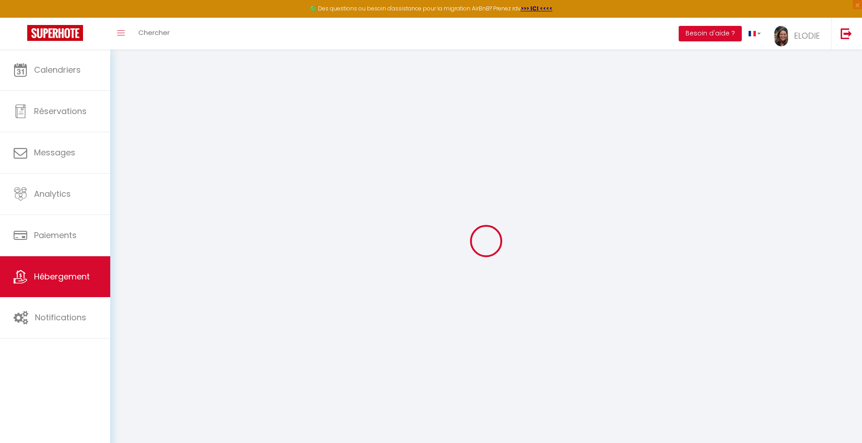
select select
checkbox input "false"
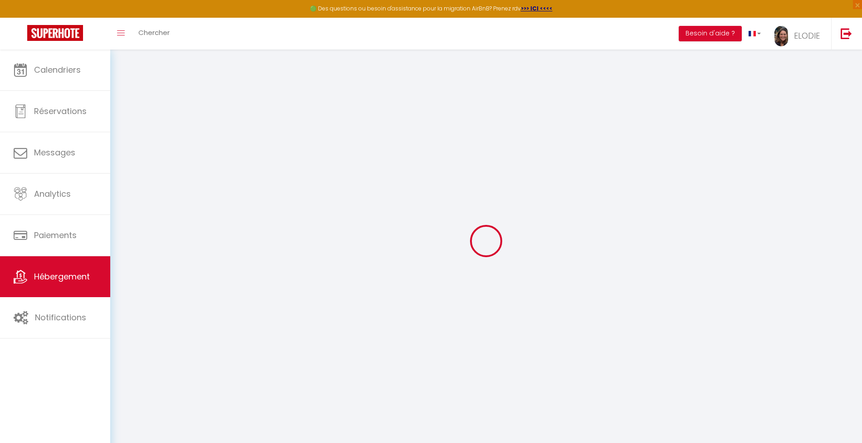
checkbox input "false"
select select "16:00"
select select "20:00"
select select "11:00"
select select "30"
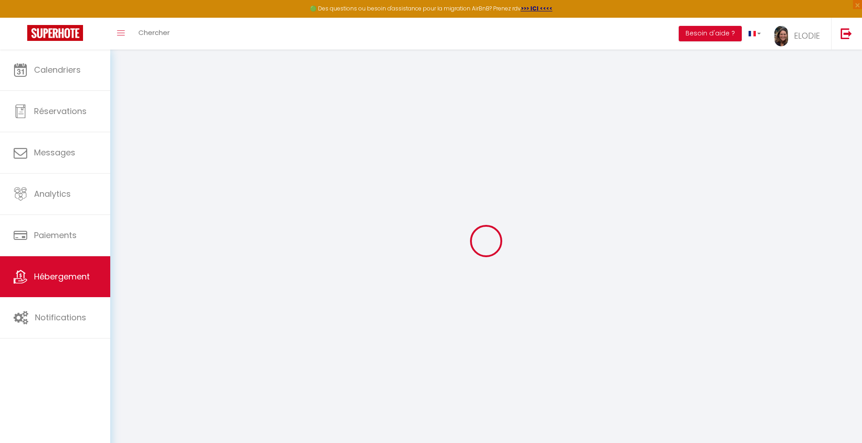
select select "120"
select select
checkbox input "false"
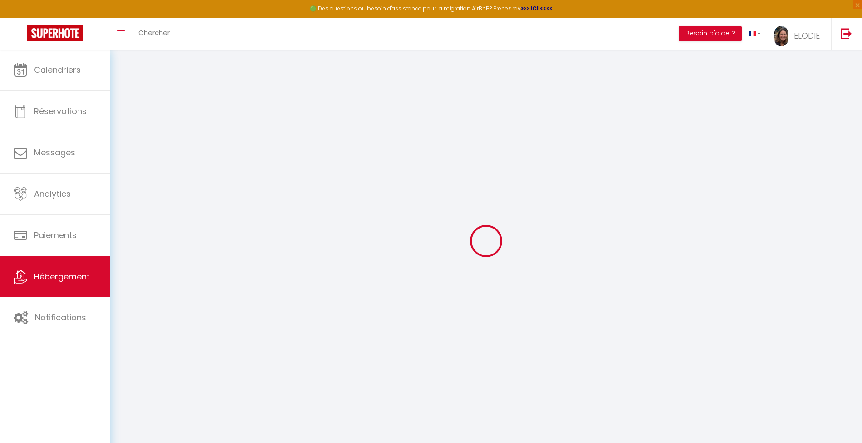
checkbox input "false"
select select
checkbox input "false"
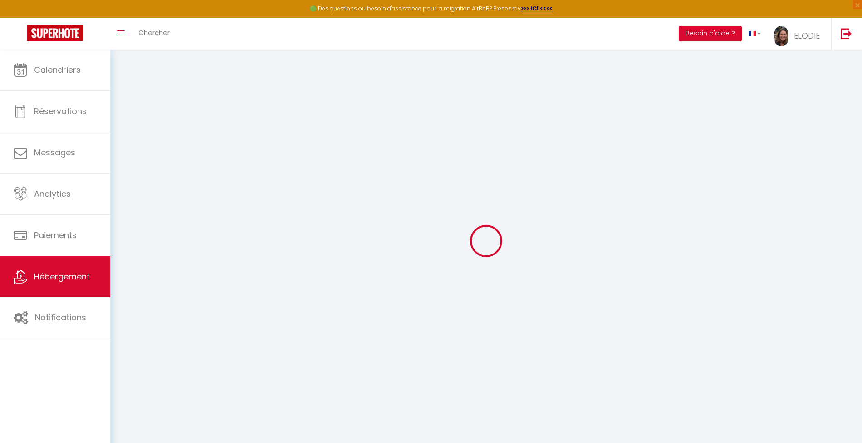
checkbox input "false"
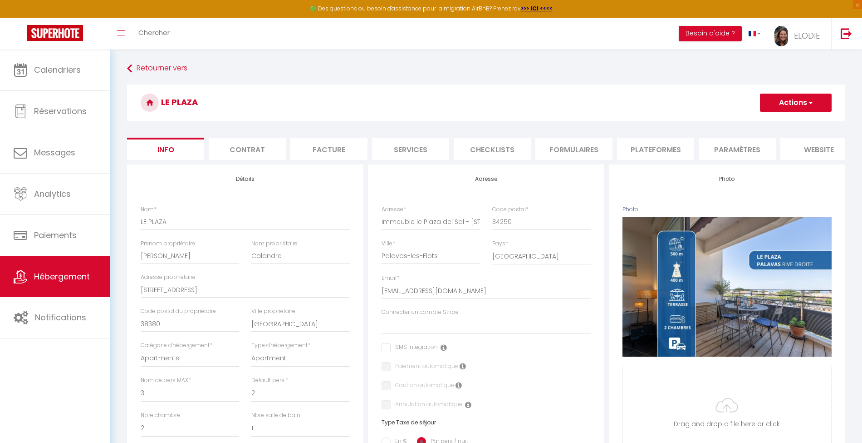
scroll to position [0, 98]
click at [302, 147] on li "Services" at bounding box center [312, 149] width 77 height 22
select select
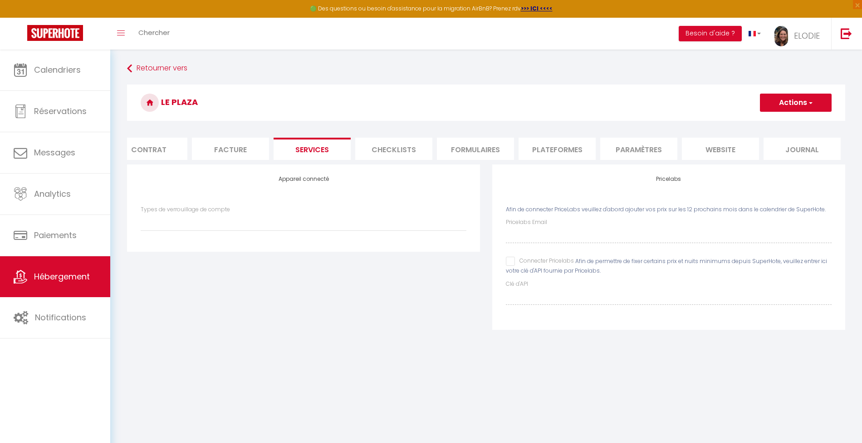
click at [509, 266] on input "Connecter Pricelabs" at bounding box center [540, 260] width 68 height 9
checkbox input "true"
select select
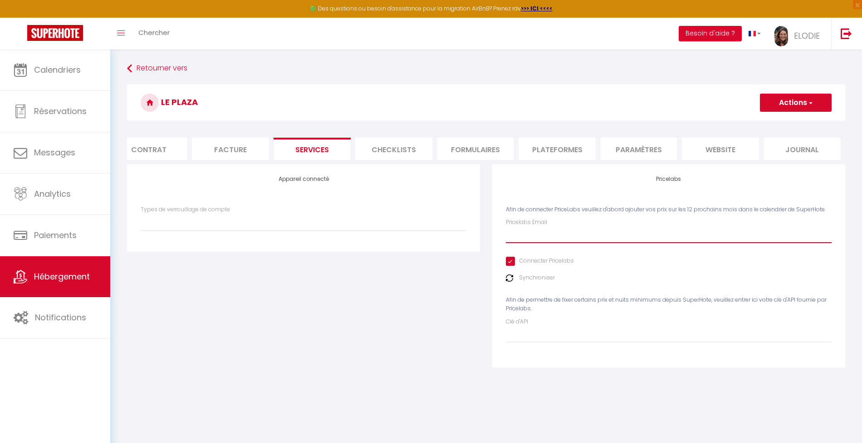
click at [565, 239] on input "Pricelabs Email" at bounding box center [669, 234] width 326 height 16
type input "[PERSON_NAME][EMAIL_ADDRESS][DOMAIN_NAME]"
select select
click at [812, 99] on span "button" at bounding box center [810, 102] width 6 height 9
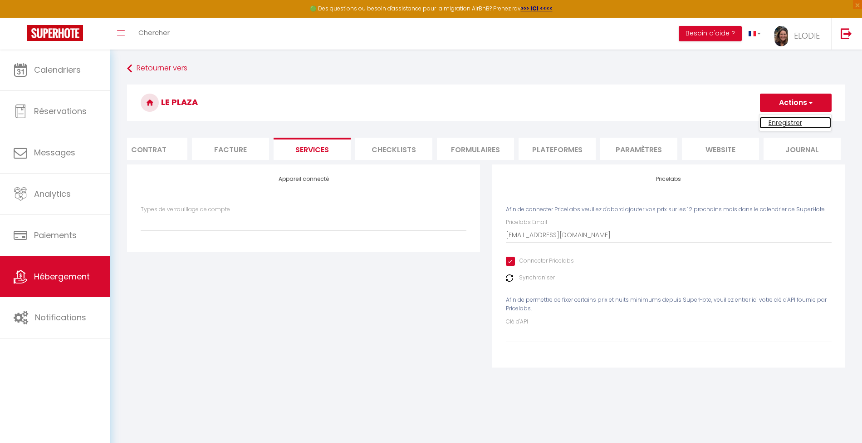
click at [794, 119] on link "Enregistrer" at bounding box center [796, 123] width 72 height 12
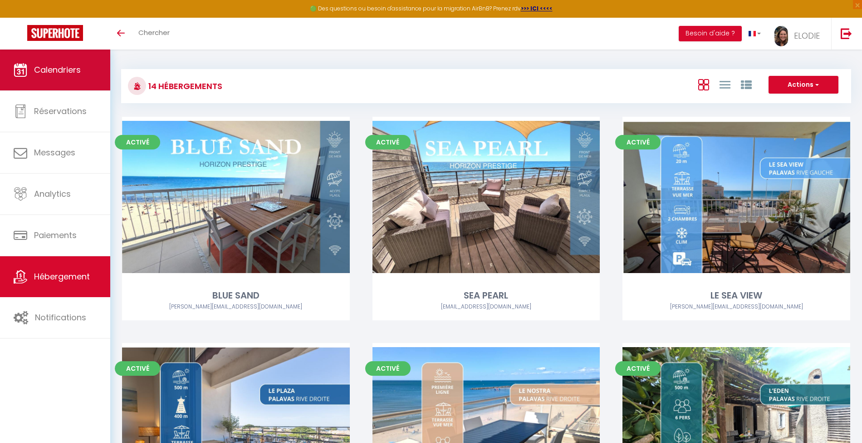
click at [50, 66] on span "Calendriers" at bounding box center [57, 69] width 47 height 11
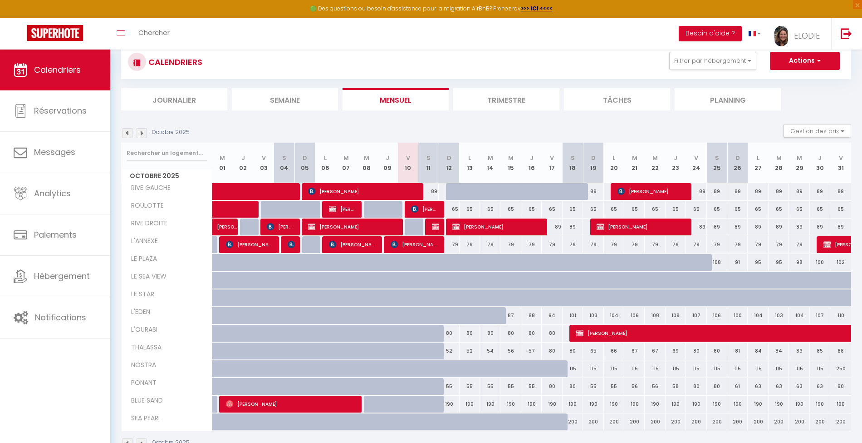
scroll to position [49, 0]
